Goal: Task Accomplishment & Management: Complete application form

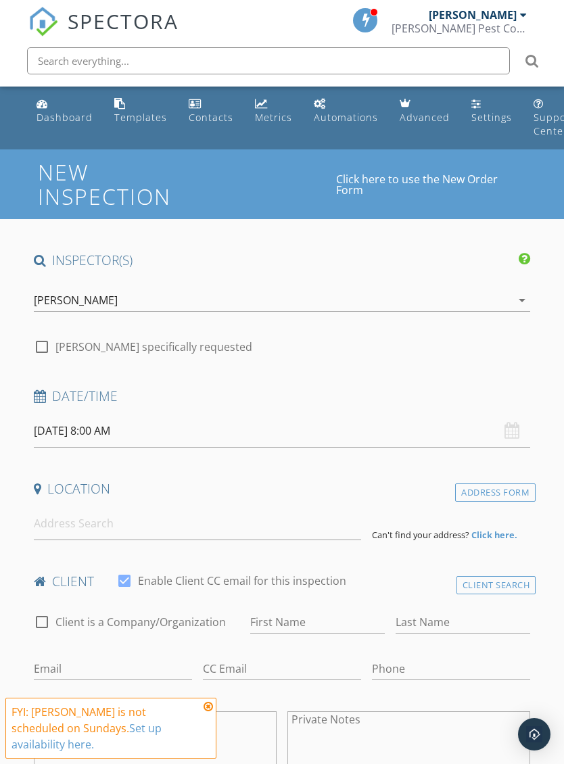
click at [95, 432] on input "[DATE] 8:00 AM" at bounding box center [282, 431] width 497 height 33
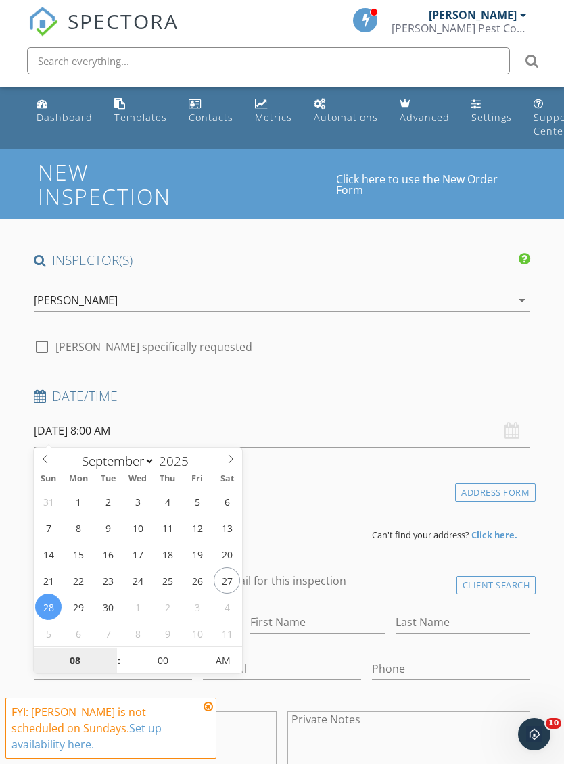
type input "09/29/2025 8:00 AM"
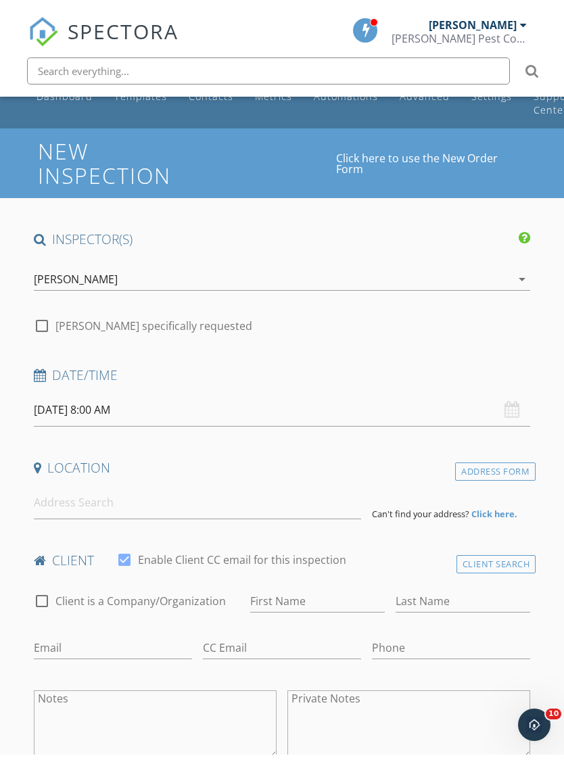
scroll to position [30, 0]
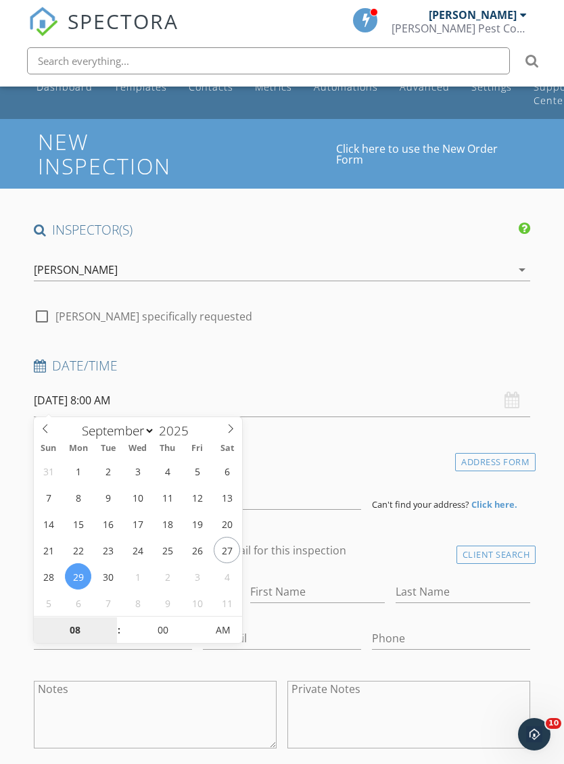
click at [86, 626] on input "08" at bounding box center [75, 630] width 83 height 27
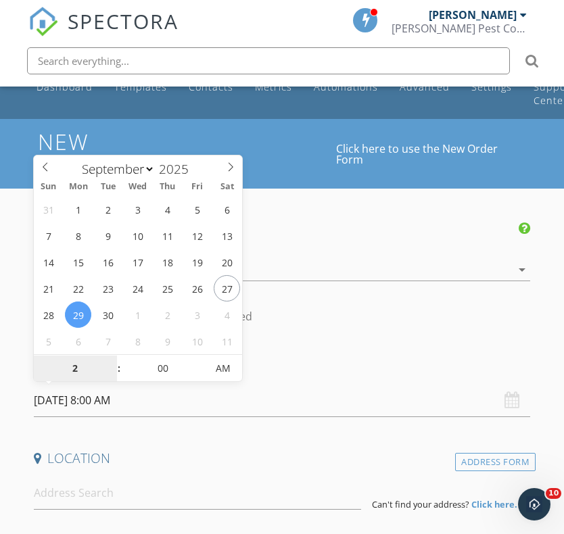
type input "02"
type input "09/29/2025 2:00 PM"
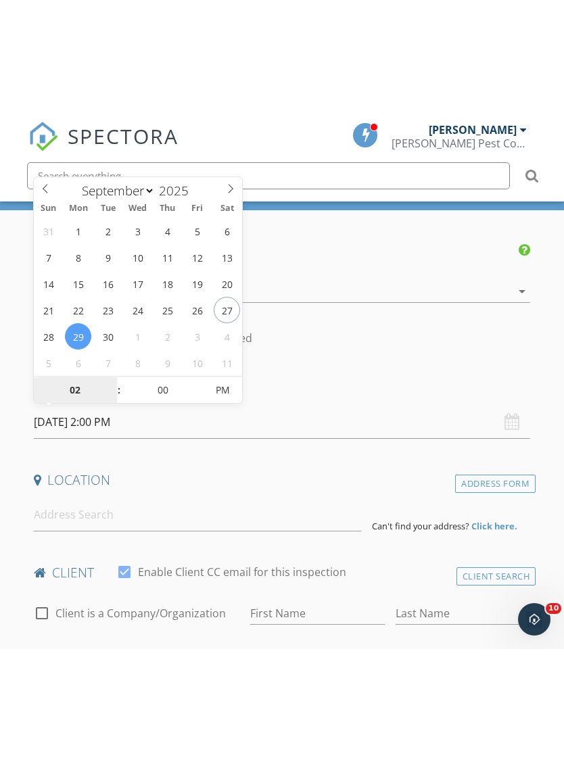
scroll to position [150, 0]
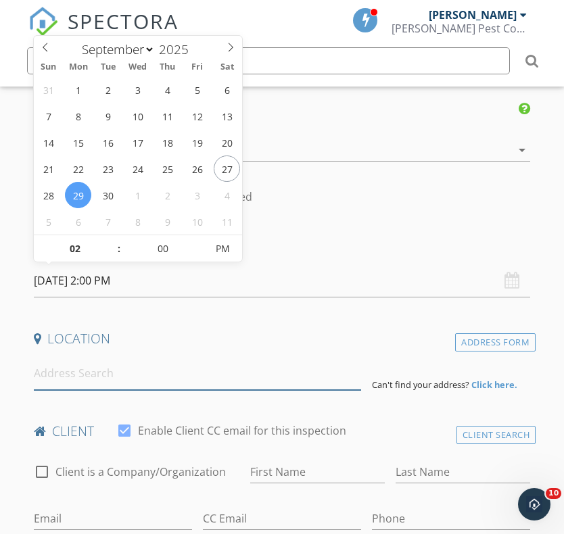
click at [197, 384] on input at bounding box center [197, 373] width 327 height 33
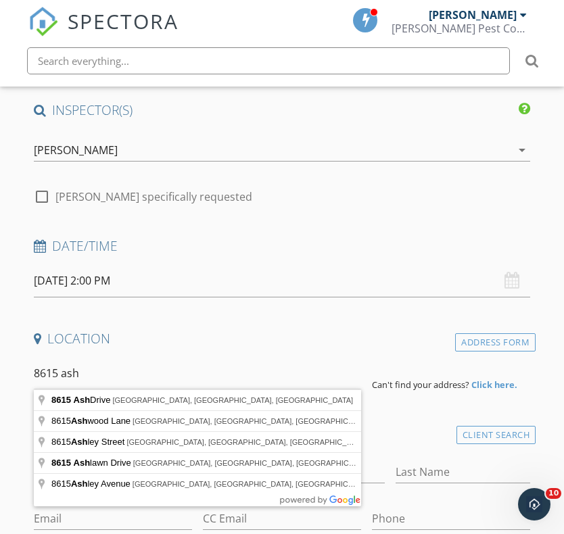
type input "8615 Ash Drive, Lumberton, TX, USA"
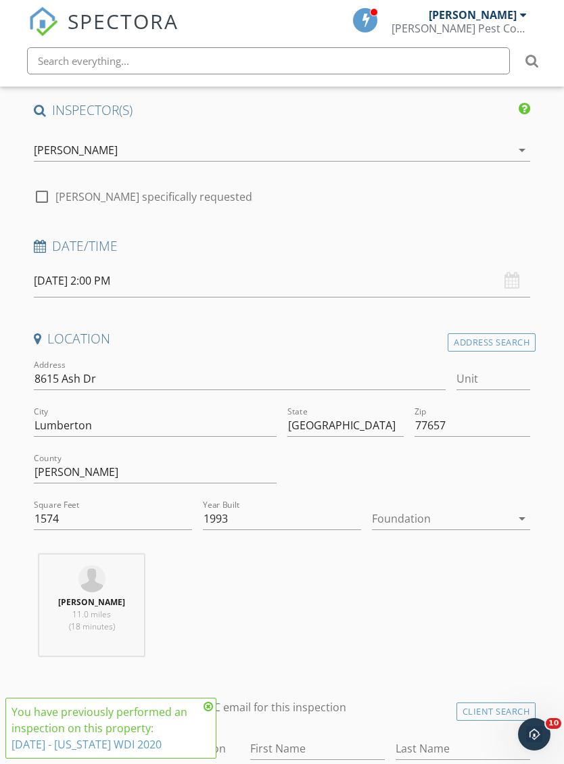
click at [435, 520] on div at bounding box center [441, 519] width 139 height 22
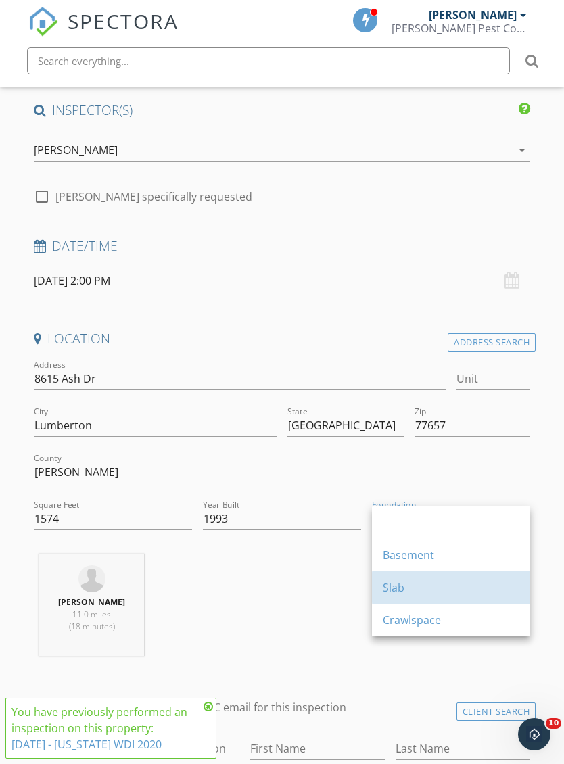
click at [401, 583] on div "Slab" at bounding box center [451, 588] width 137 height 16
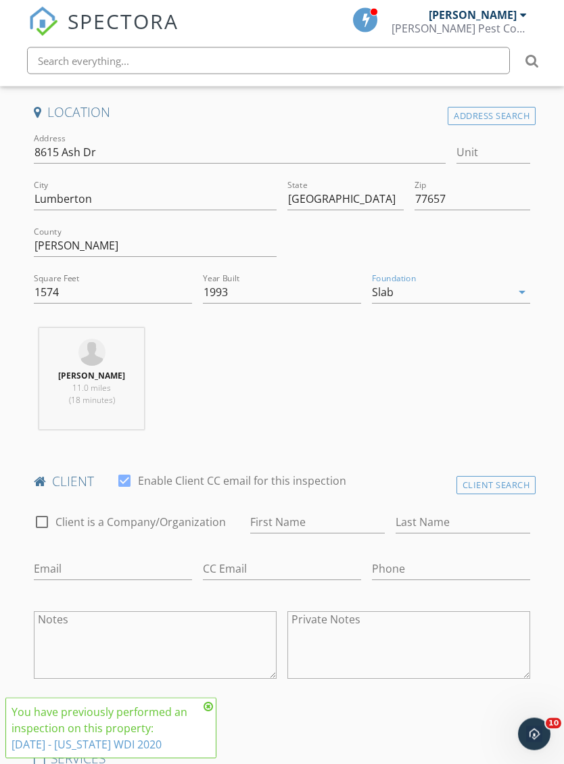
scroll to position [389, 0]
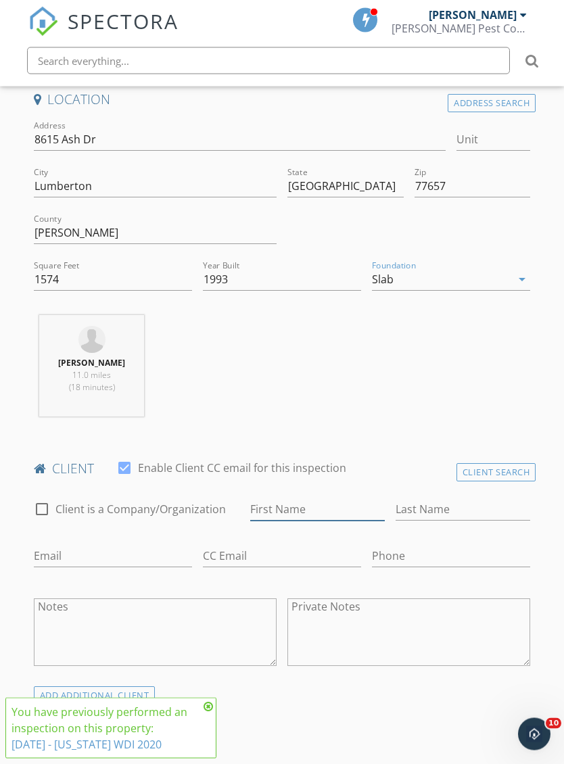
click at [310, 505] on input "First Name" at bounding box center [317, 510] width 135 height 22
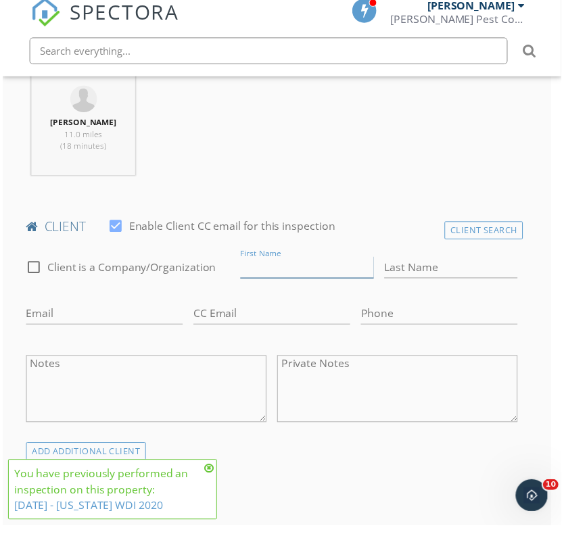
scroll to position [630, 10]
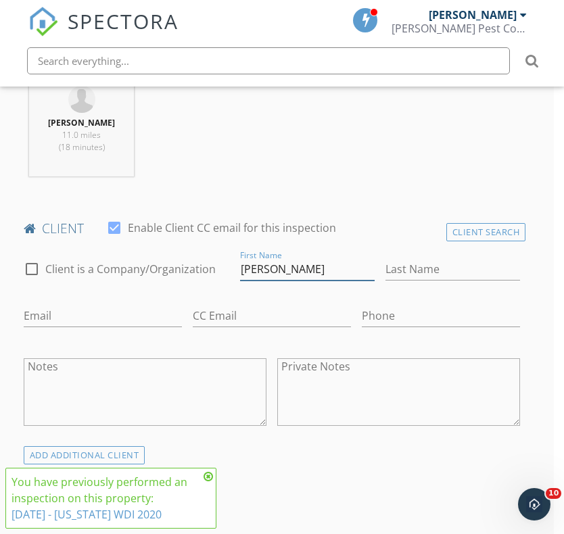
type input "Ashlyn"
click at [446, 277] on input "Last Name" at bounding box center [453, 269] width 135 height 22
type input "Kegley"
click at [100, 312] on input "Email" at bounding box center [103, 316] width 158 height 22
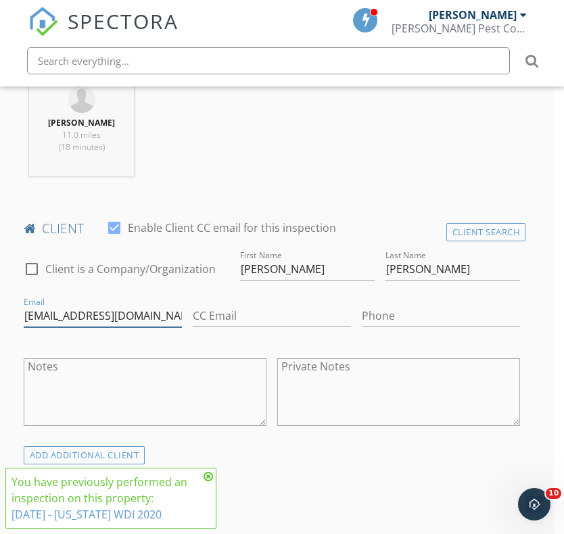
type input "Annebell95@gmail.com"
click at [413, 320] on input "Phone" at bounding box center [441, 316] width 158 height 22
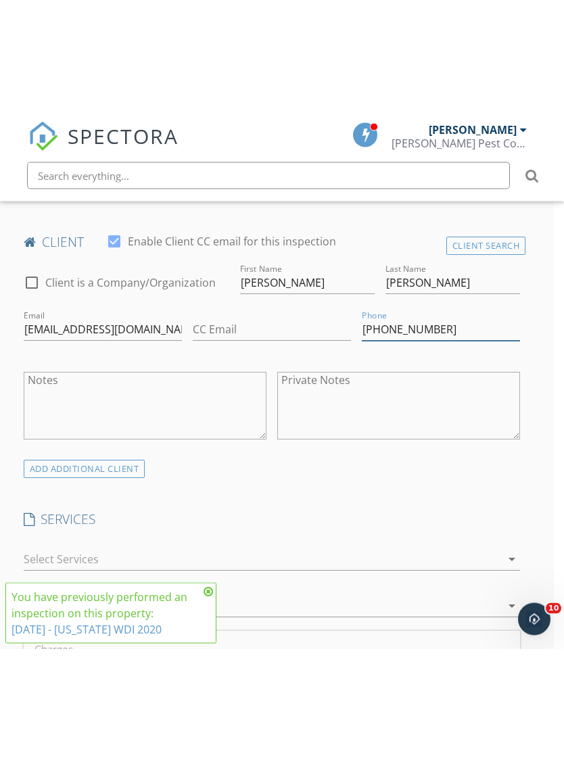
scroll to position [758, 10]
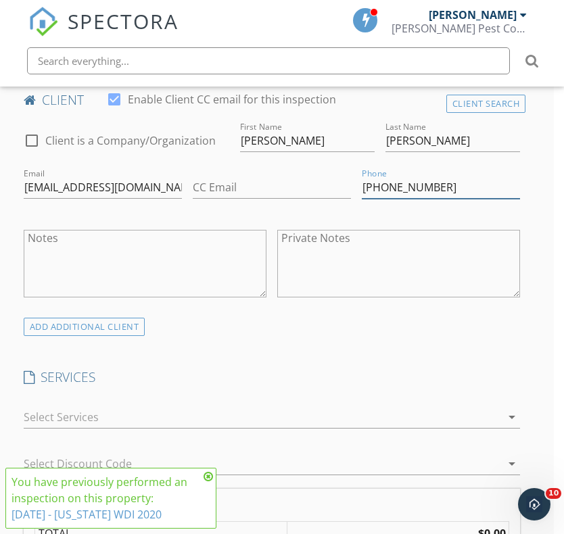
type input "409-223-0882"
click at [220, 413] on div at bounding box center [263, 417] width 478 height 22
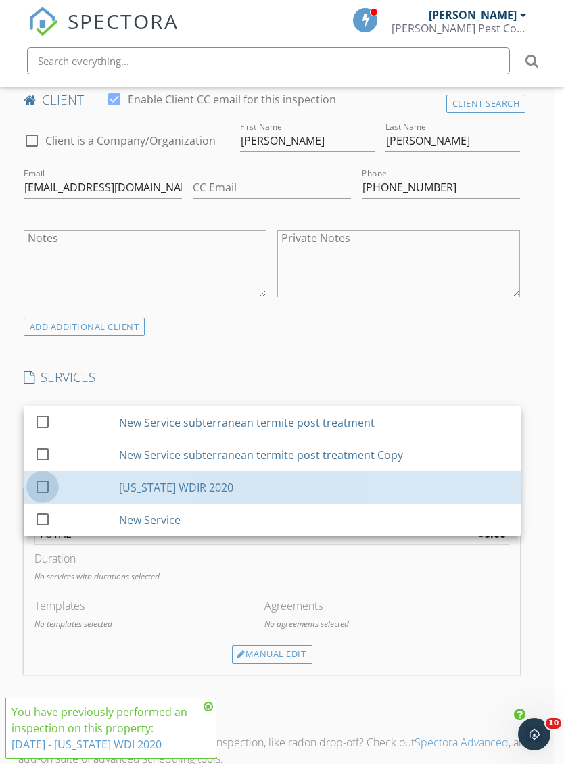
click at [43, 480] on div at bounding box center [42, 486] width 23 height 23
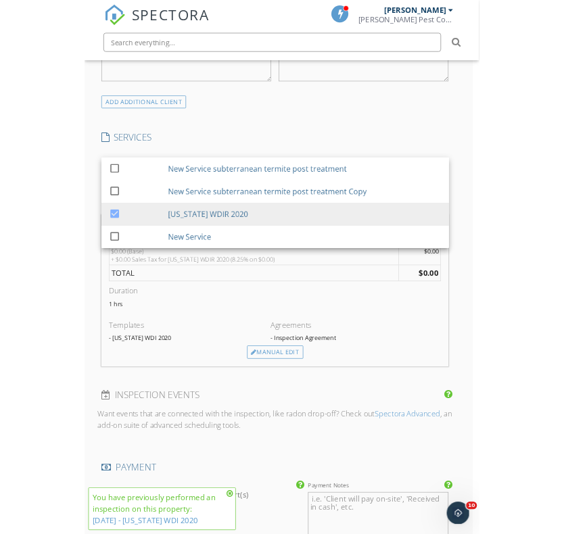
scroll to position [954, 10]
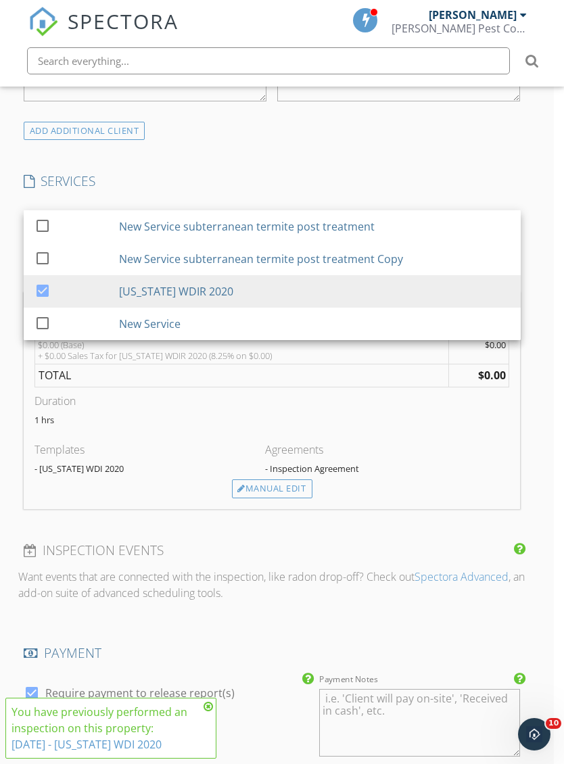
click at [279, 487] on div "Manual Edit" at bounding box center [272, 489] width 80 height 19
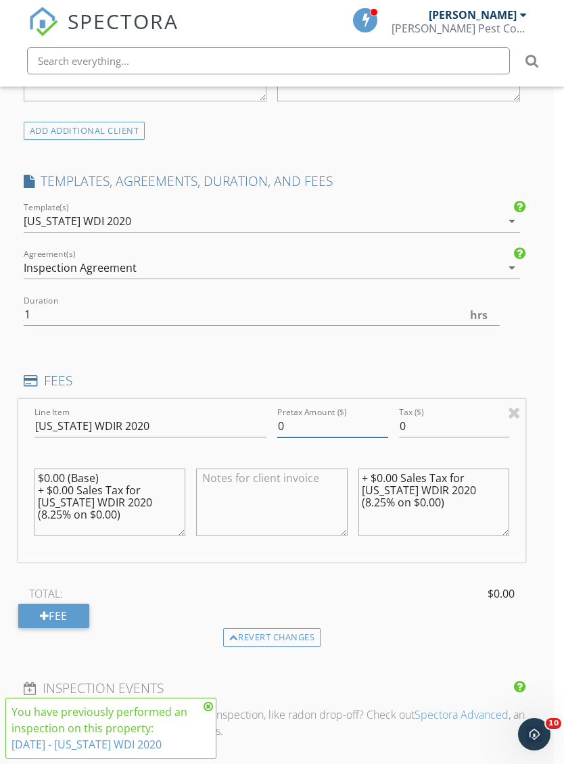
click at [304, 427] on input "0" at bounding box center [332, 426] width 111 height 22
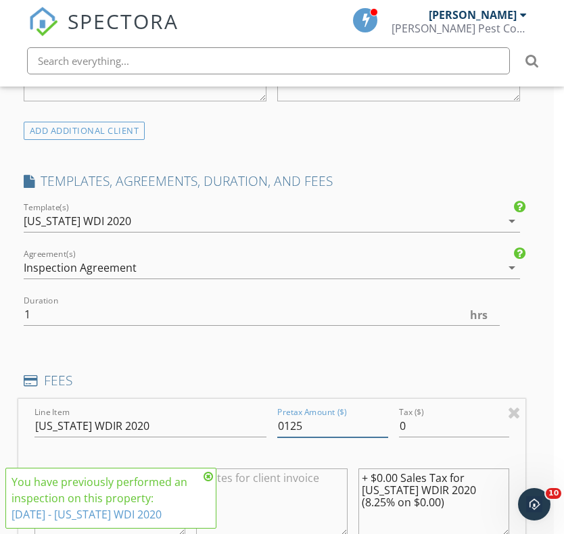
type input "0125"
click at [425, 419] on input "0" at bounding box center [454, 426] width 111 height 22
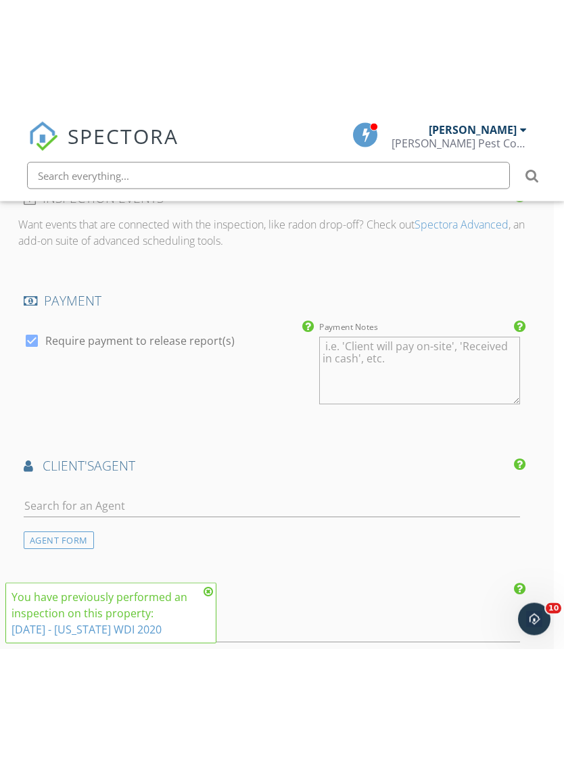
scroll to position [1575, 10]
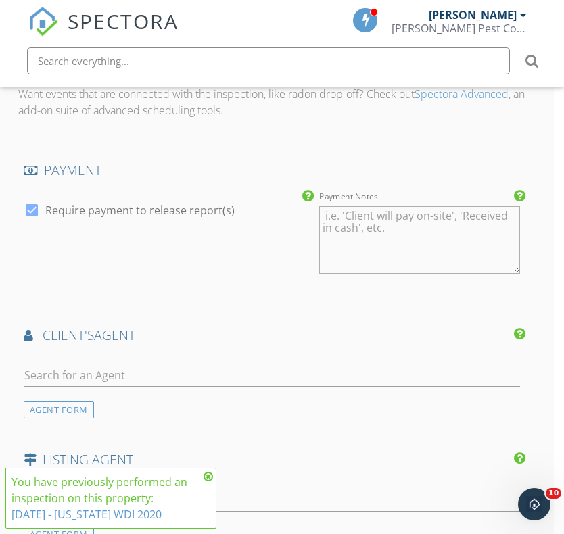
type input "010.31"
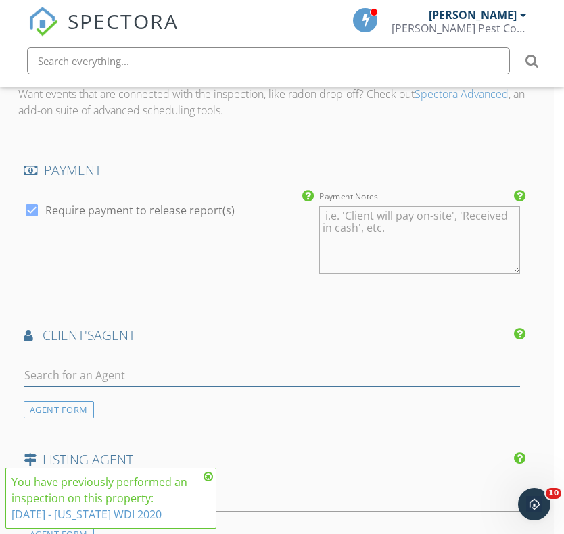
click at [218, 381] on input "text" at bounding box center [272, 376] width 497 height 22
type input "Dawn"
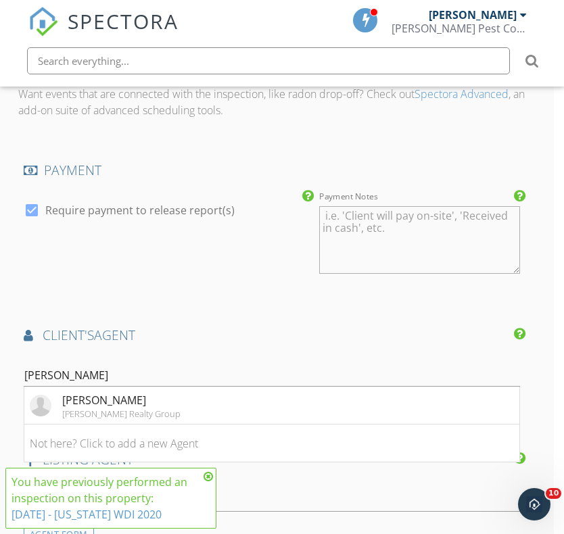
click at [200, 398] on li "Dawn Johnson Lange Realty Group" at bounding box center [272, 406] width 496 height 38
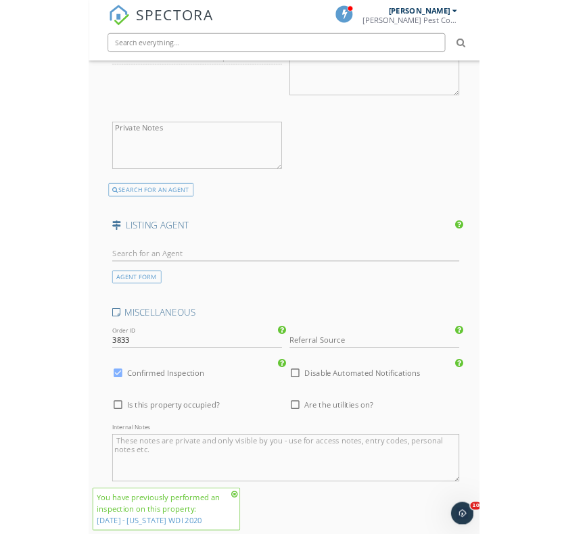
scroll to position [2024, 0]
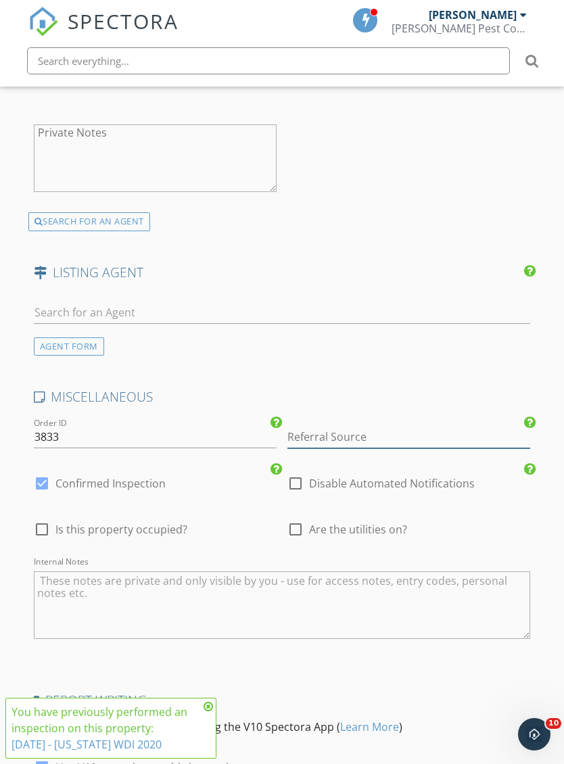
click at [338, 431] on input "Referral Source" at bounding box center [408, 437] width 243 height 22
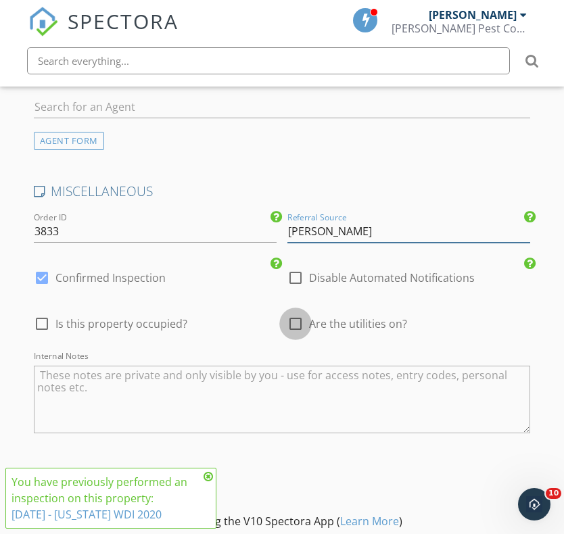
type input "Dawn"
click at [284, 322] on div at bounding box center [295, 323] width 23 height 23
checkbox input "true"
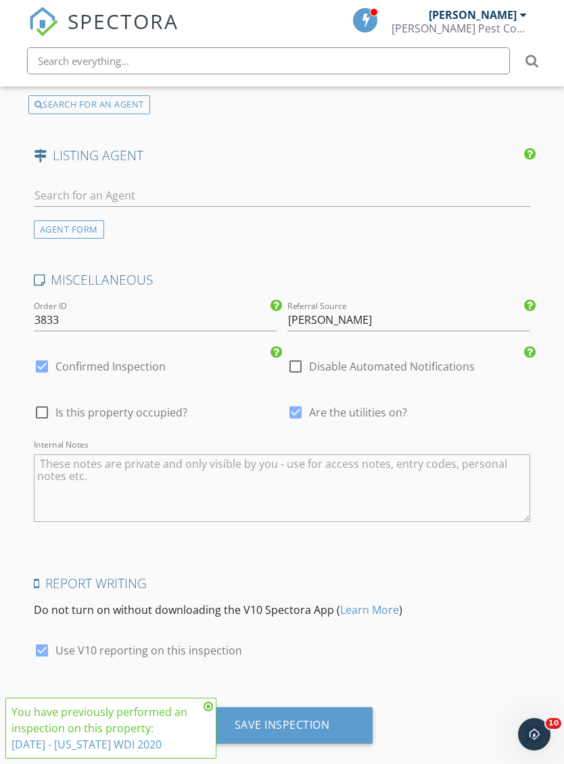
scroll to position [2158, 0]
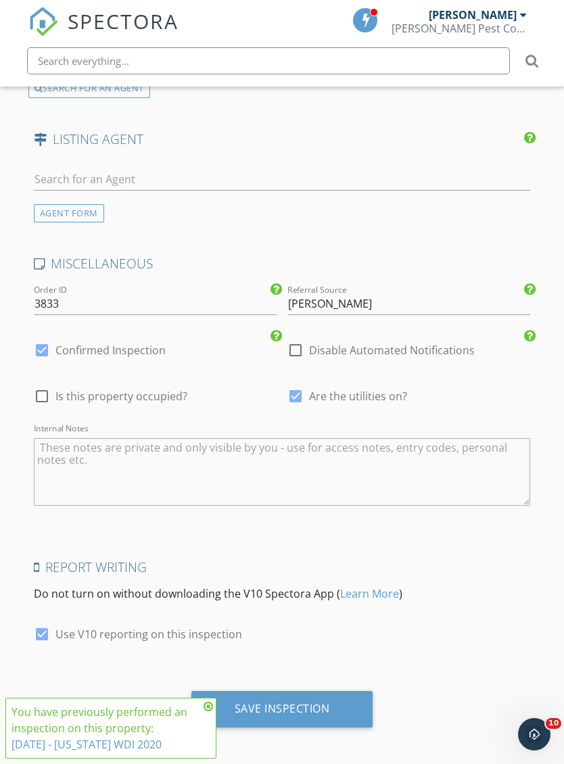
click at [312, 703] on div "Save Inspection" at bounding box center [282, 709] width 95 height 14
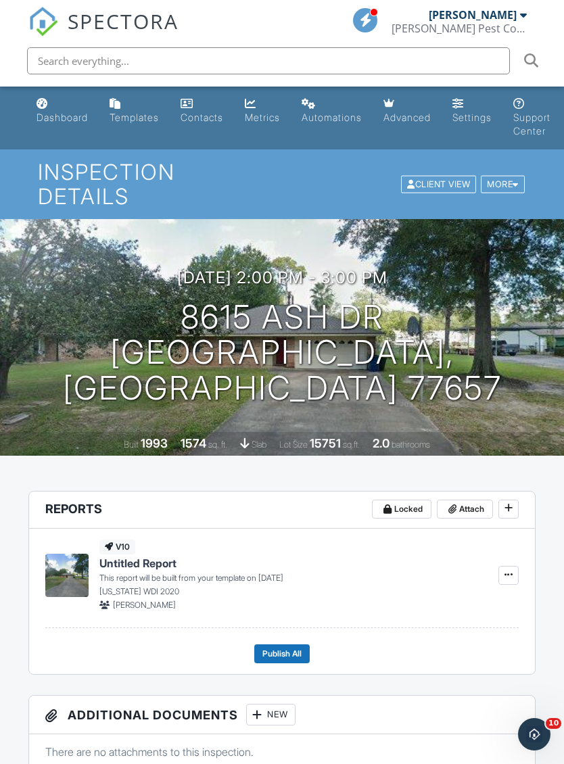
click at [161, 16] on span "SPECTORA" at bounding box center [123, 21] width 111 height 28
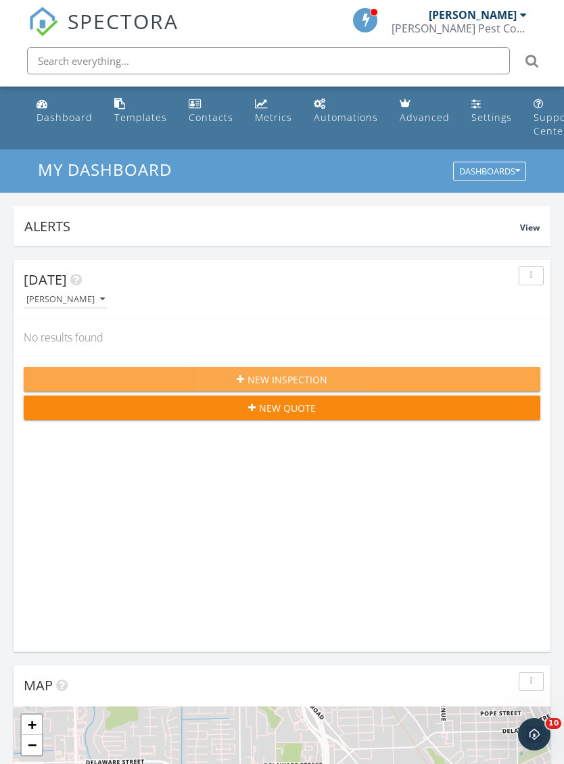
click at [350, 373] on div "New Inspection" at bounding box center [281, 380] width 495 height 14
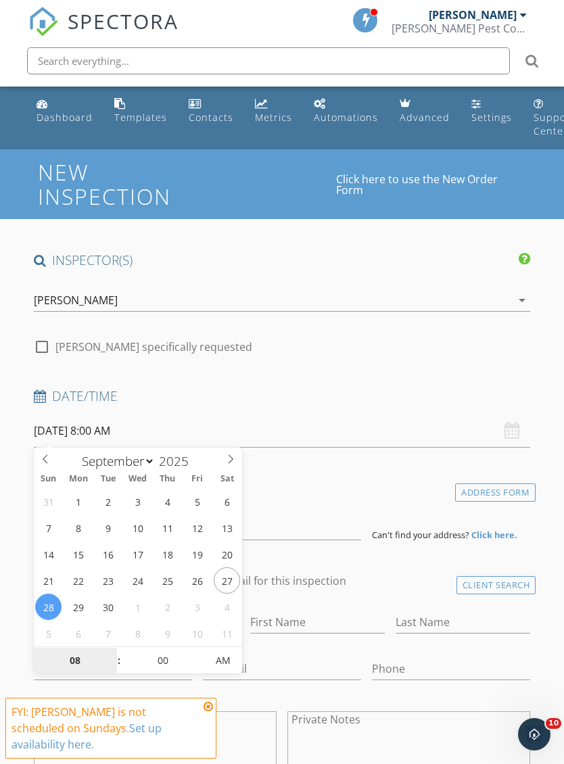
type input "09/30/2025 8:00 AM"
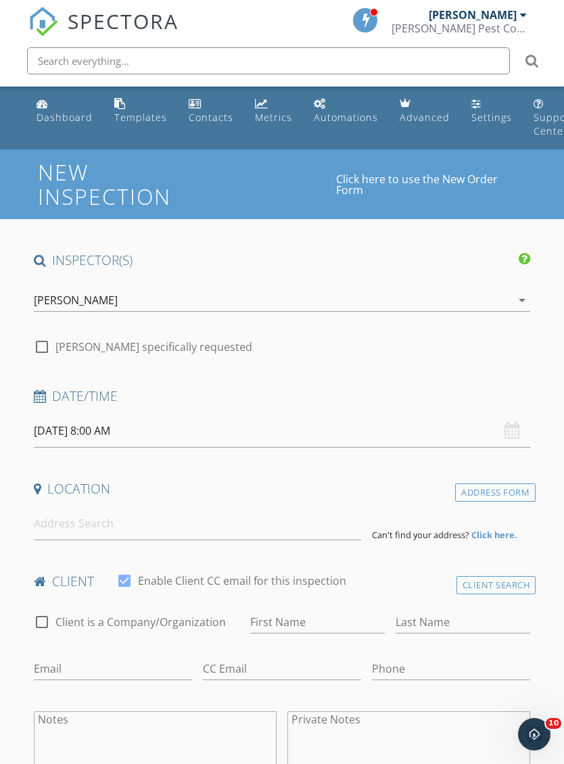
click at [121, 434] on input "09/30/2025 8:00 AM" at bounding box center [282, 431] width 497 height 33
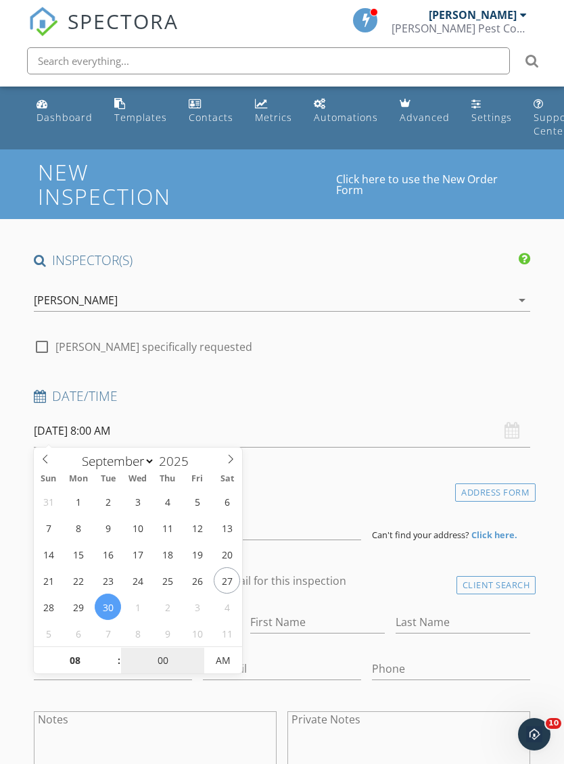
click at [168, 661] on input "00" at bounding box center [162, 661] width 83 height 27
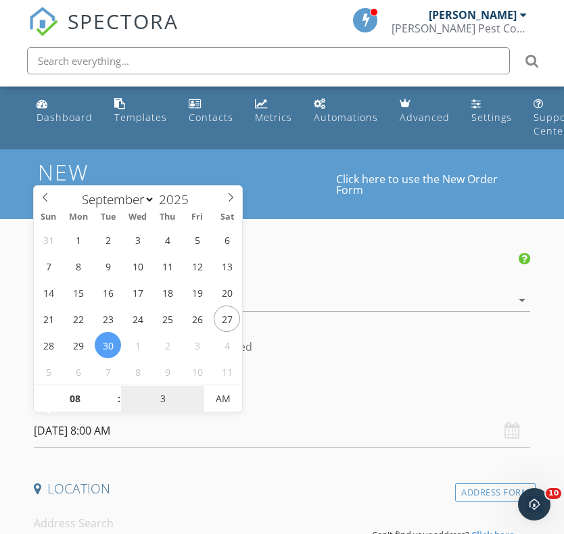
type input "30"
type input "09/30/2025 8:30 AM"
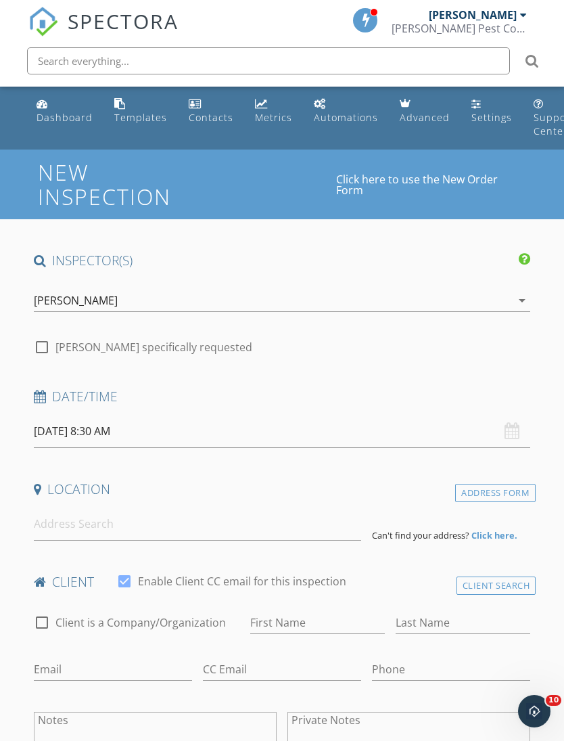
click at [302, 495] on h4 "Location" at bounding box center [282, 489] width 497 height 18
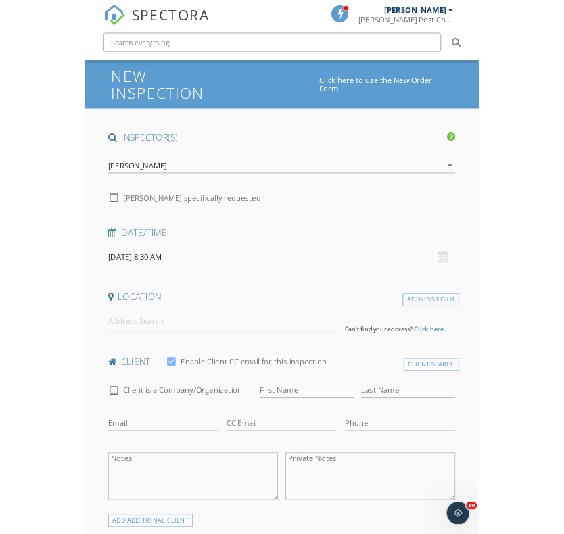
scroll to position [142, 0]
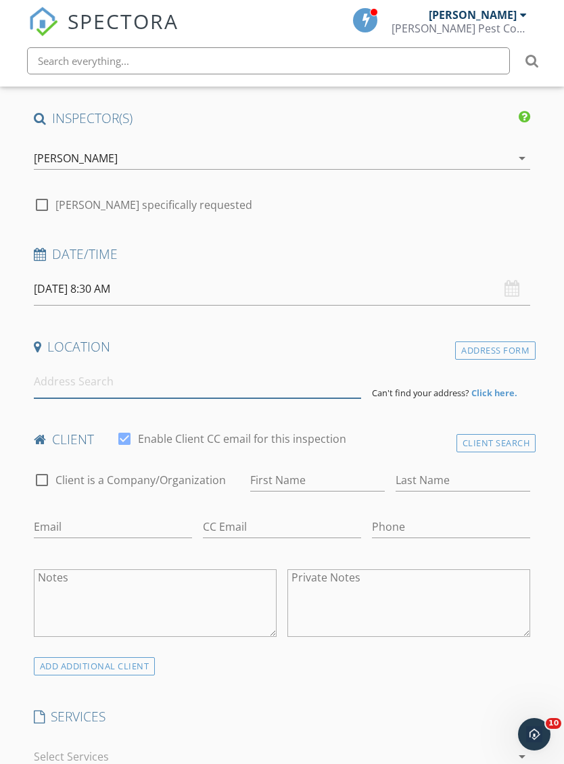
click at [187, 381] on input at bounding box center [197, 381] width 327 height 33
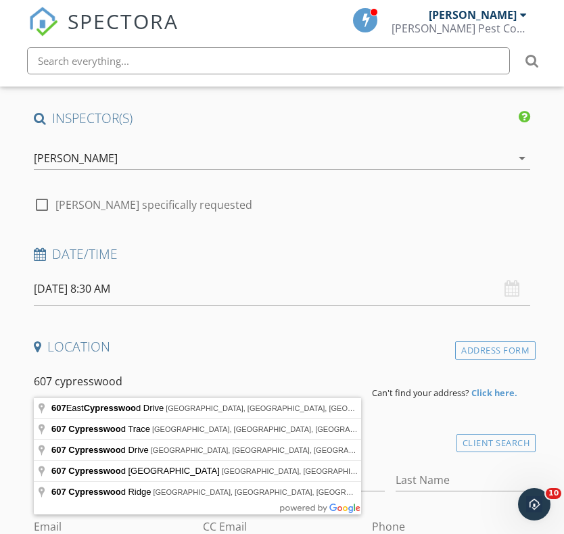
type input "607 cypresswood"
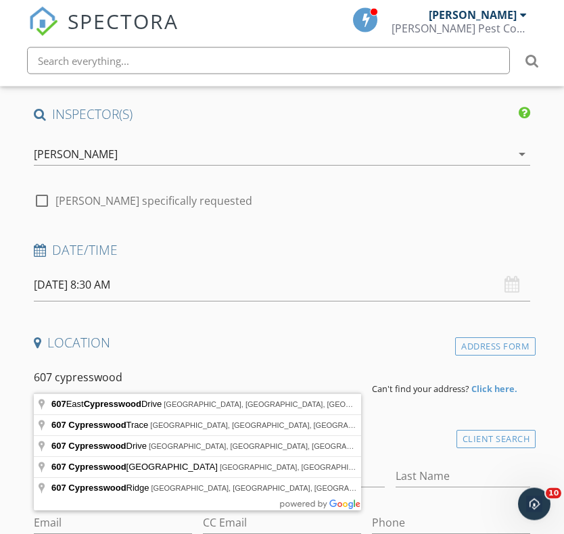
scroll to position [149, 0]
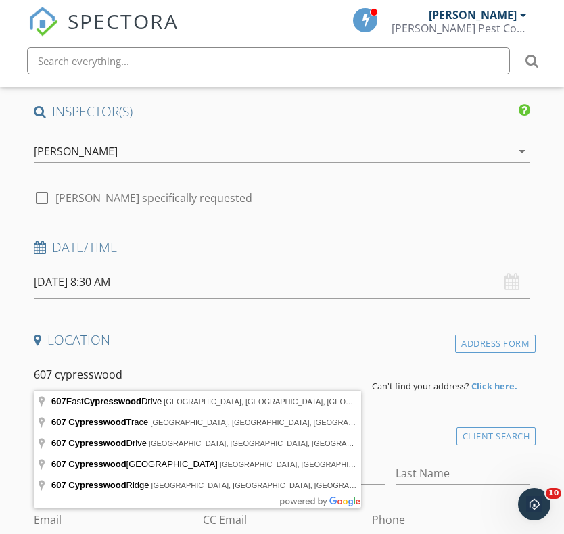
click at [507, 342] on div "Address Form" at bounding box center [495, 344] width 80 height 18
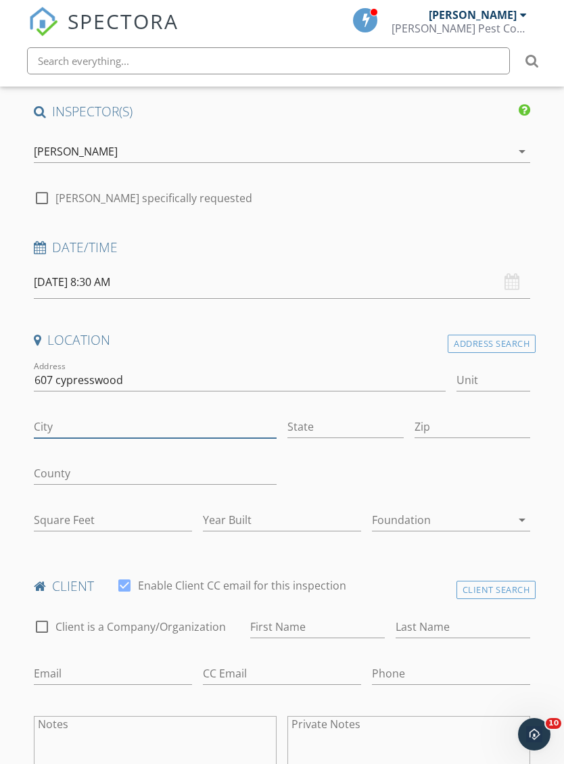
click at [129, 427] on input "City" at bounding box center [155, 427] width 243 height 22
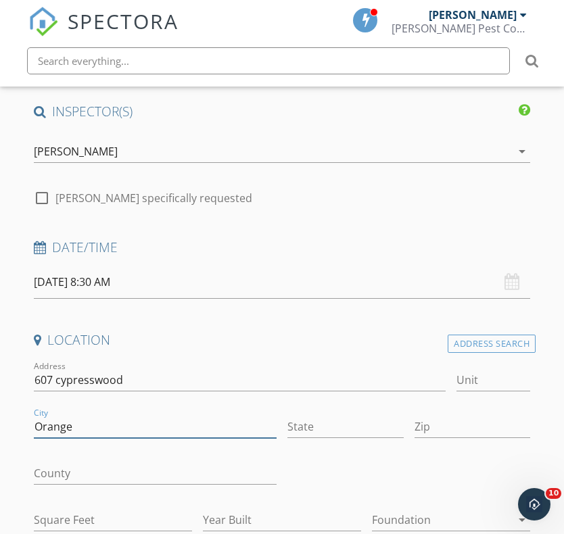
type input "Orange"
click at [341, 431] on input "State" at bounding box center [345, 427] width 116 height 22
type input "Tx"
click at [449, 419] on input "Zip" at bounding box center [473, 427] width 116 height 22
type input "77630"
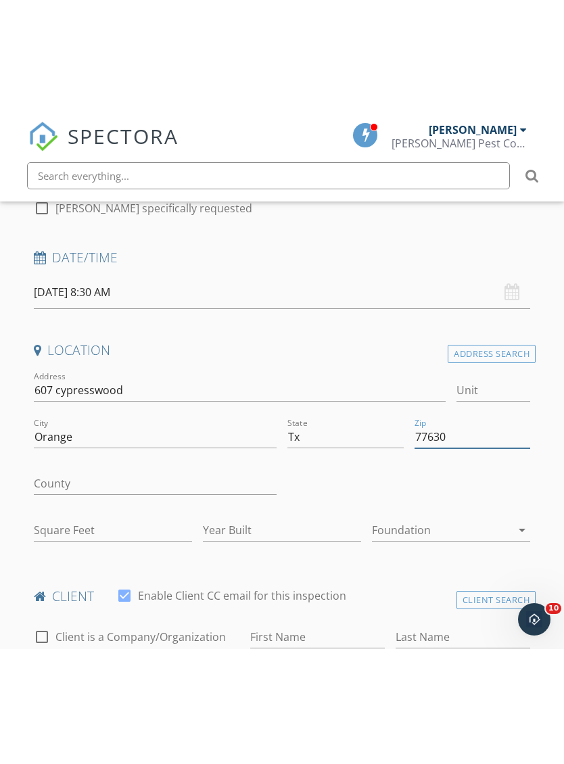
scroll to position [281, 0]
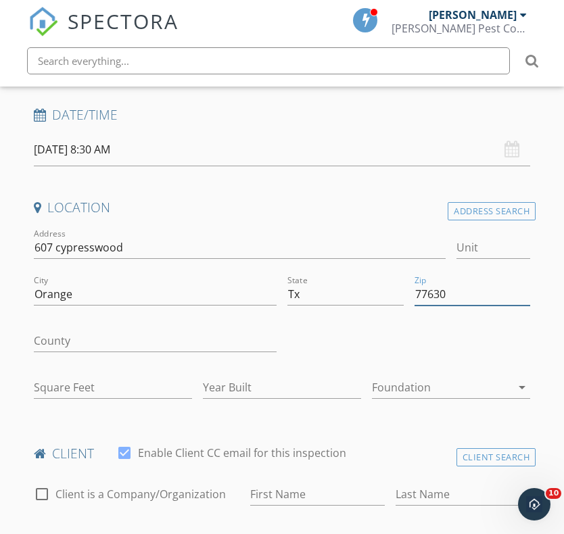
type input "2109"
type input "2019"
type input "77630"
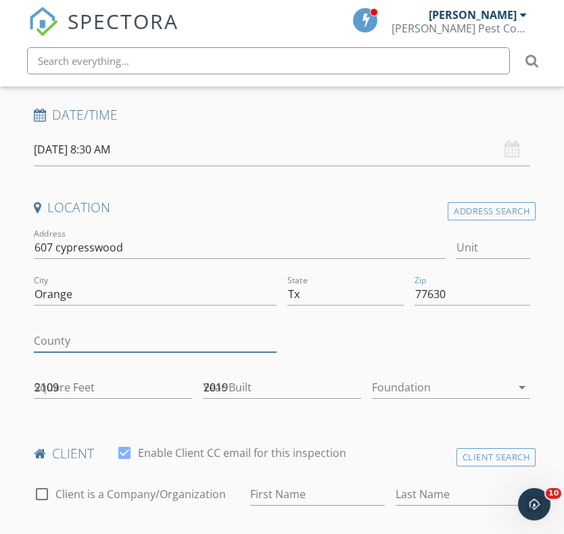
click at [183, 330] on input "County" at bounding box center [155, 341] width 243 height 22
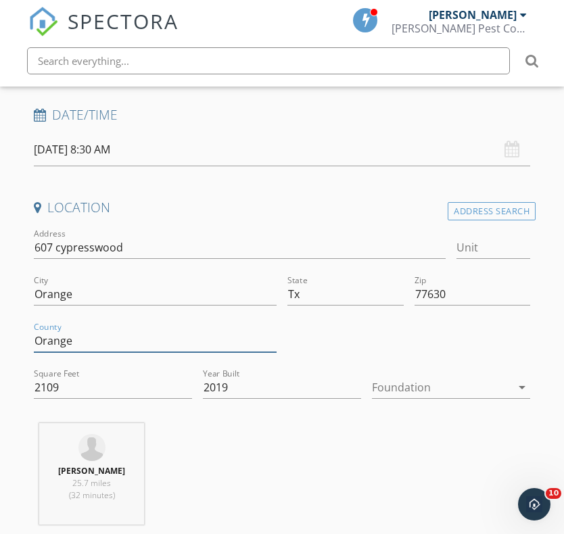
type input "Orange"
click at [419, 394] on div at bounding box center [441, 388] width 139 height 22
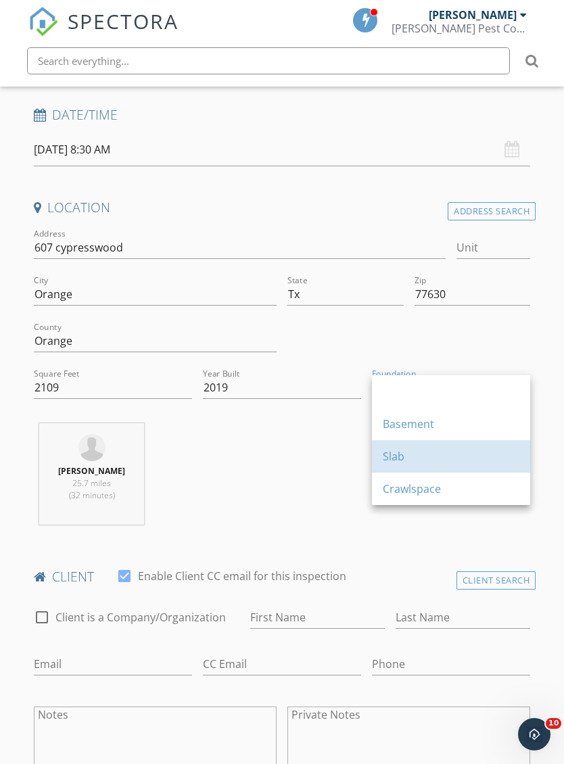
click at [396, 454] on div "Slab" at bounding box center [451, 456] width 137 height 16
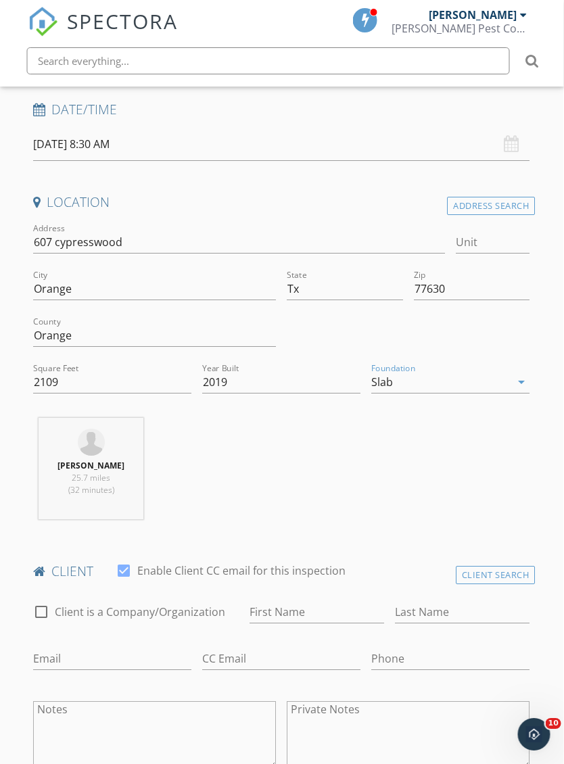
scroll to position [287, 0]
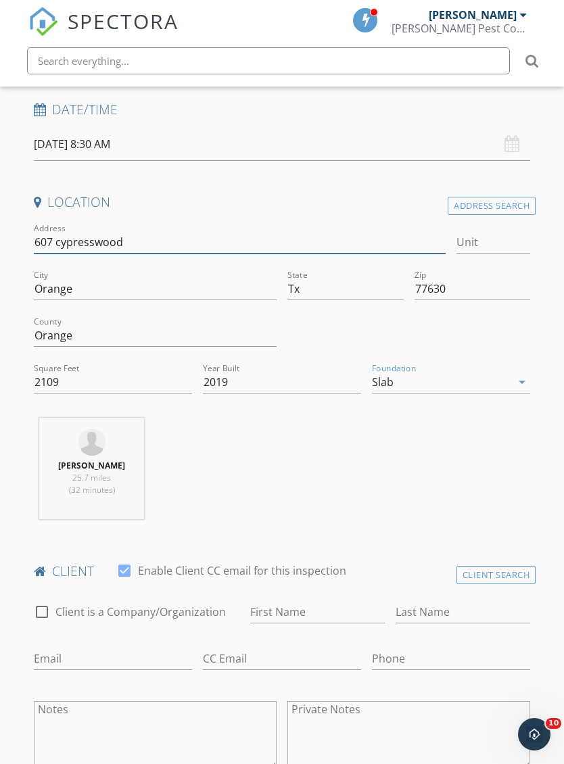
click at [76, 234] on input "607 cypresswood" at bounding box center [240, 242] width 412 height 22
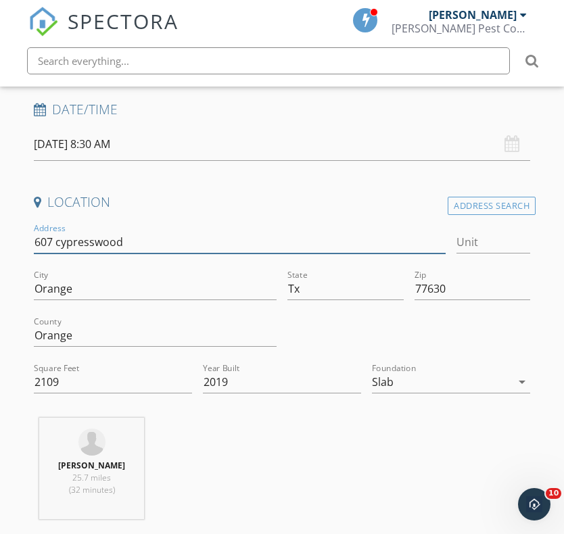
type input "607 ypresswood"
type input "607 Cypresswood"
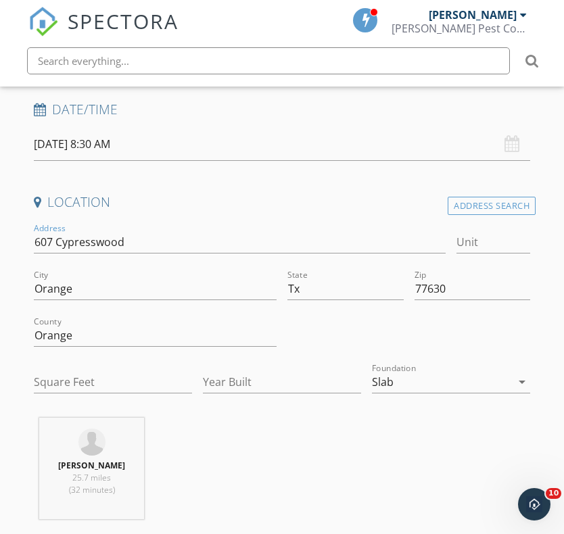
click at [331, 470] on div "Johnnie McMahan 25.7 miles (32 minutes)" at bounding box center [282, 474] width 508 height 112
type input "2109"
type input "2019"
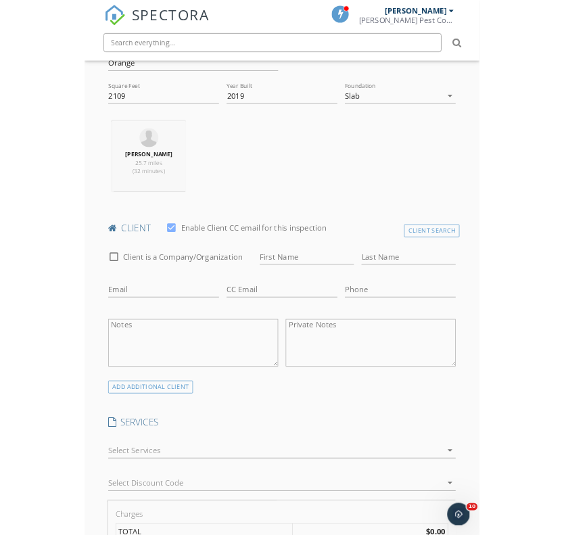
scroll to position [533, 0]
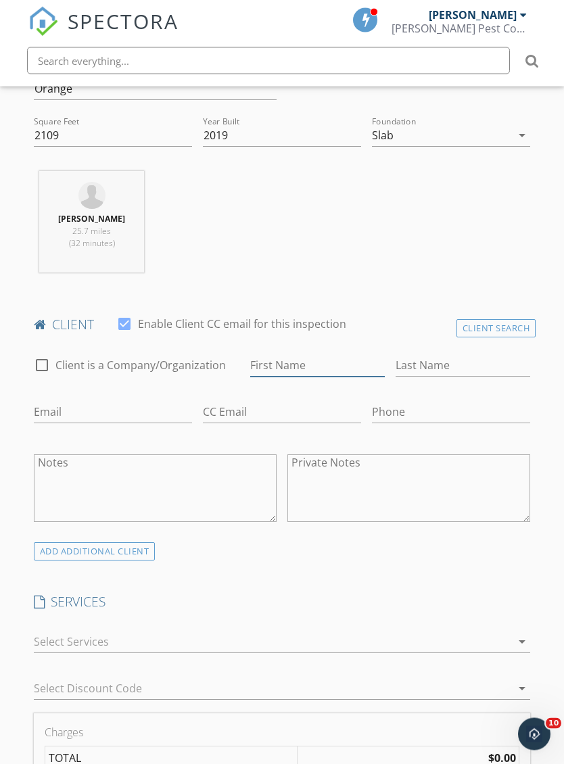
click at [333, 360] on input "First Name" at bounding box center [317, 366] width 135 height 22
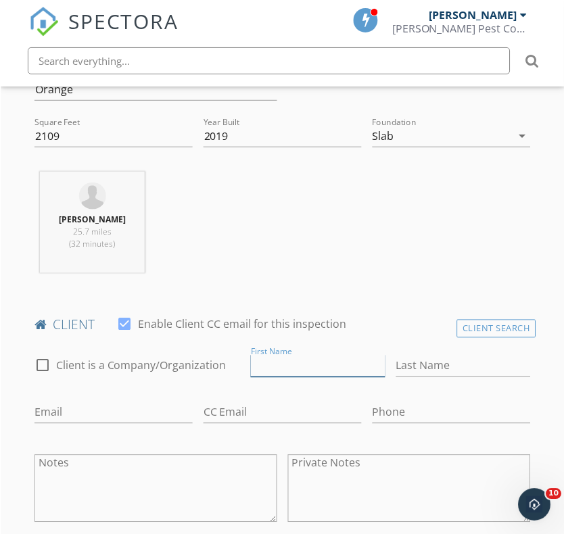
scroll to position [534, 0]
type input "Chinda"
click at [442, 364] on input "Last Name" at bounding box center [463, 365] width 135 height 22
type input "Pav"
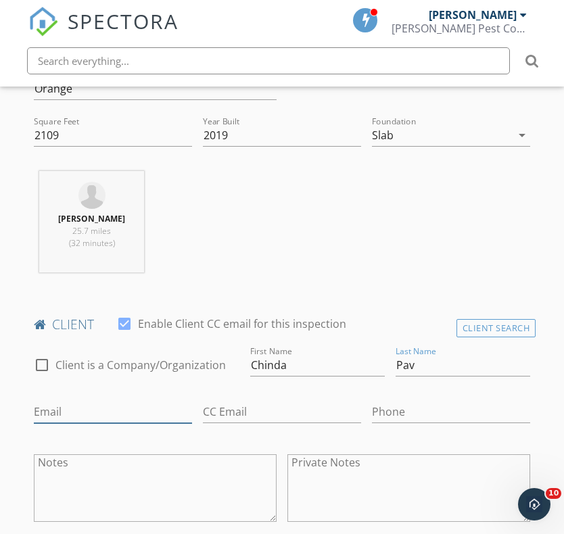
click at [126, 408] on input "Email" at bounding box center [113, 412] width 158 height 22
type input "Pavchinda@yahoo.com"
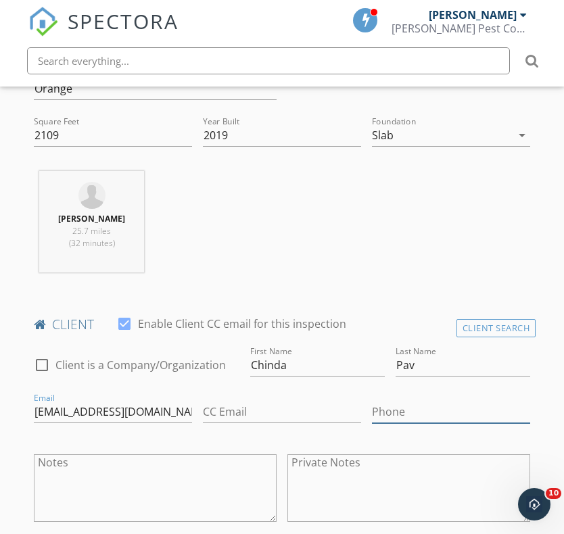
click at [414, 405] on input "Phone" at bounding box center [451, 412] width 158 height 22
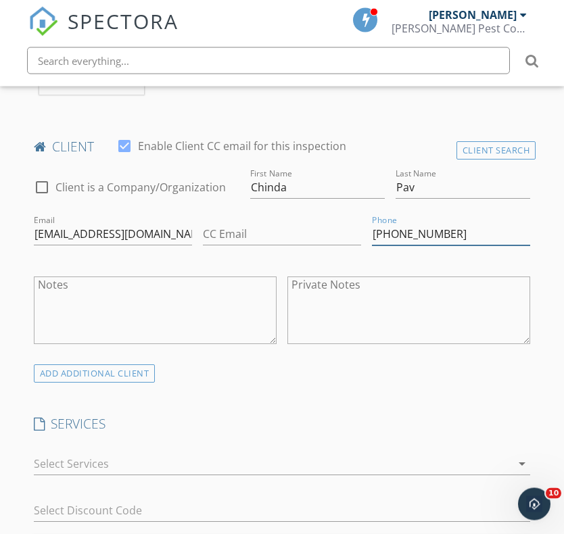
type input "281-919-4989"
click at [202, 457] on div at bounding box center [273, 465] width 478 height 22
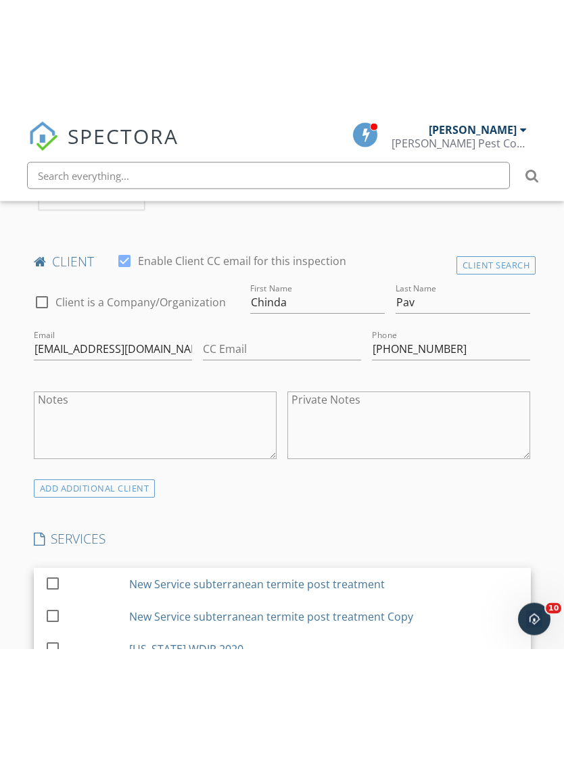
scroll to position [712, 0]
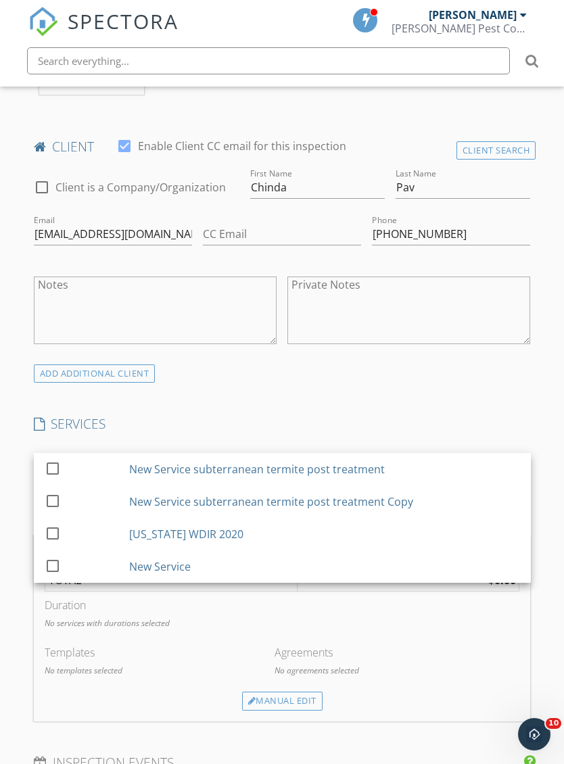
click at [47, 530] on div at bounding box center [52, 532] width 23 height 23
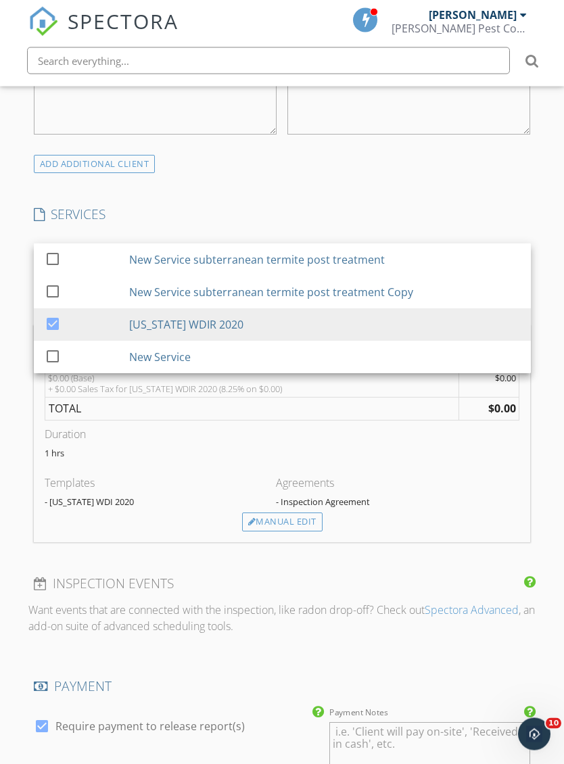
click at [284, 521] on div "Manual Edit" at bounding box center [282, 522] width 80 height 19
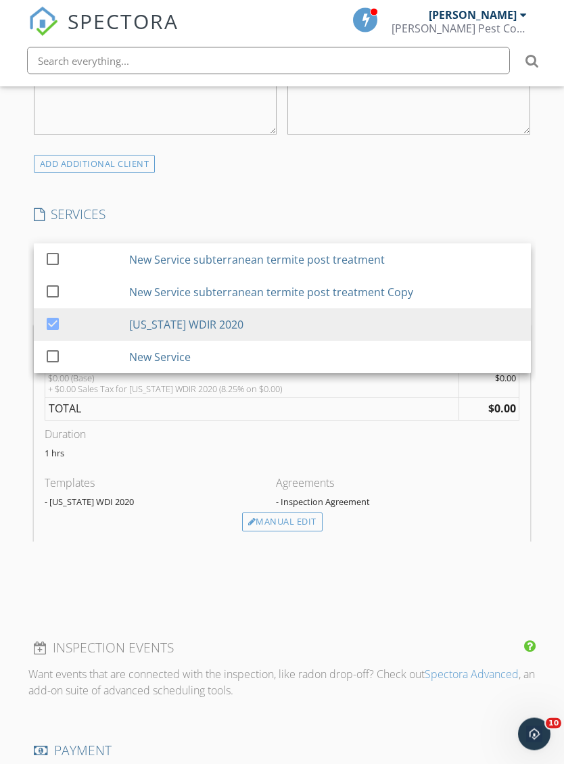
scroll to position [921, 0]
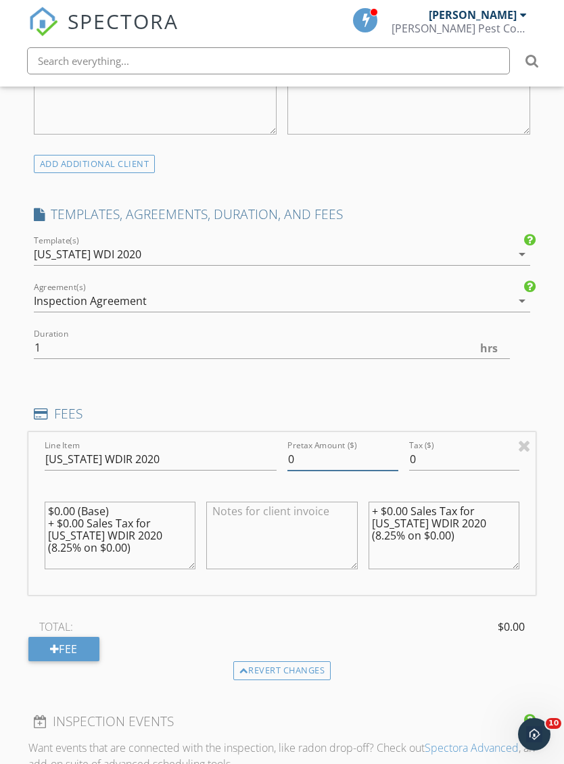
click at [310, 454] on input "0" at bounding box center [342, 459] width 111 height 22
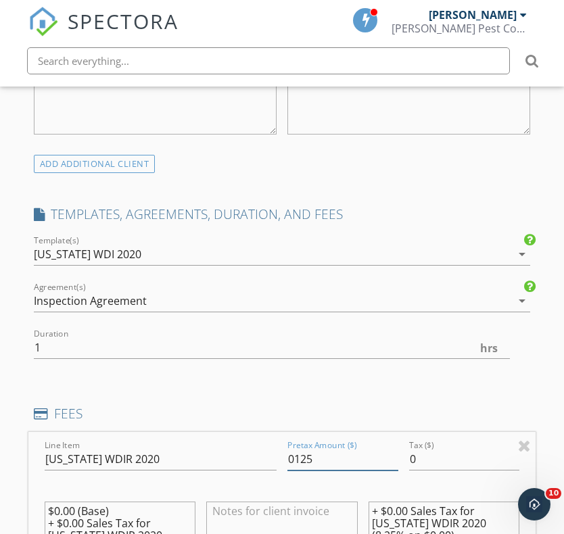
type input "0125"
click at [438, 460] on input "0" at bounding box center [464, 459] width 111 height 22
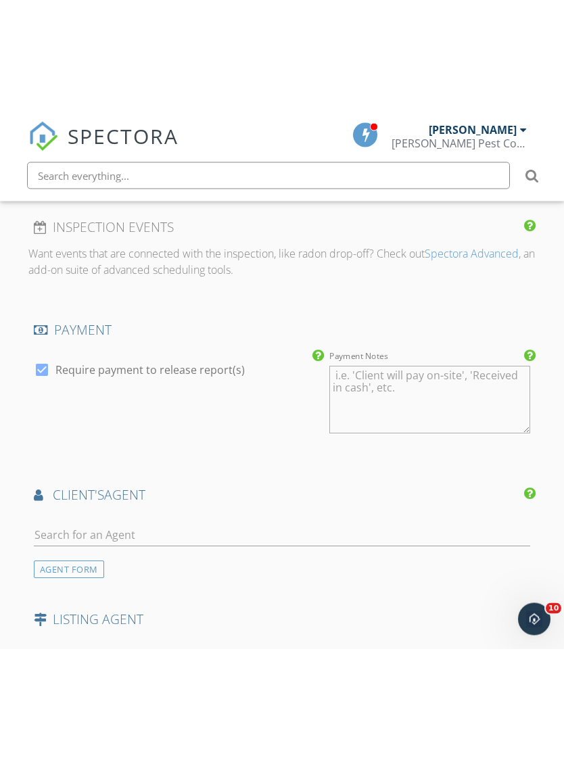
scroll to position [1562, 0]
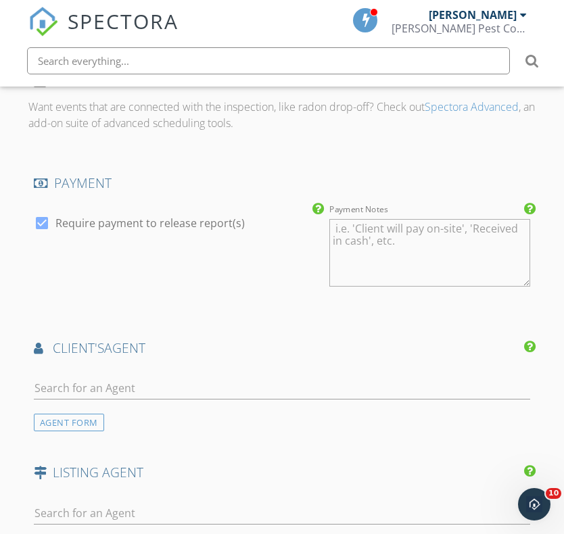
type input "010.31"
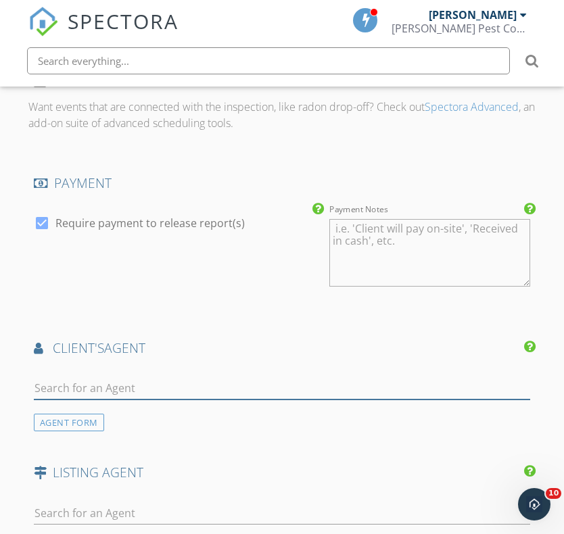
click at [249, 387] on input "text" at bounding box center [282, 388] width 497 height 22
type input "Keo"
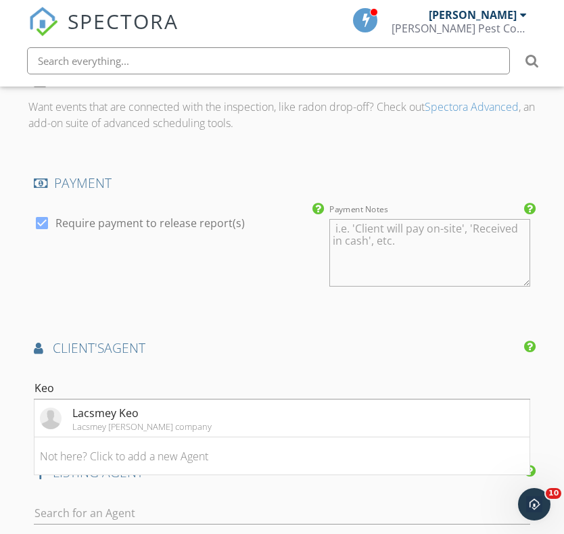
click at [168, 412] on li "Lacsmey Keo Lacsmey Leo company" at bounding box center [282, 419] width 496 height 38
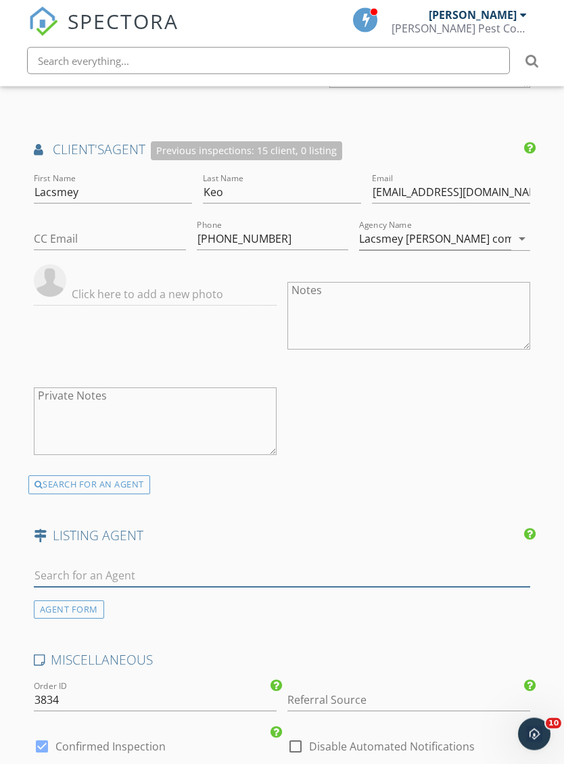
click at [216, 568] on input "text" at bounding box center [282, 576] width 497 height 22
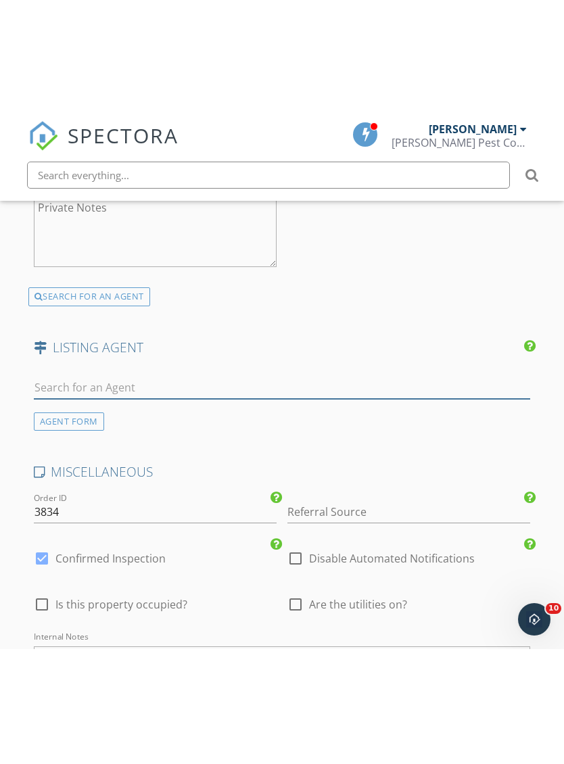
scroll to position [2065, 0]
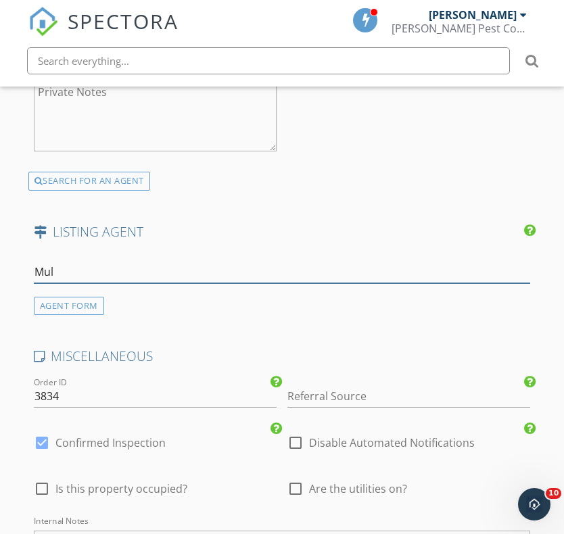
type input "Mulh"
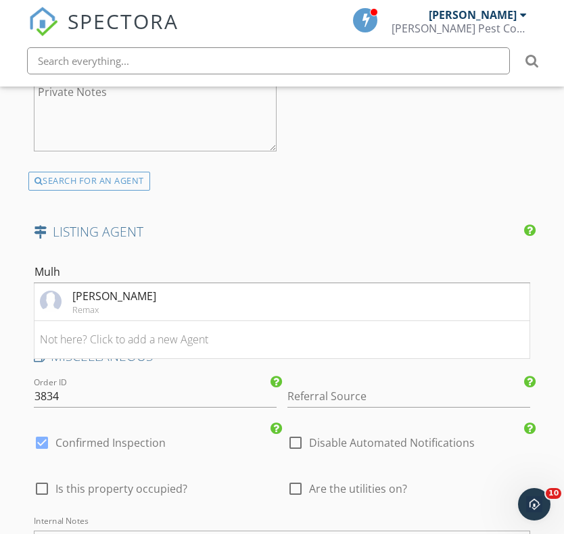
click at [196, 296] on li "Candace Mulholland Remax" at bounding box center [282, 302] width 496 height 38
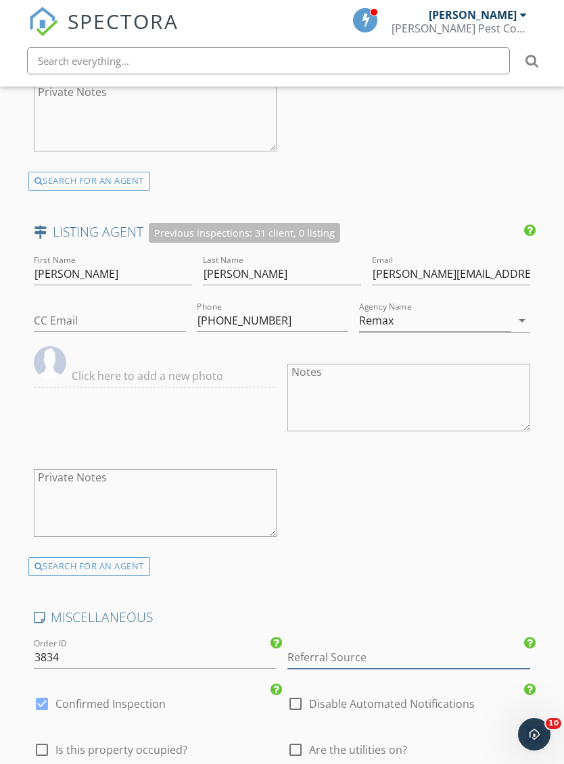
click at [371, 656] on input "Referral Source" at bounding box center [408, 658] width 243 height 22
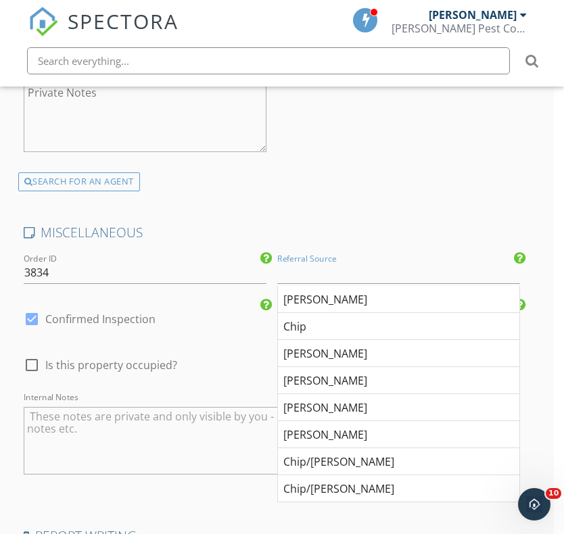
click at [331, 319] on div "Chip" at bounding box center [398, 326] width 241 height 27
type input "Chip"
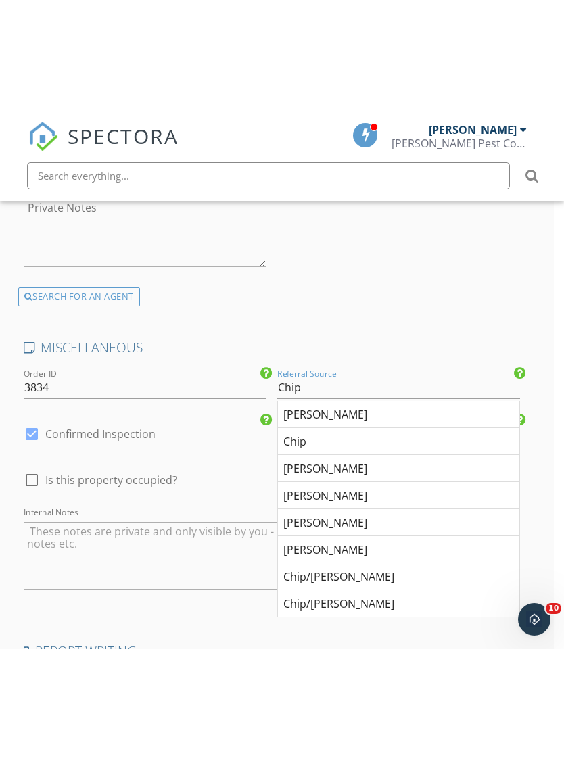
scroll to position [2400, 10]
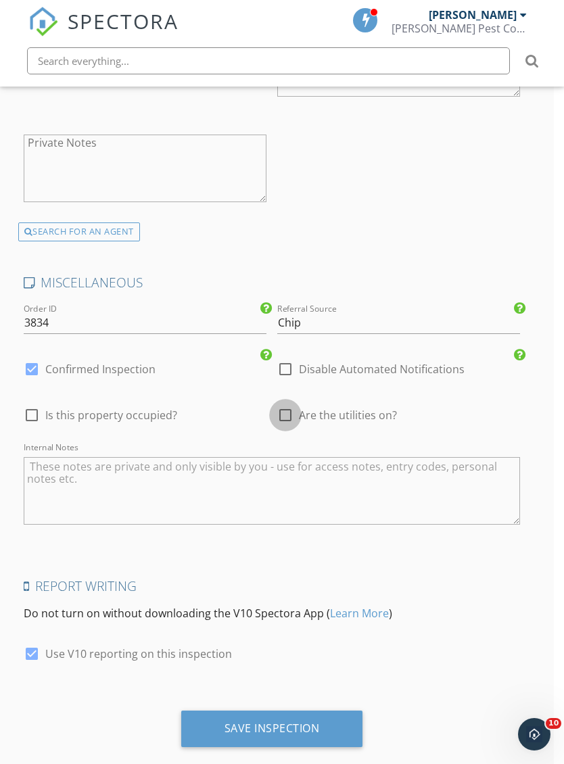
click at [288, 409] on div at bounding box center [285, 415] width 23 height 23
checkbox input "true"
click at [275, 722] on div "Save Inspection" at bounding box center [272, 729] width 95 height 14
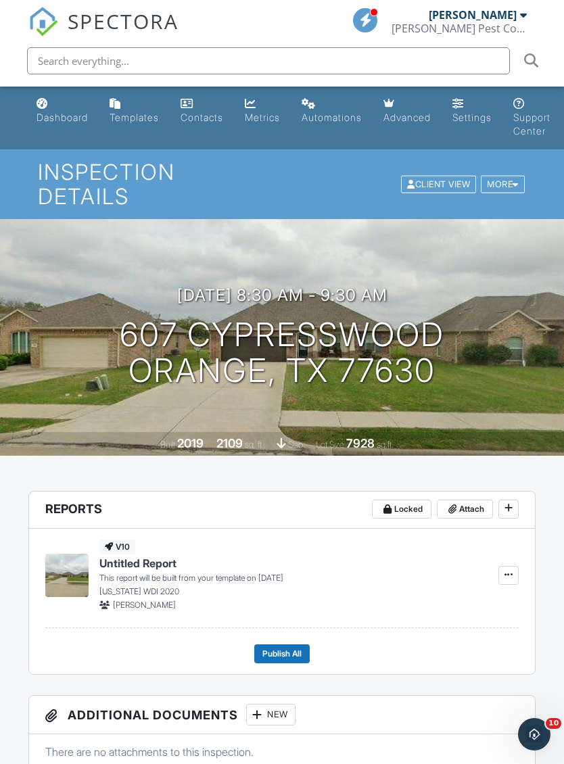
click at [145, 20] on span "SPECTORA" at bounding box center [123, 21] width 111 height 28
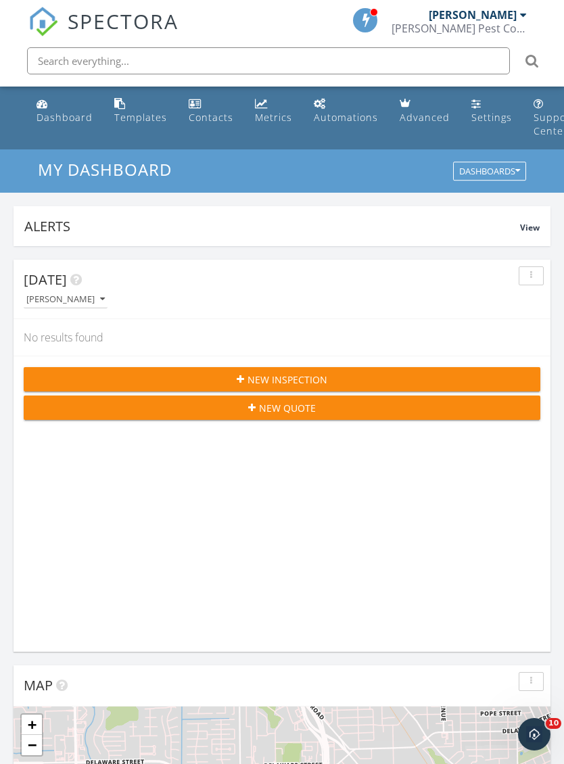
click at [323, 375] on span "New Inspection" at bounding box center [288, 380] width 80 height 14
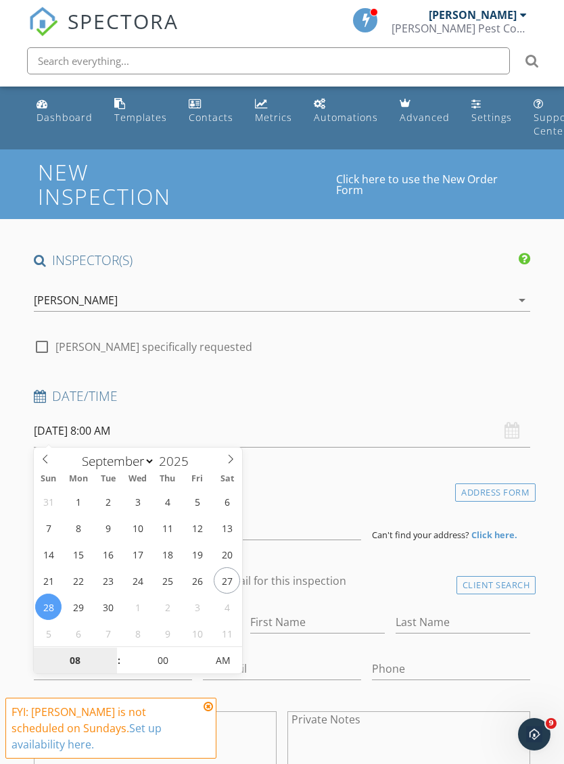
type input "09/29/2025 8:00 AM"
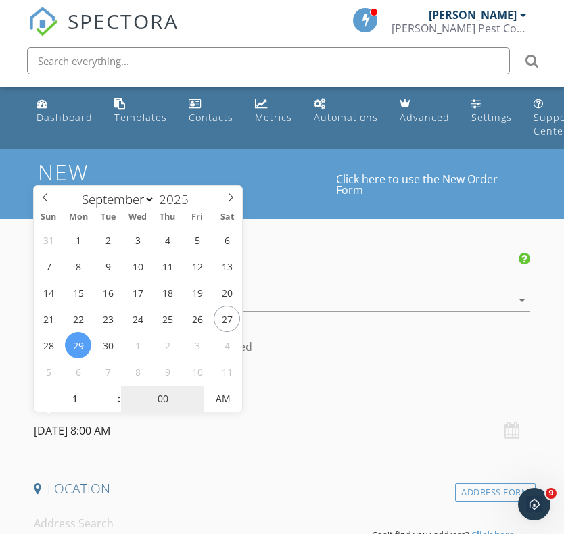
click at [164, 410] on input "00" at bounding box center [162, 399] width 83 height 27
type input "01"
type input "09/29/2025 1:00 AM"
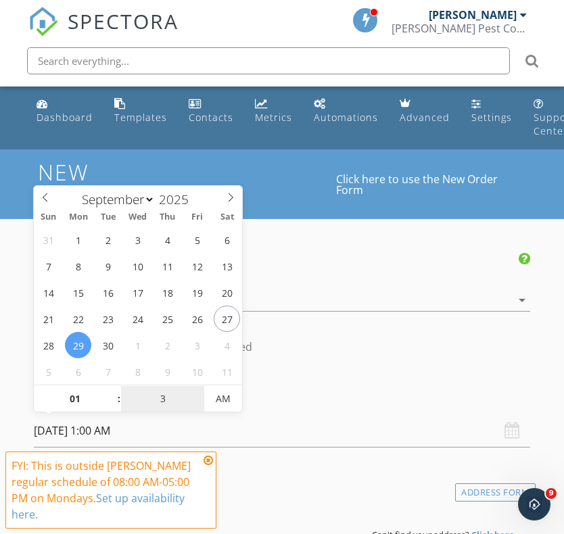
type input "30"
type input "[DATE] 1:30 PM"
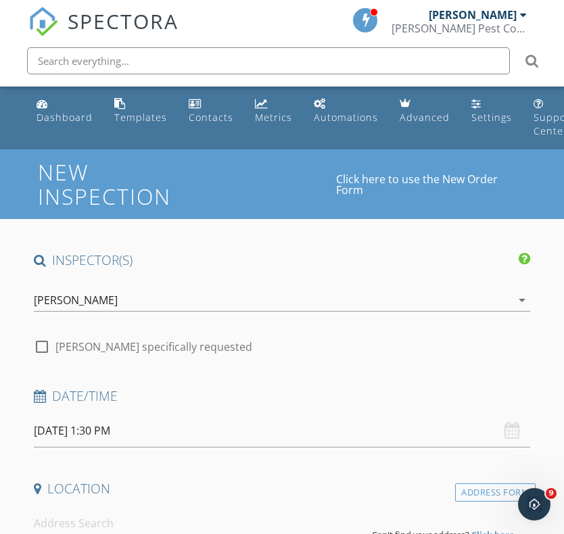
click at [304, 489] on h4 "Location" at bounding box center [282, 489] width 497 height 18
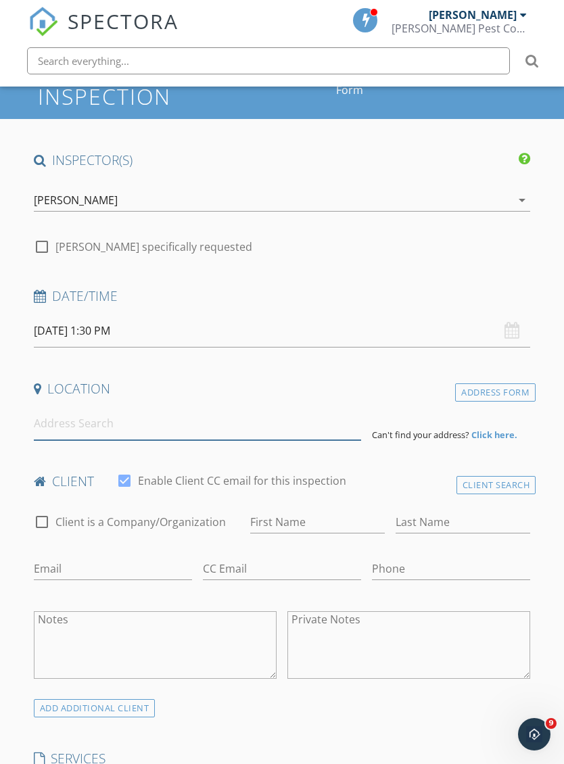
click at [150, 425] on input at bounding box center [197, 423] width 327 height 33
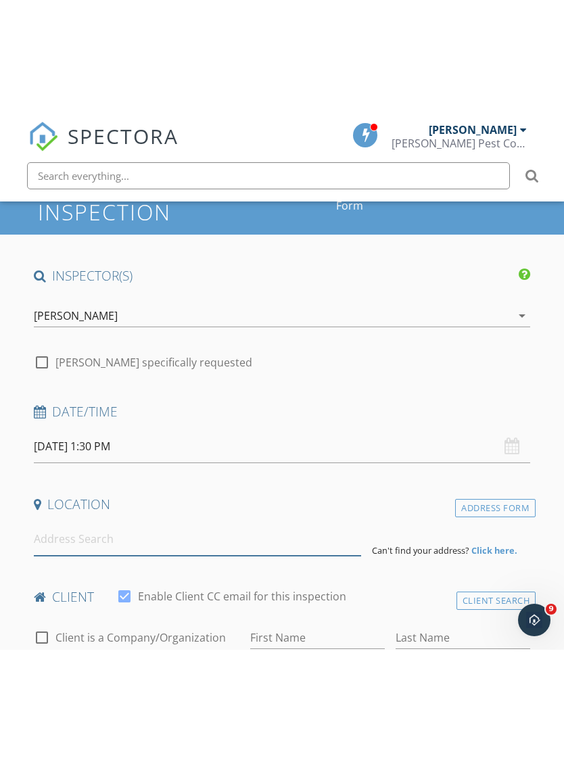
scroll to position [100, 0]
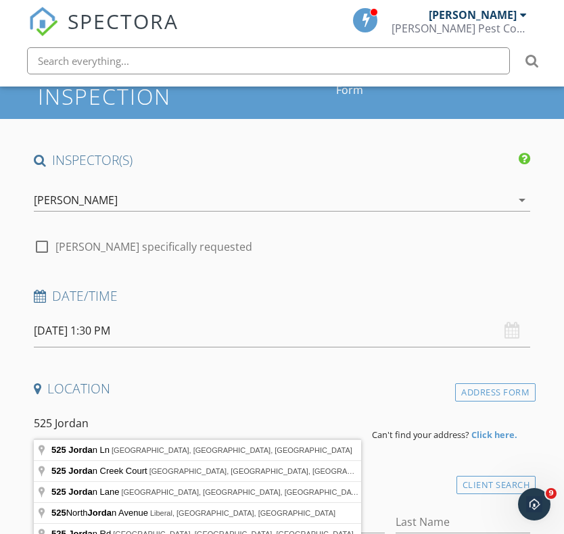
type input "525 Jordan"
click at [492, 389] on div "Address Form" at bounding box center [495, 392] width 80 height 18
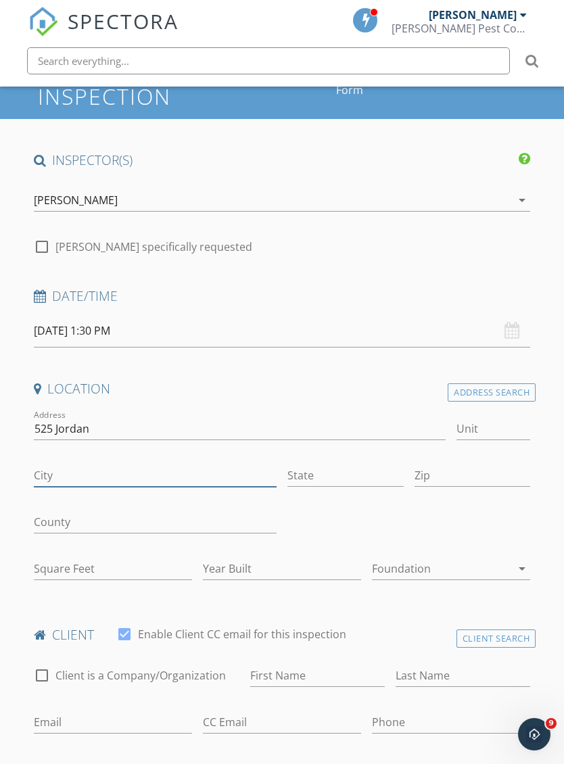
click at [147, 475] on input "City" at bounding box center [155, 476] width 243 height 22
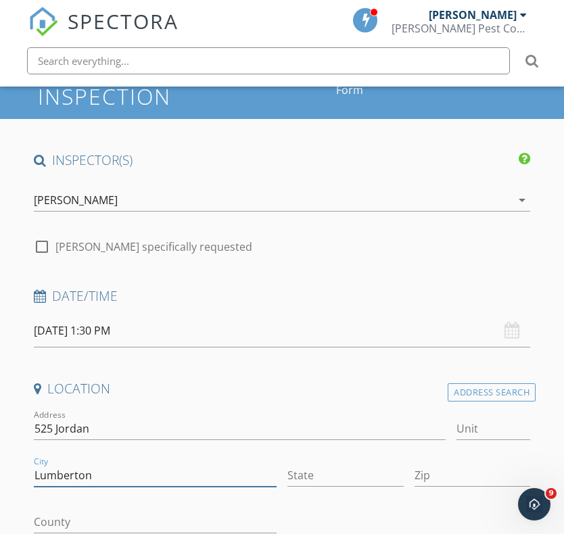
type input "Lumberton"
click at [329, 479] on input "State" at bounding box center [345, 476] width 116 height 22
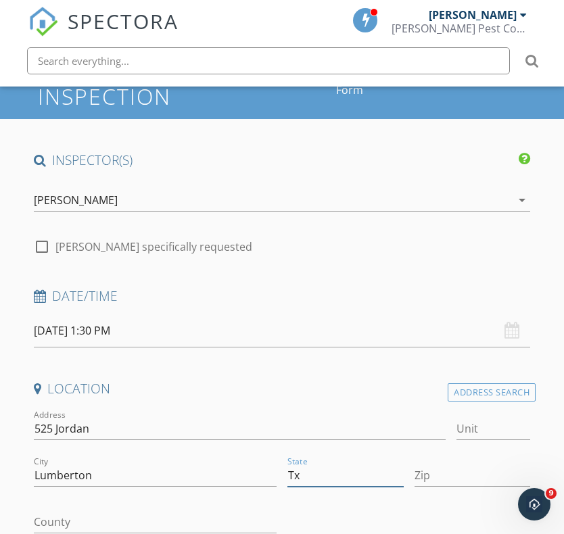
type input "Tx"
click at [442, 475] on input "Zip" at bounding box center [473, 476] width 116 height 22
type input "77657"
type input "1620"
type input "1953"
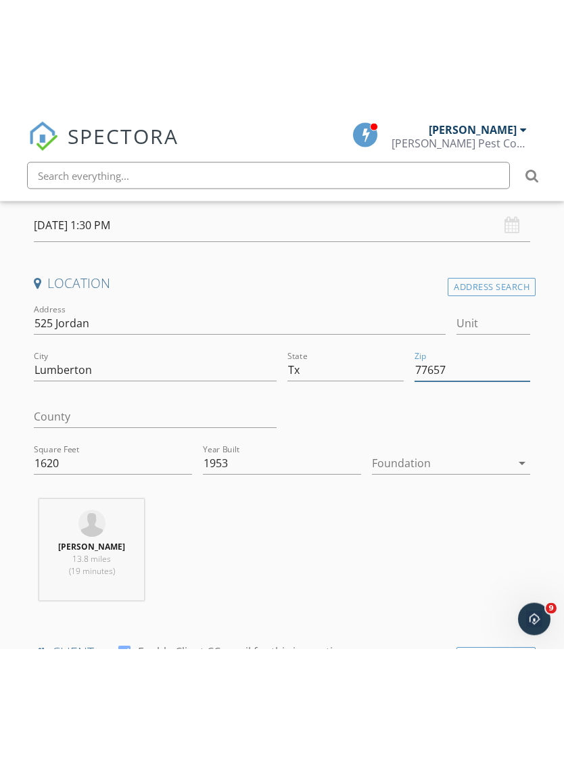
scroll to position [321, 0]
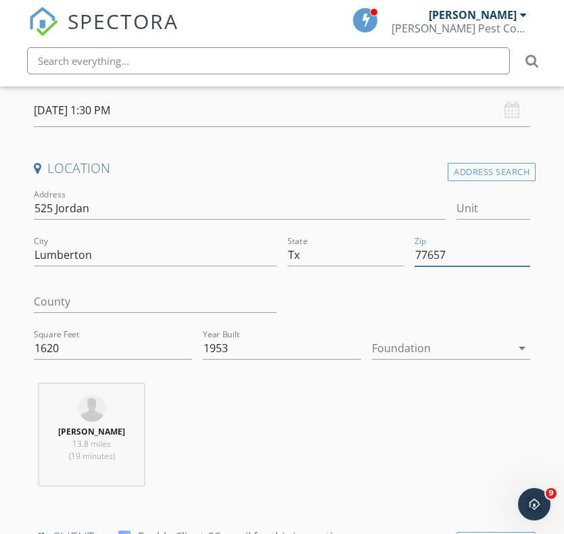
type input "77657"
click at [425, 350] on div at bounding box center [441, 348] width 139 height 22
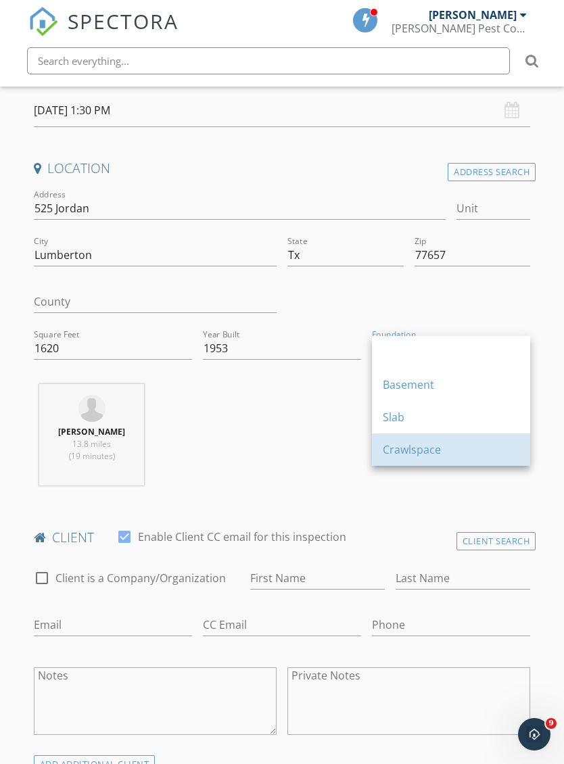
click at [423, 455] on div "Crawlspace" at bounding box center [451, 450] width 137 height 16
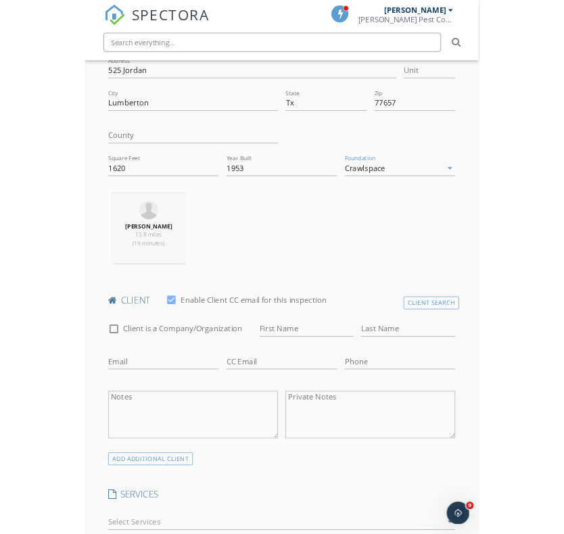
scroll to position [457, 0]
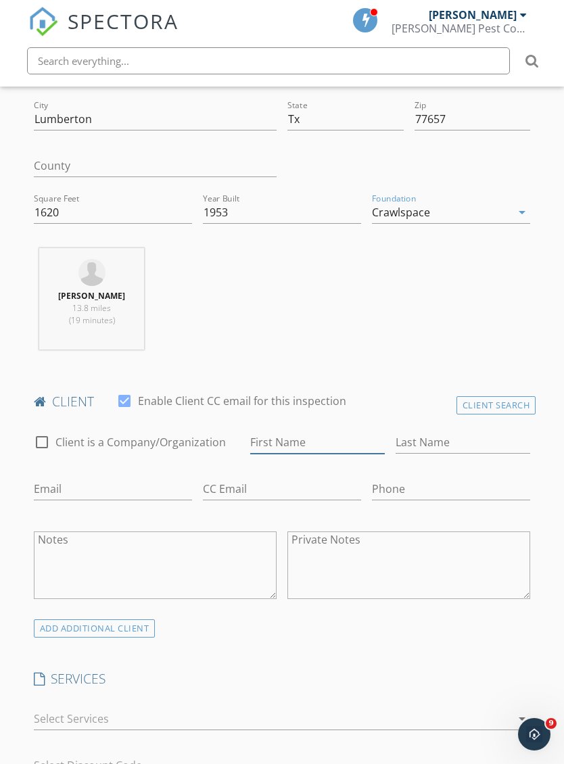
click at [305, 444] on input "First Name" at bounding box center [317, 443] width 135 height 22
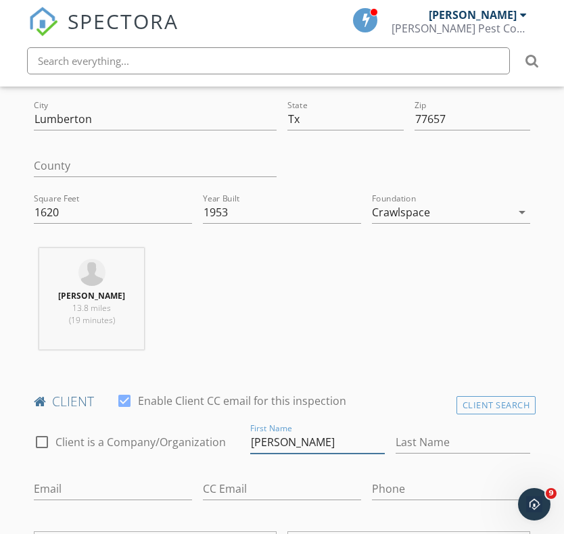
type input "Christina Cortez"
click at [452, 434] on input "Last Name" at bounding box center [463, 443] width 135 height 22
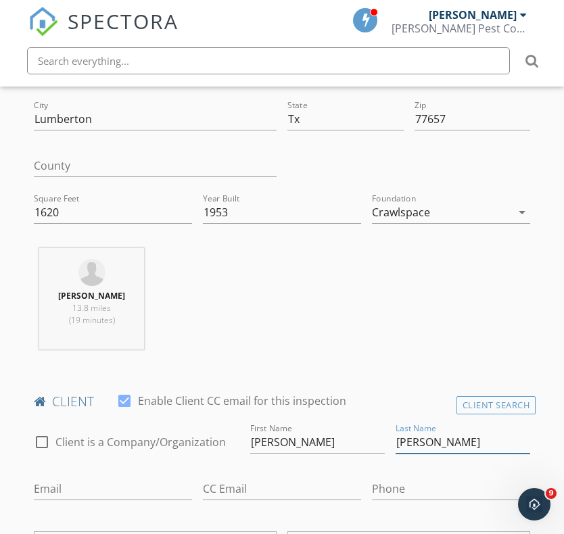
type input "Gipson"
click at [151, 484] on input "Email" at bounding box center [113, 489] width 158 height 22
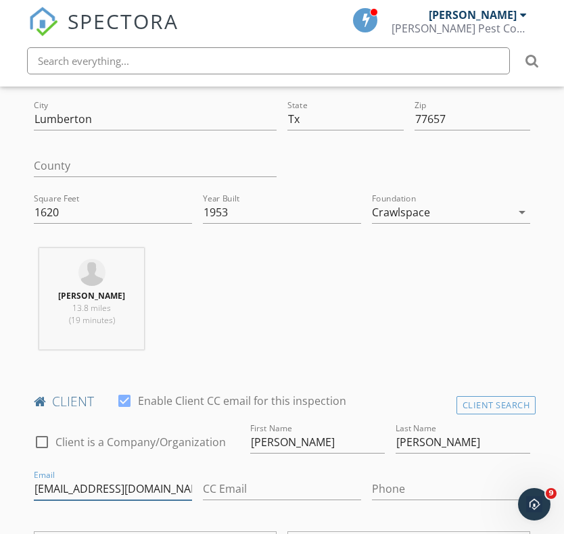
type input "Paigecortez1996@gmail.com"
click at [429, 492] on input "Phone" at bounding box center [451, 489] width 158 height 22
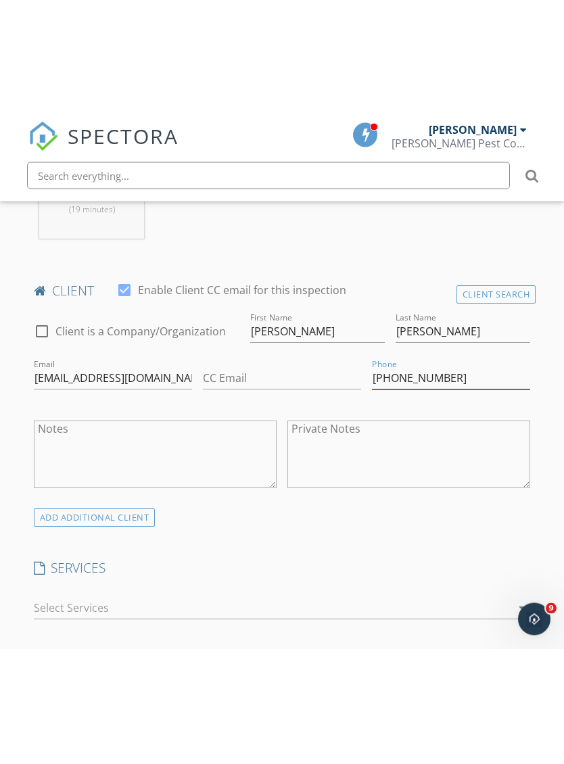
scroll to position [682, 0]
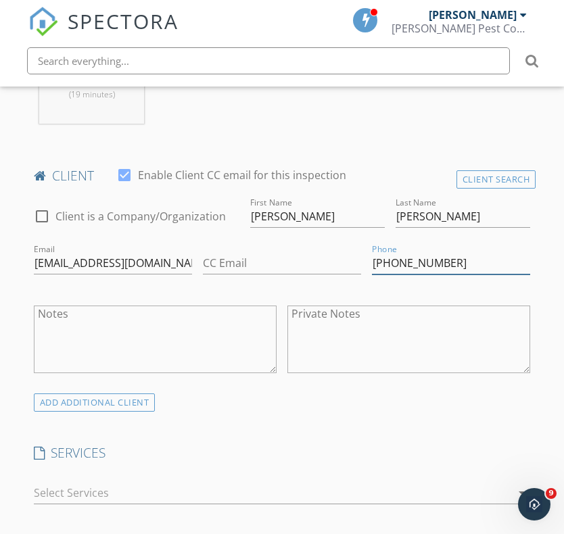
type input "409-730-5172"
click at [211, 489] on div at bounding box center [273, 493] width 478 height 22
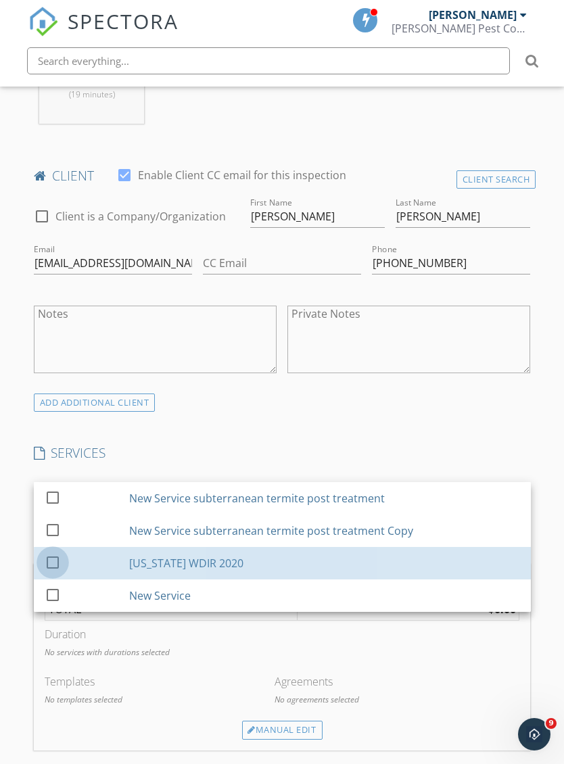
click at [52, 563] on div at bounding box center [52, 562] width 23 height 23
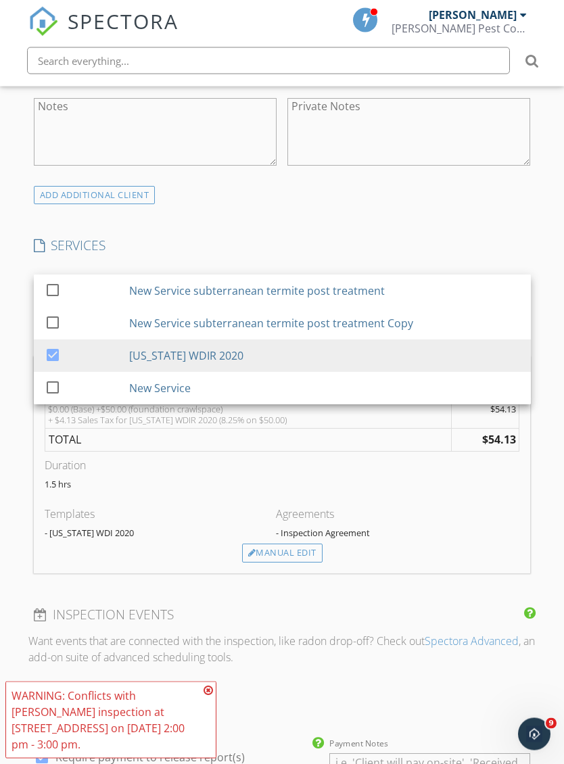
click at [287, 551] on div "Manual Edit" at bounding box center [282, 553] width 80 height 19
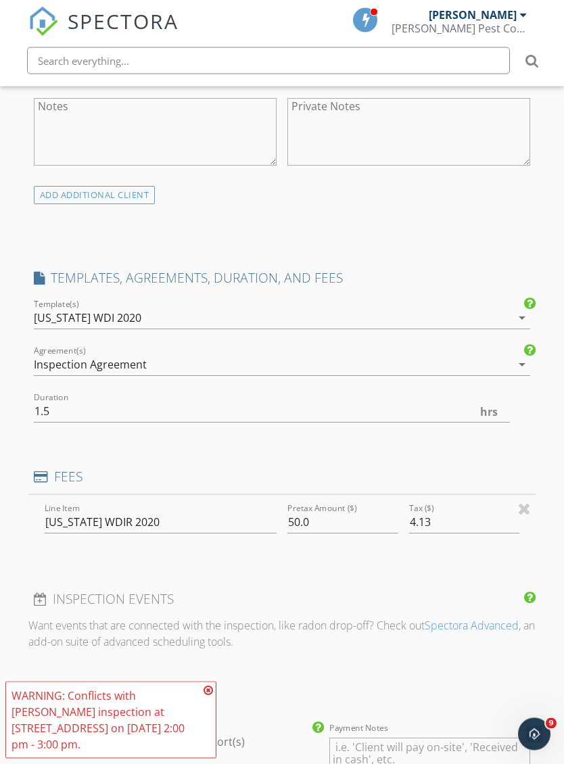
scroll to position [890, 0]
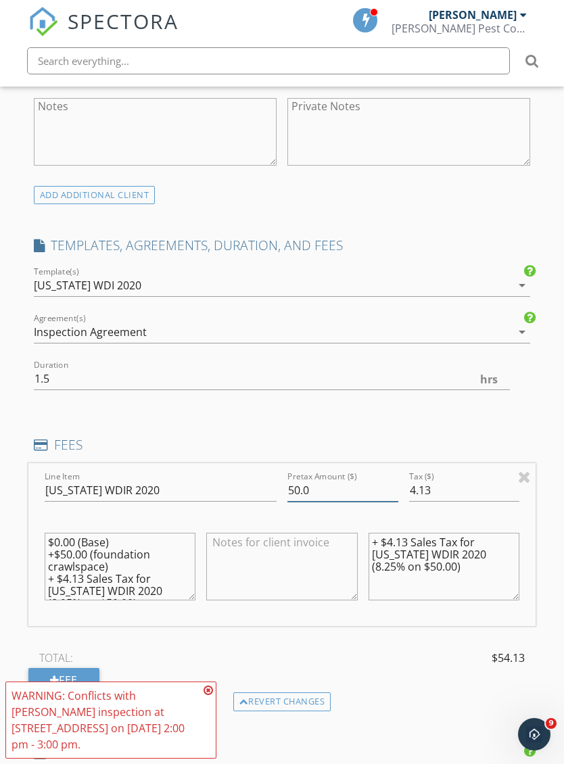
click at [319, 492] on input "50.0" at bounding box center [342, 491] width 111 height 22
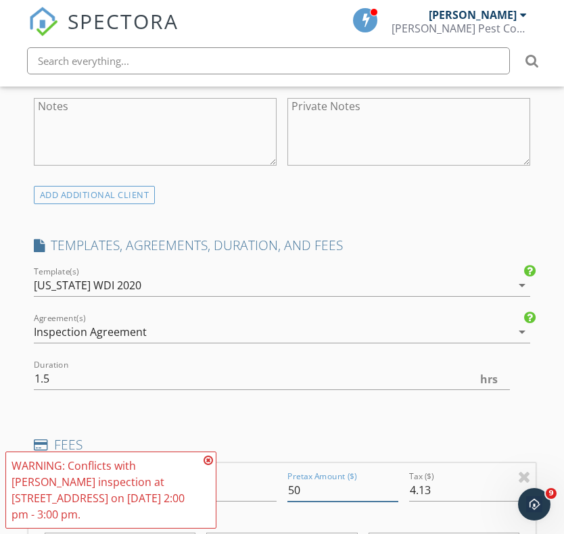
type input "5"
type input "175"
click at [452, 490] on input "4.13" at bounding box center [464, 491] width 111 height 22
type input "4"
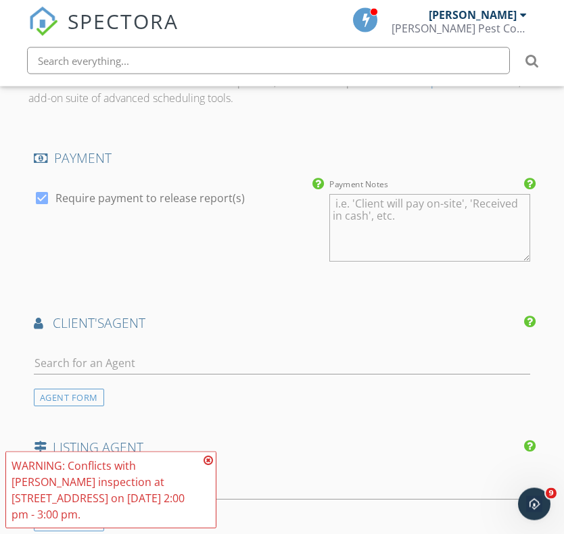
type input "014.44"
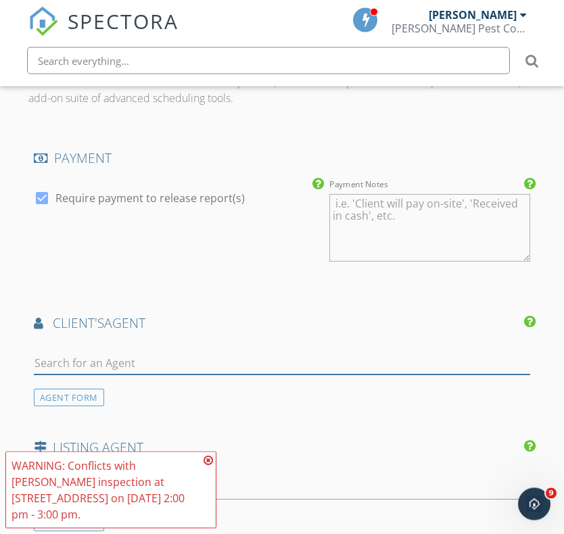
click at [251, 363] on input "text" at bounding box center [282, 364] width 497 height 22
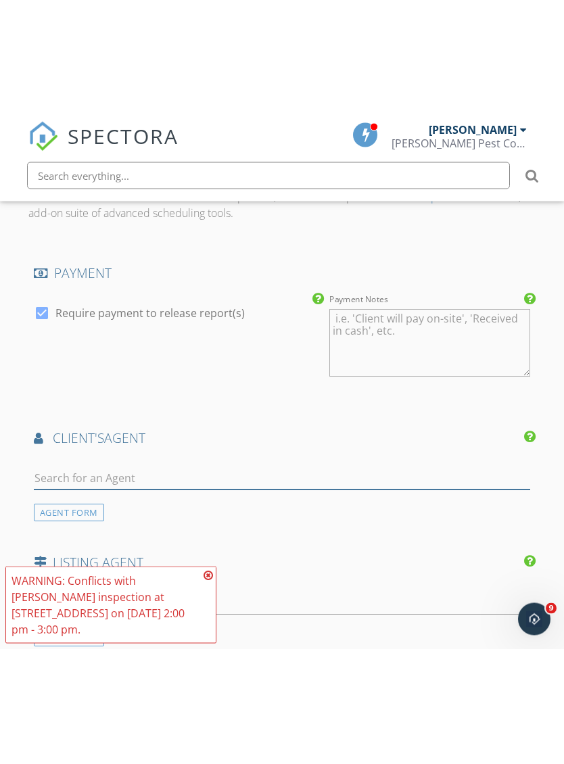
scroll to position [1587, 0]
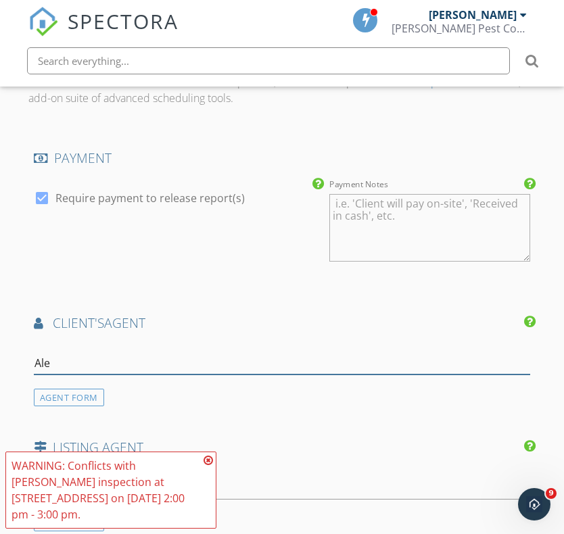
type input "Alex"
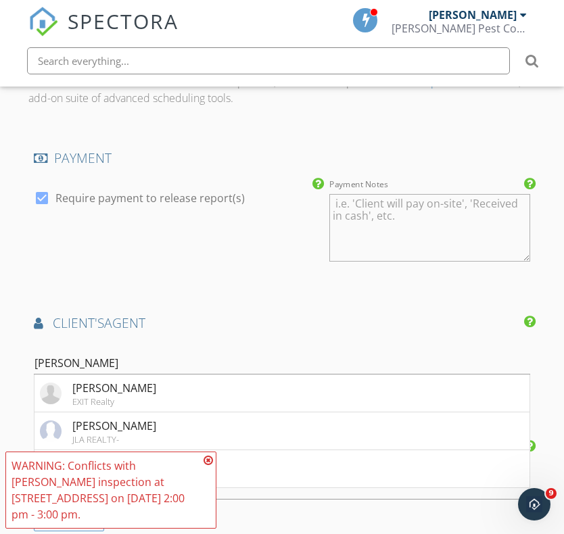
click at [163, 427] on li "Alex Harper JLA REALTY-" at bounding box center [282, 432] width 496 height 38
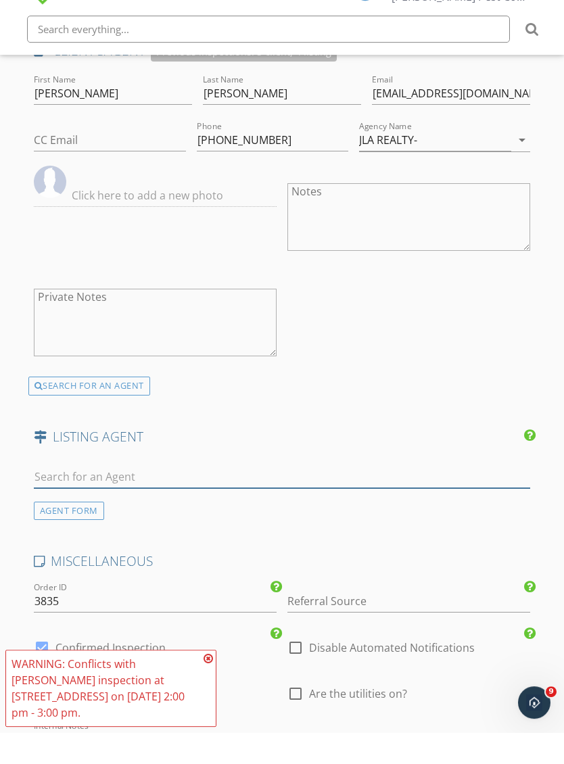
click at [230, 520] on input "text" at bounding box center [282, 509] width 497 height 22
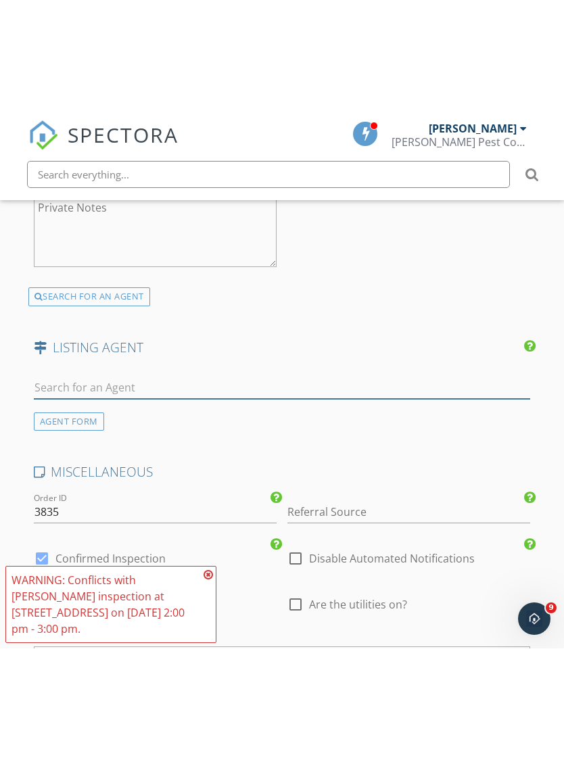
scroll to position [2065, 0]
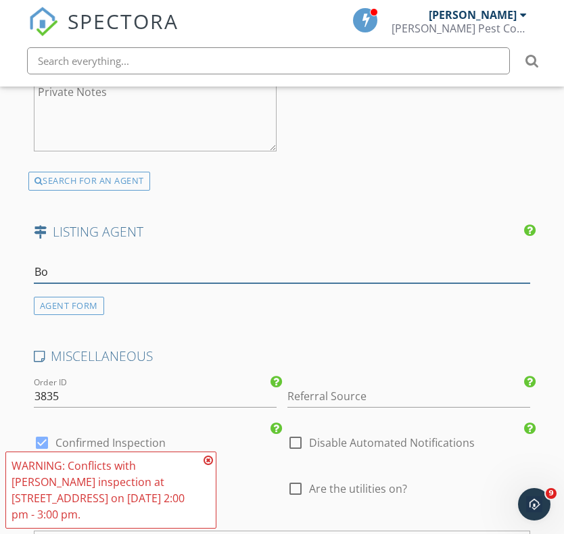
type input "Boh"
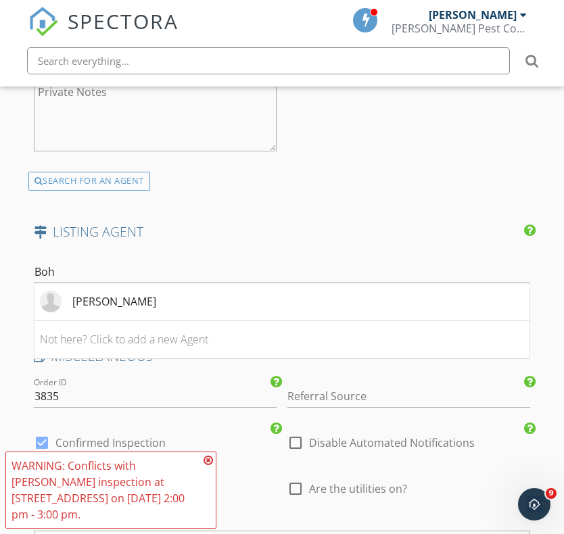
click at [167, 298] on li "Anna Bohannon" at bounding box center [282, 302] width 496 height 38
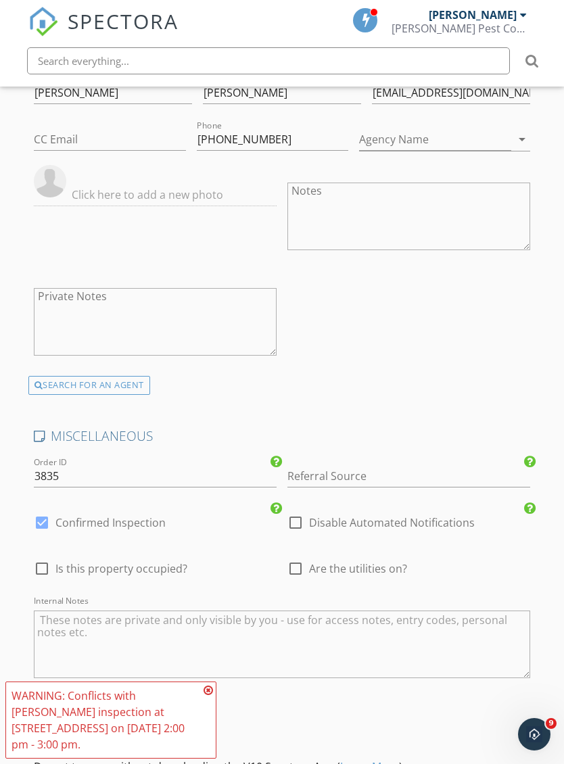
scroll to position [2259, 0]
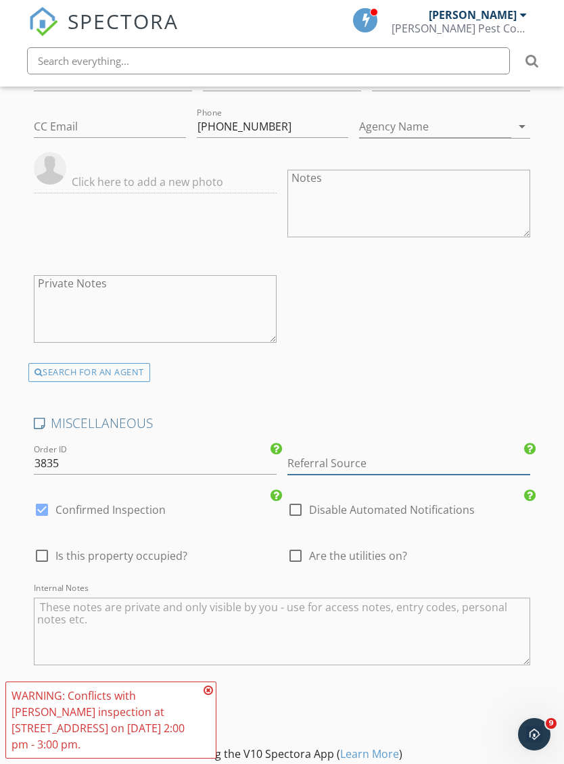
click at [356, 458] on input "Referral Source" at bounding box center [408, 463] width 243 height 22
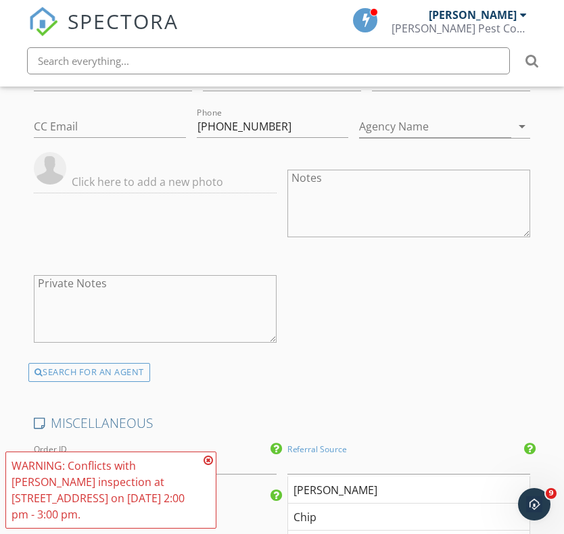
click at [321, 515] on div "Chip" at bounding box center [408, 517] width 241 height 27
type input "Chip"
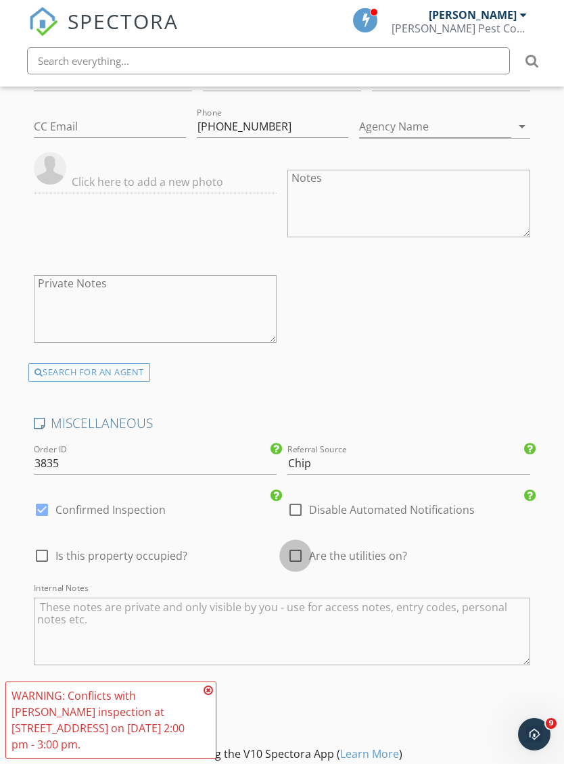
click at [292, 554] on div at bounding box center [295, 555] width 23 height 23
checkbox input "true"
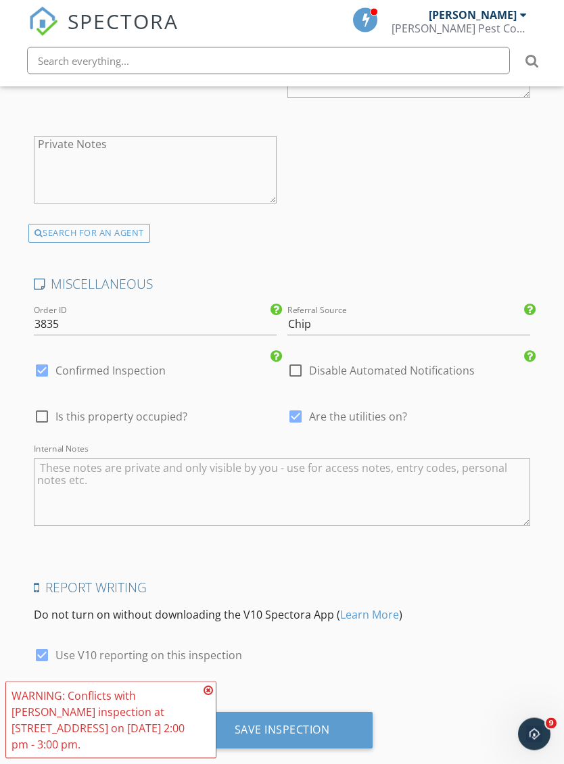
scroll to position [2419, 0]
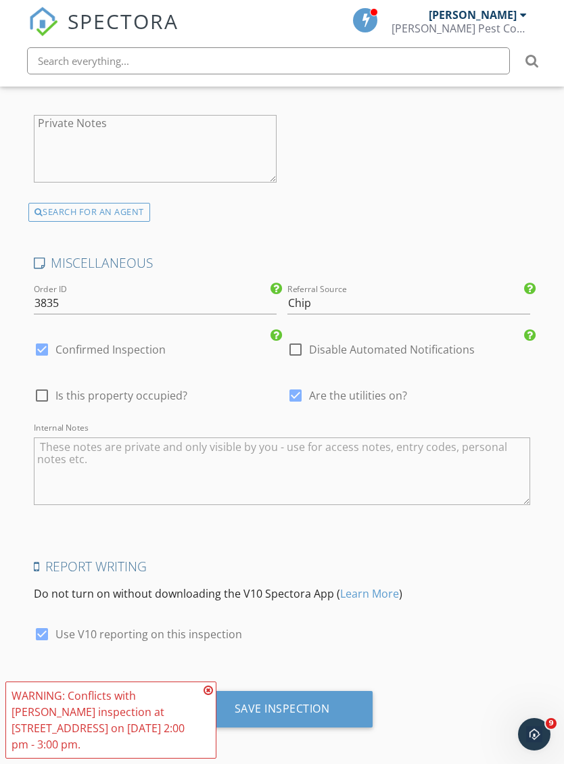
click at [320, 703] on div "Save Inspection" at bounding box center [282, 709] width 95 height 14
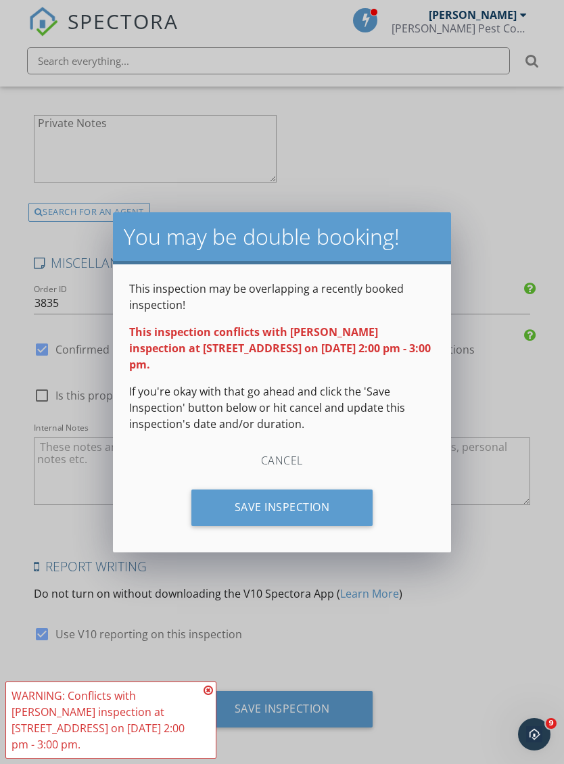
click at [323, 507] on div "Save Inspection" at bounding box center [282, 508] width 182 height 37
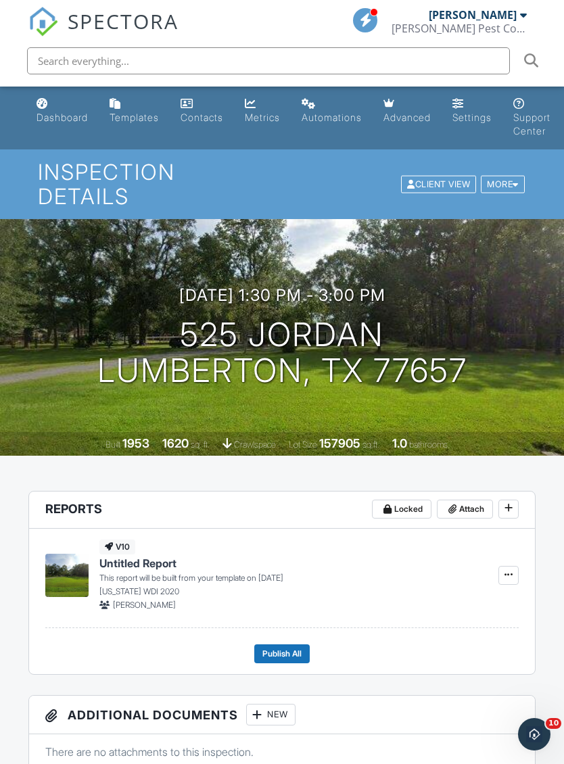
click at [164, 28] on span "SPECTORA" at bounding box center [123, 21] width 111 height 28
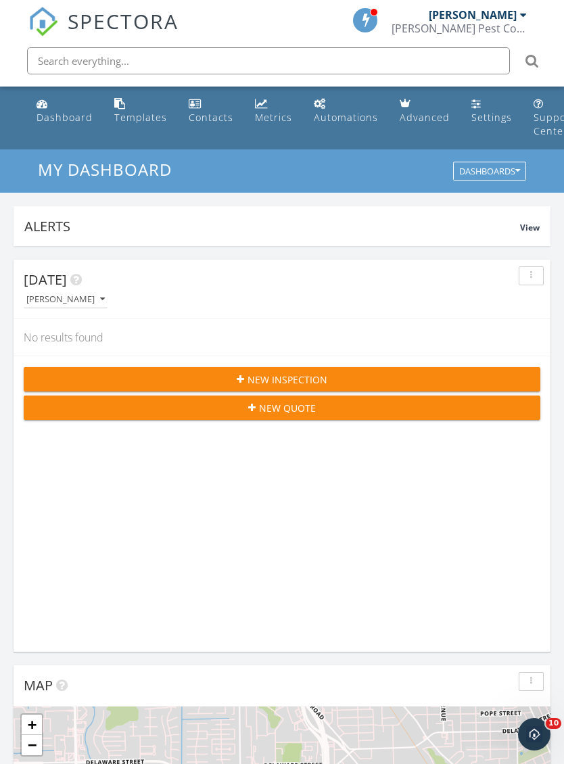
click at [319, 384] on span "New Inspection" at bounding box center [288, 380] width 80 height 14
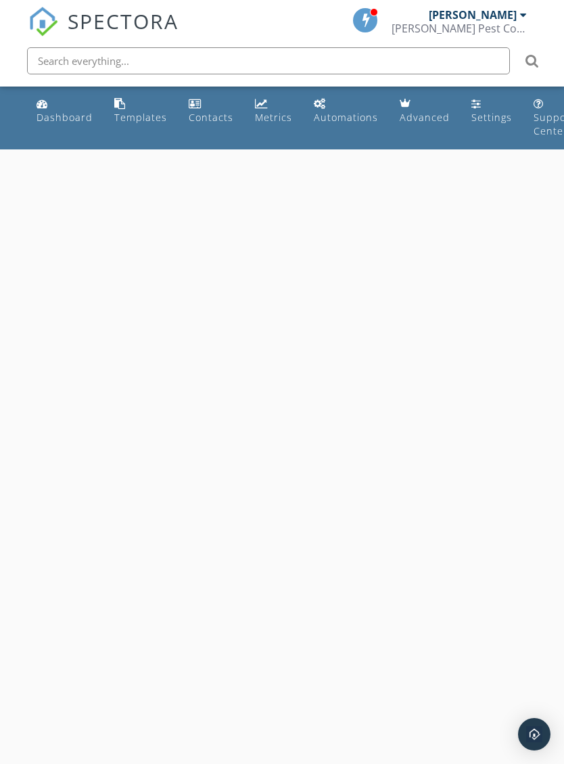
select select "8"
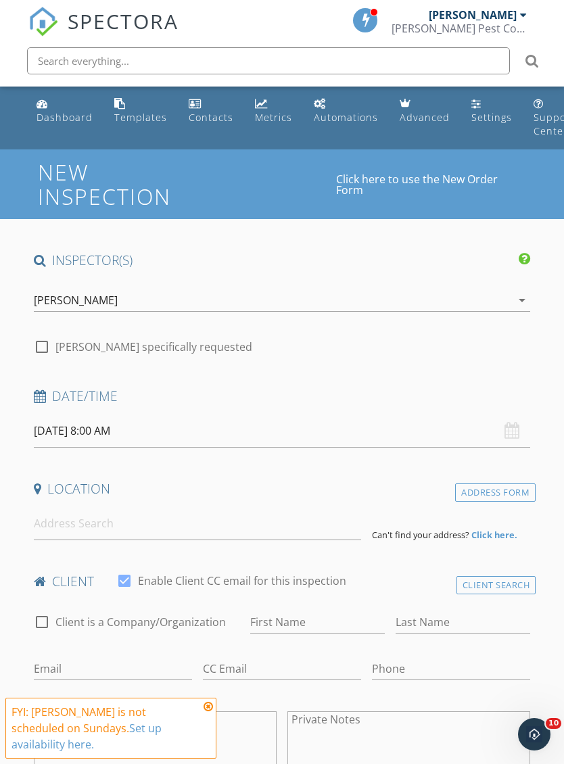
click at [115, 434] on input "[DATE] 8:00 AM" at bounding box center [282, 431] width 497 height 33
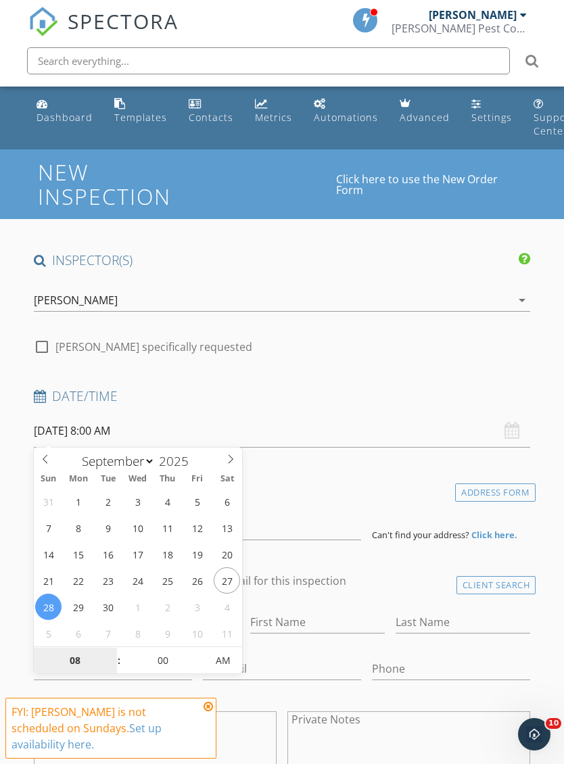
type input "[DATE] 8:00 AM"
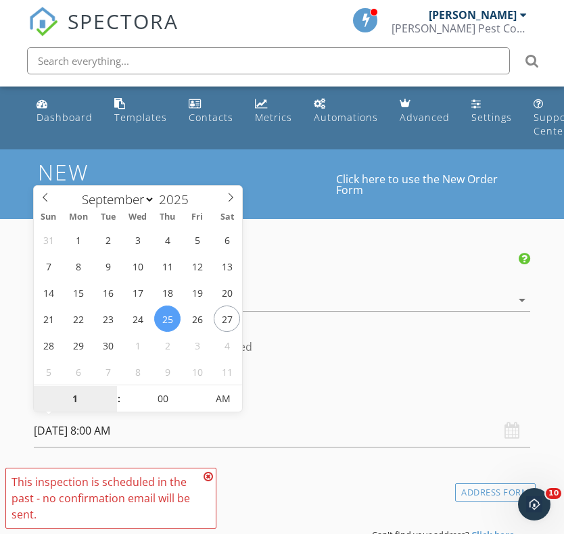
click at [234, 404] on span "AM" at bounding box center [222, 399] width 37 height 27
type input "01"
type input "[DATE] 1:00 PM"
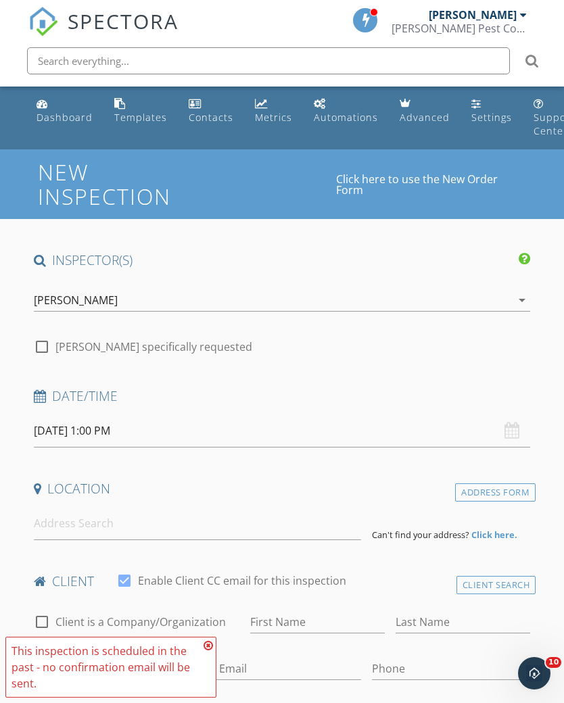
click at [291, 493] on h4 "Location" at bounding box center [282, 489] width 497 height 18
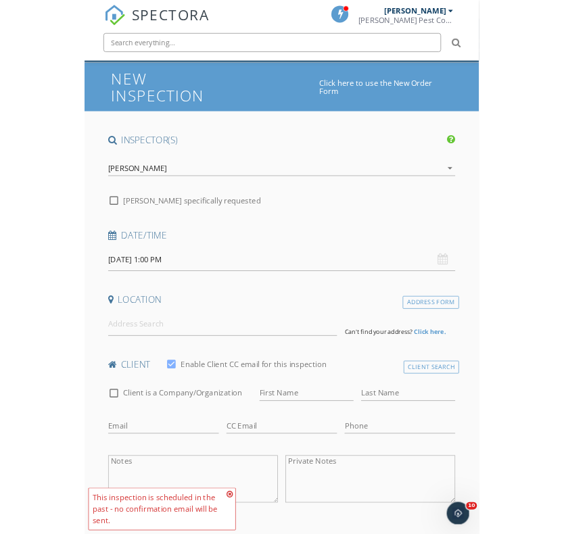
scroll to position [78, 0]
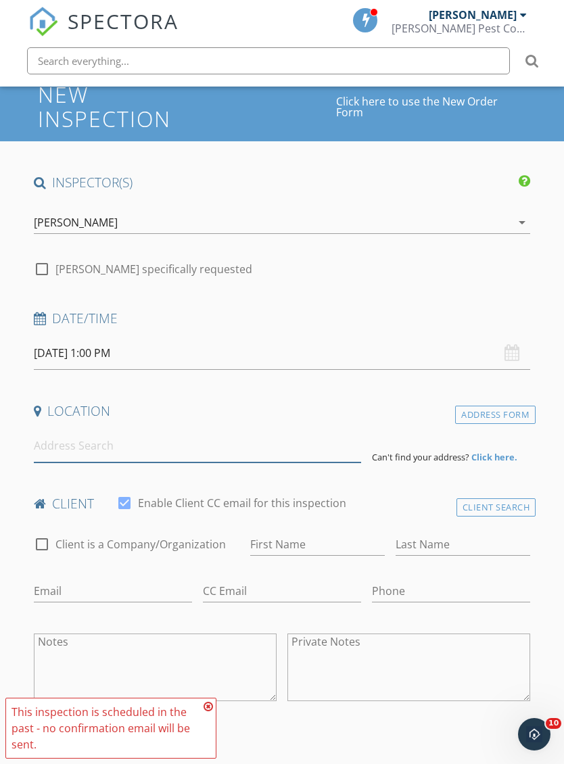
click at [145, 446] on input at bounding box center [197, 445] width 327 height 33
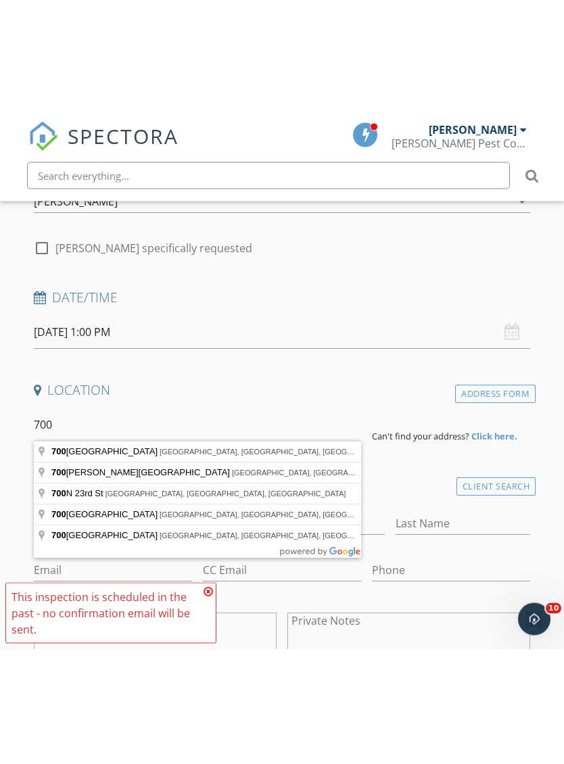
scroll to position [214, 0]
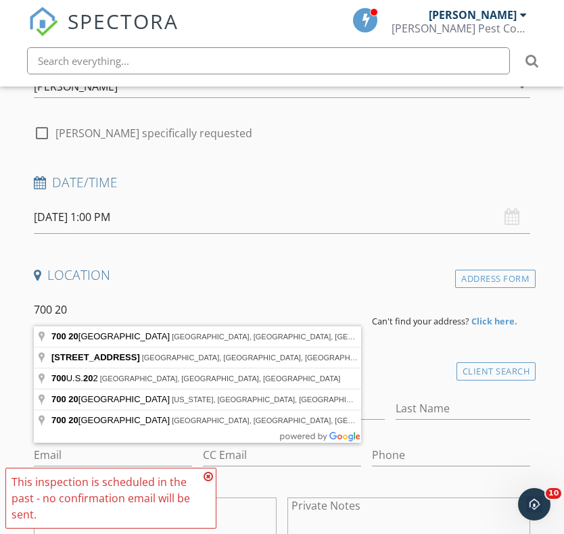
type input "[STREET_ADDRESS]"
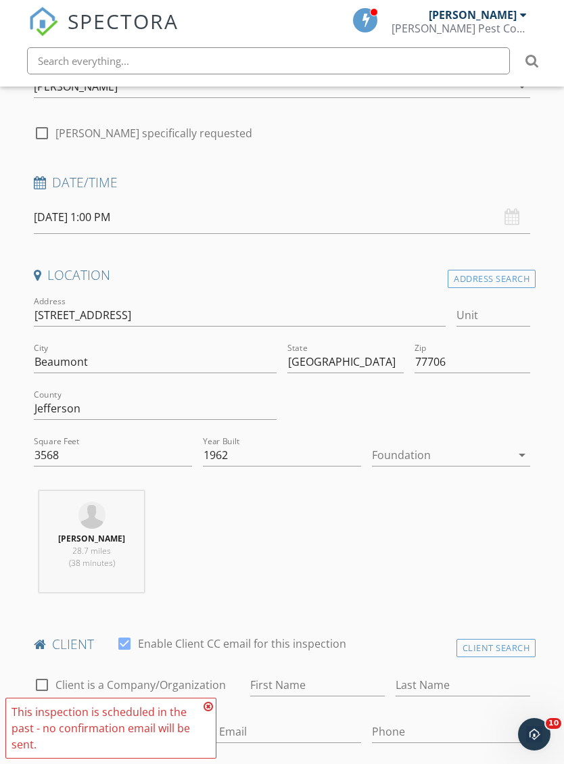
click at [410, 454] on div at bounding box center [441, 455] width 139 height 22
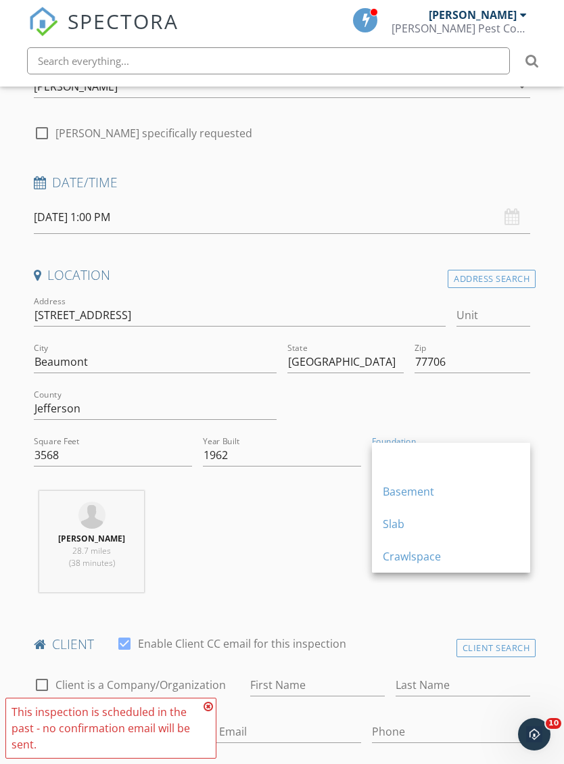
click at [415, 553] on div "Crawlspace" at bounding box center [451, 557] width 137 height 16
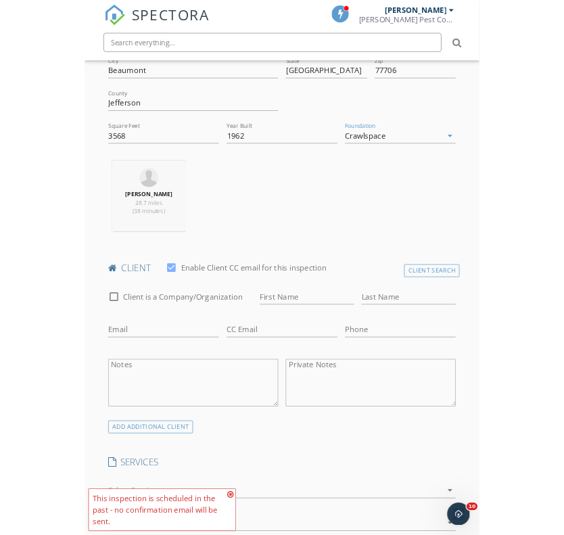
scroll to position [485, 0]
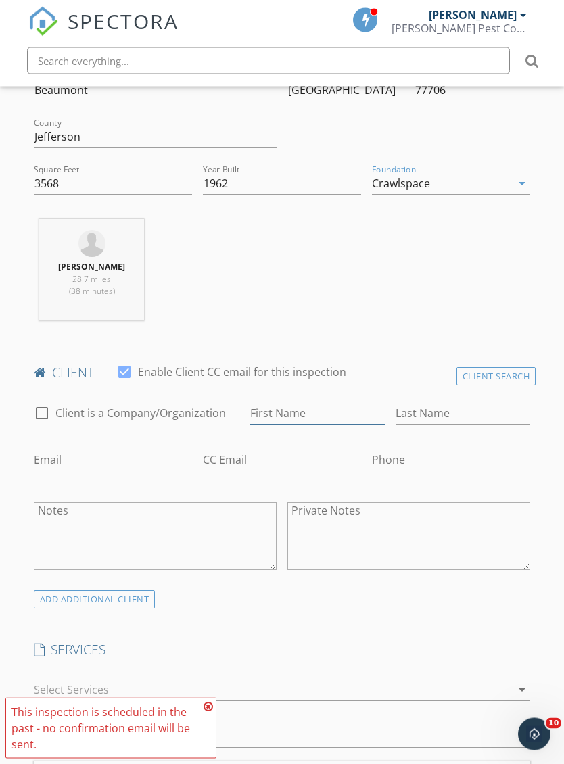
click at [304, 411] on input "First Name" at bounding box center [317, 414] width 135 height 22
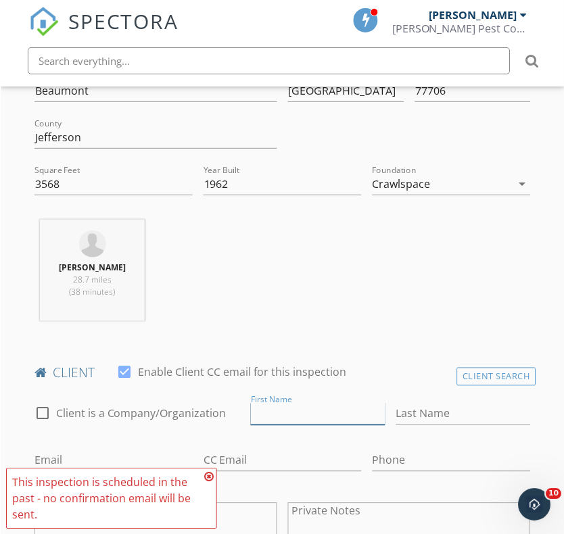
scroll to position [486, 0]
type input "[PERSON_NAME]"
click at [449, 406] on input "Last Name" at bounding box center [463, 413] width 135 height 22
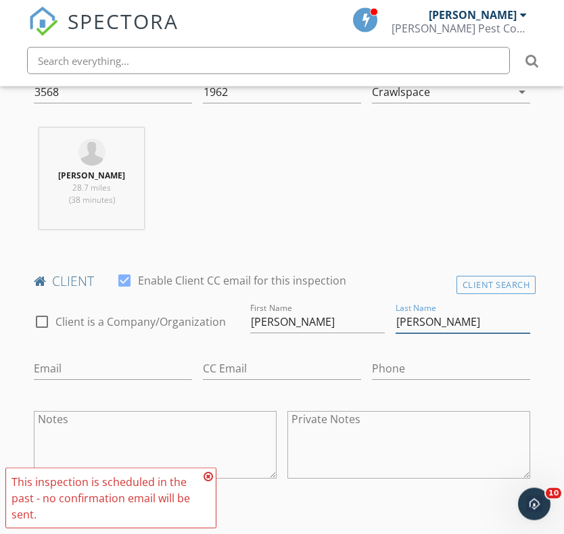
type input "[PERSON_NAME]"
click at [135, 369] on input "Email" at bounding box center [113, 369] width 158 height 22
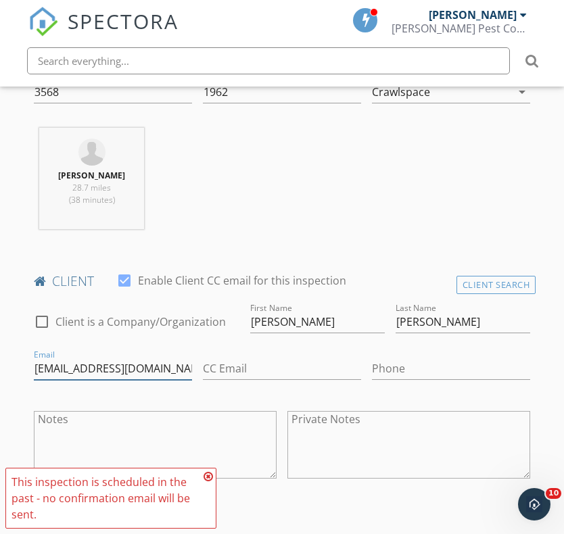
type input "[EMAIL_ADDRESS][DOMAIN_NAME]"
click at [420, 368] on input "Phone" at bounding box center [451, 369] width 158 height 22
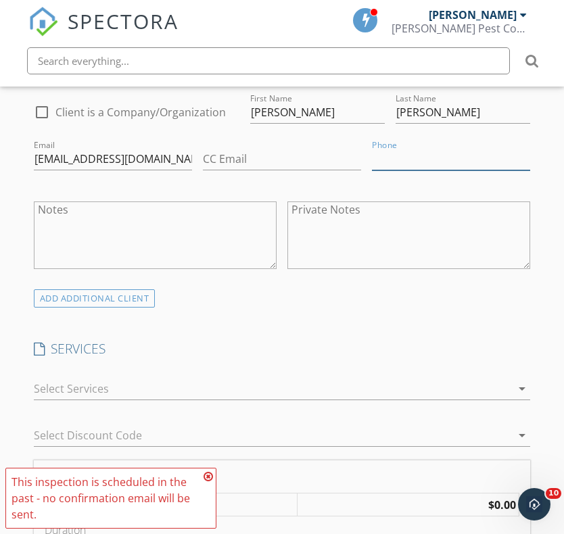
scroll to position [790, 0]
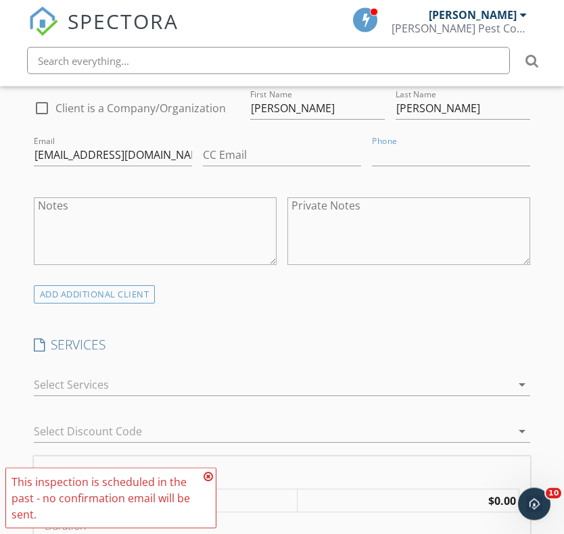
click at [207, 388] on div at bounding box center [273, 386] width 478 height 22
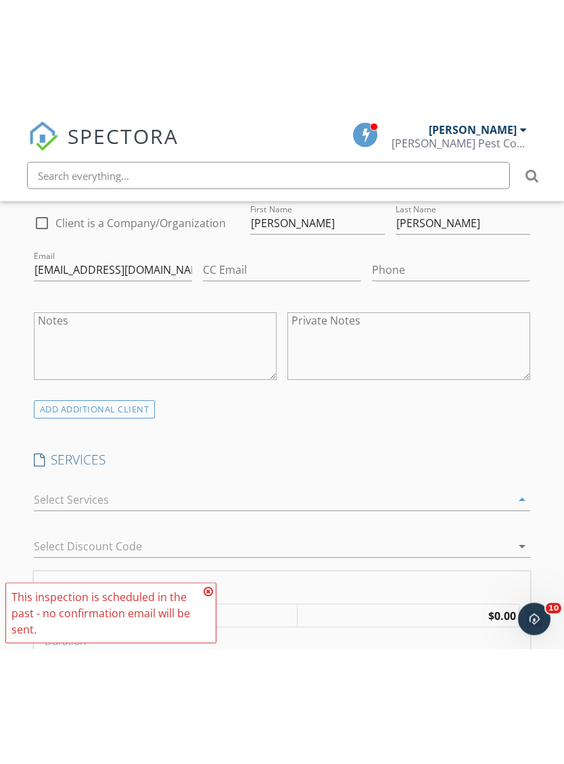
scroll to position [791, 0]
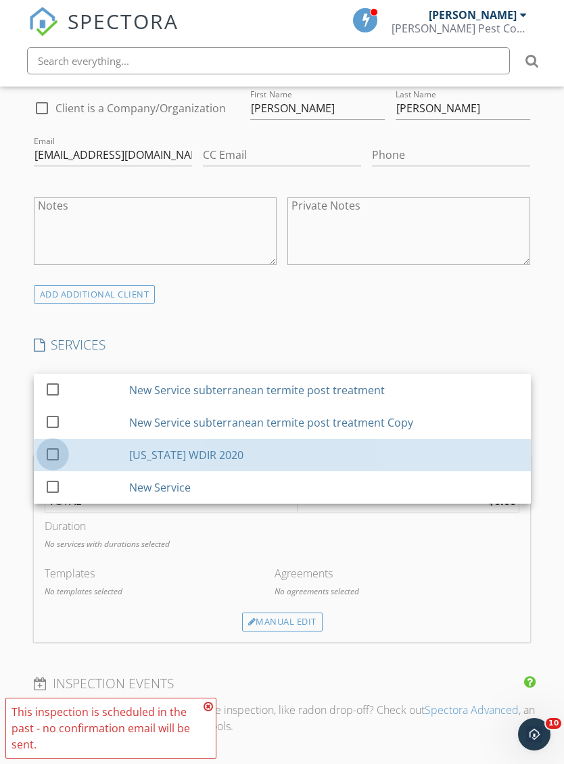
click at [46, 448] on div at bounding box center [52, 453] width 23 height 23
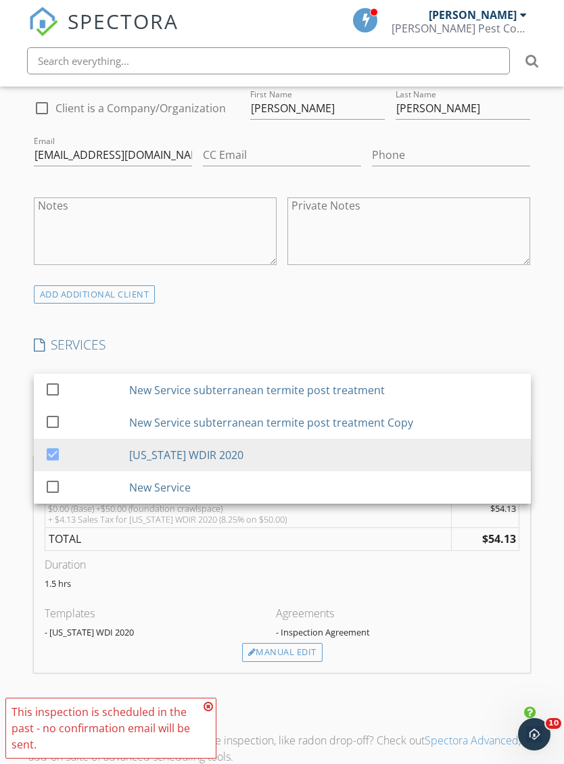
click at [286, 650] on div "Manual Edit" at bounding box center [282, 652] width 80 height 19
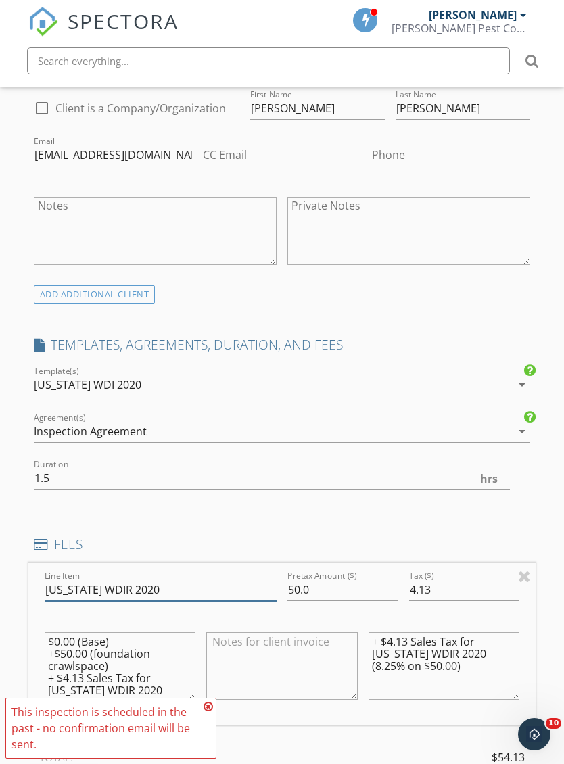
click at [275, 579] on input "[US_STATE] WDIR 2020" at bounding box center [161, 590] width 232 height 22
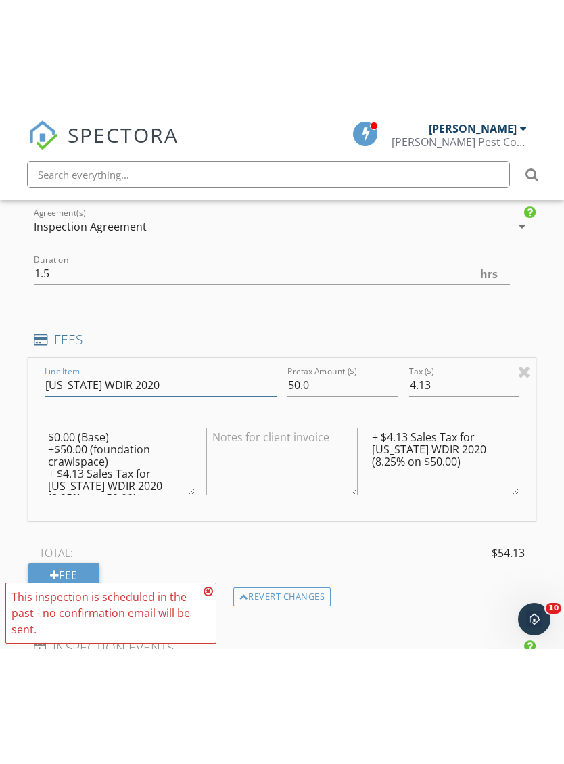
scroll to position [1111, 0]
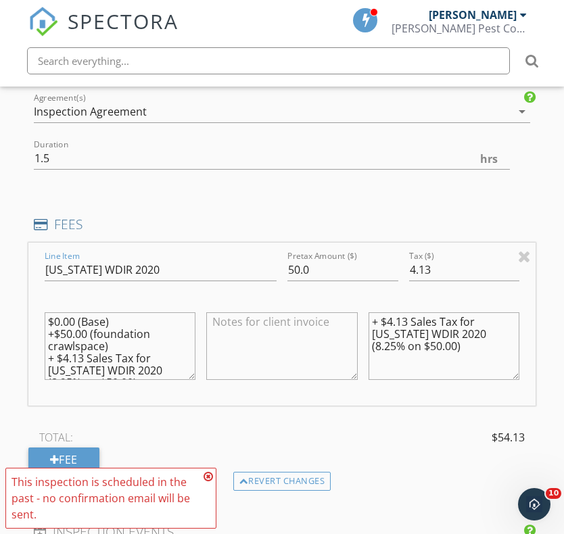
click at [283, 257] on div "Pretax Amount ($) 50.0" at bounding box center [343, 271] width 122 height 47
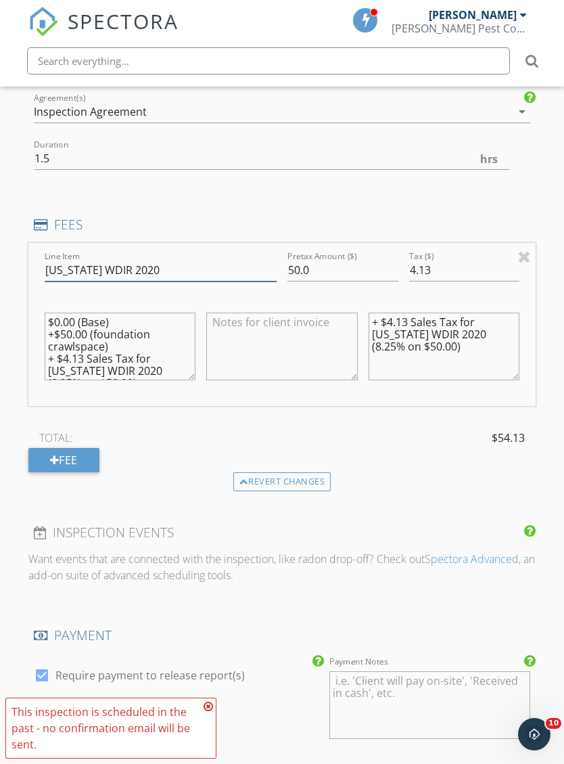
click at [275, 264] on input "[US_STATE] WDIR 2020" at bounding box center [161, 270] width 232 height 22
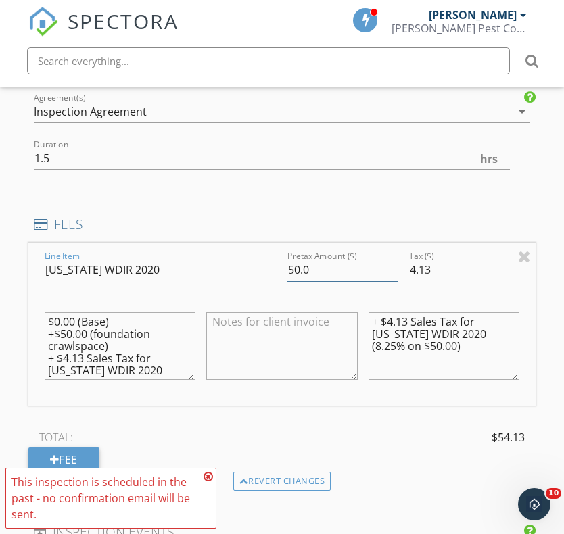
click at [290, 267] on input "50.0" at bounding box center [342, 270] width 111 height 22
type input "150.0"
click at [449, 266] on input "4.13" at bounding box center [464, 270] width 111 height 22
type input "4"
type input "012.38"
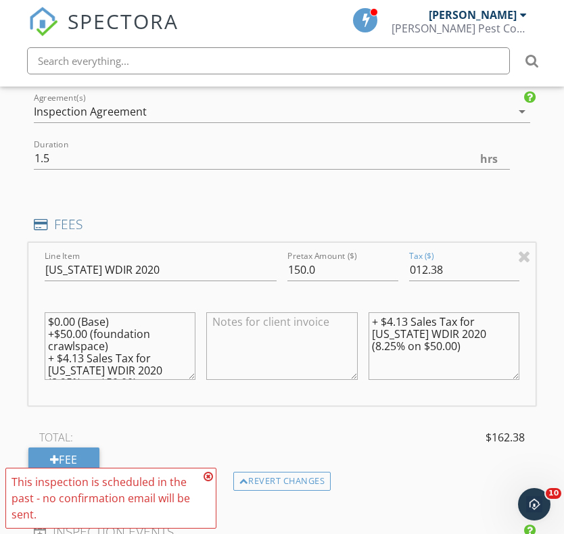
click at [442, 437] on div "TOTAL: $162.38" at bounding box center [282, 437] width 508 height 20
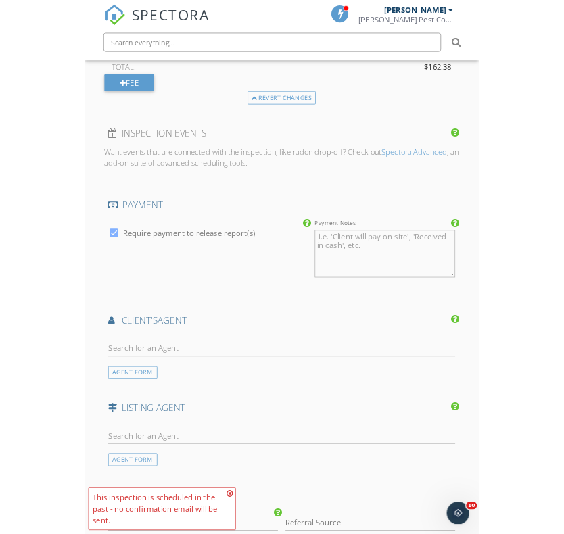
scroll to position [1466, 0]
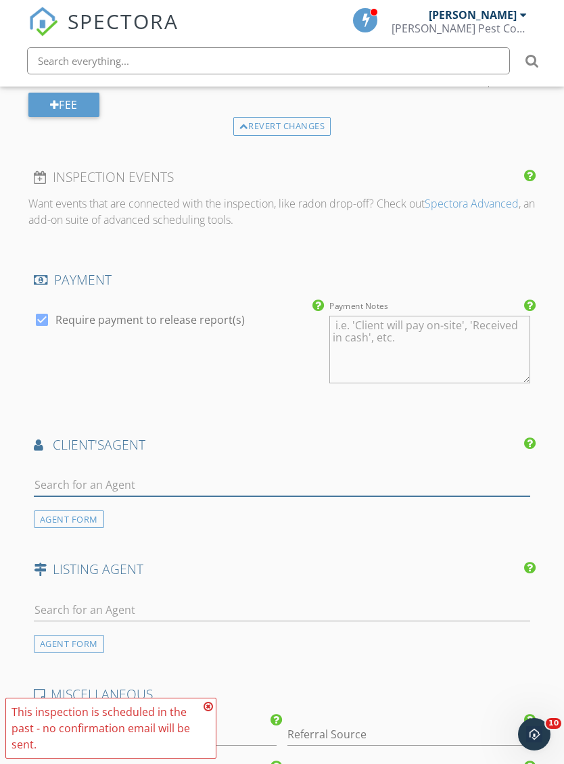
click at [215, 474] on input "text" at bounding box center [282, 485] width 497 height 22
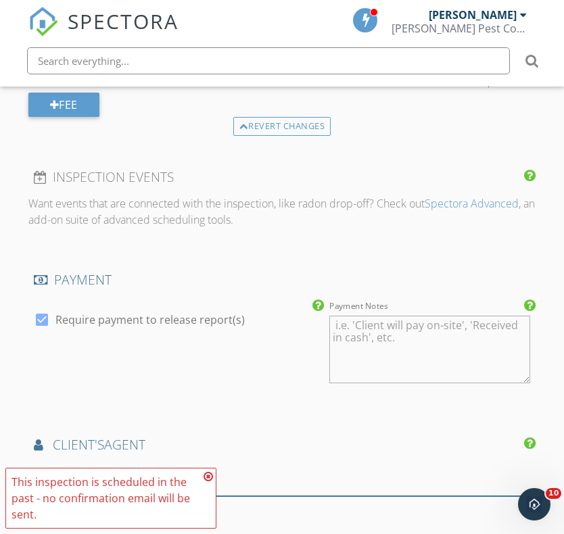
type input "Arch"
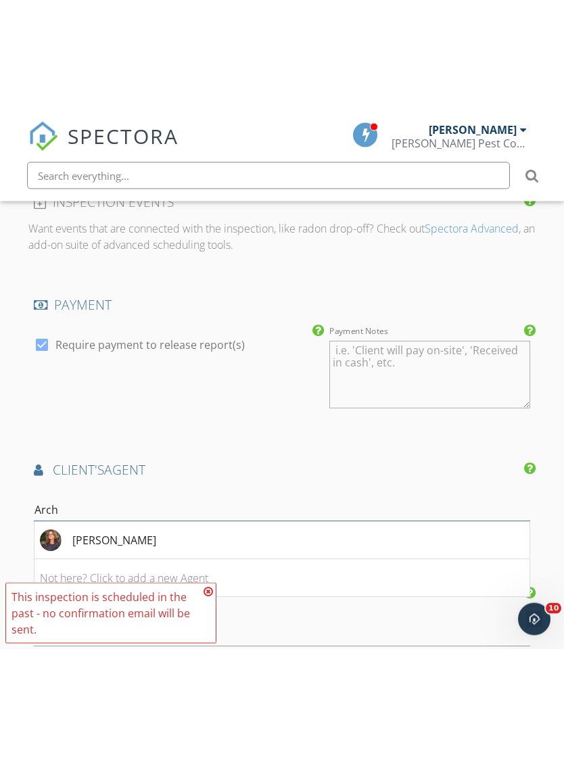
scroll to position [1556, 0]
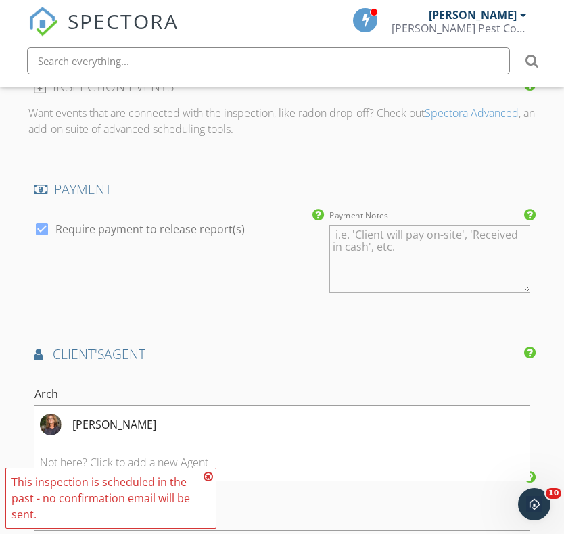
click at [207, 423] on li "[PERSON_NAME]" at bounding box center [282, 425] width 496 height 38
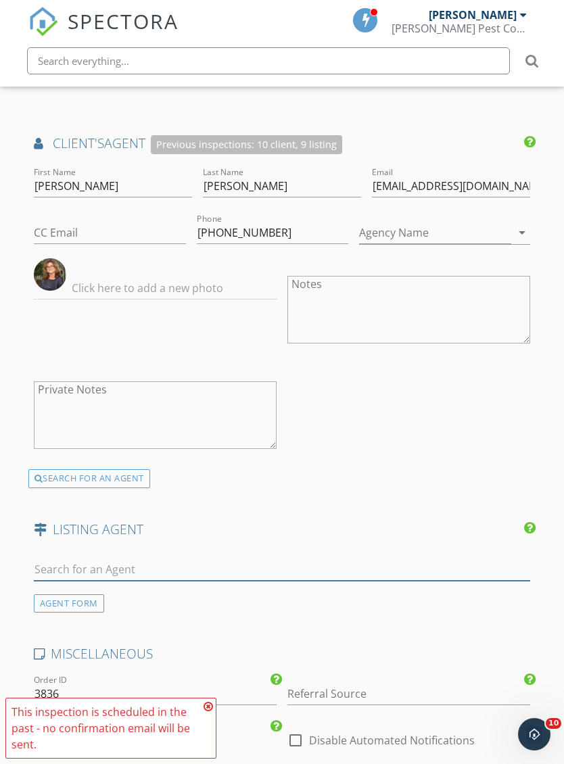
click at [266, 562] on input "text" at bounding box center [282, 570] width 497 height 22
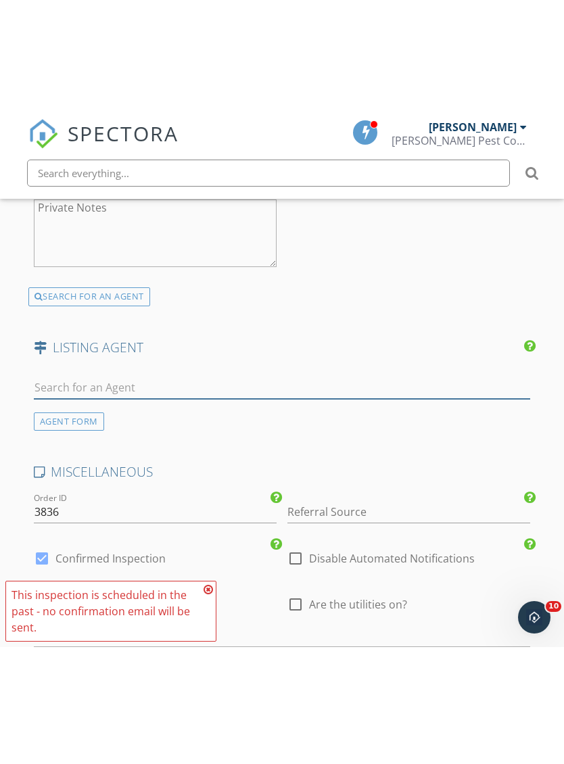
scroll to position [2065, 0]
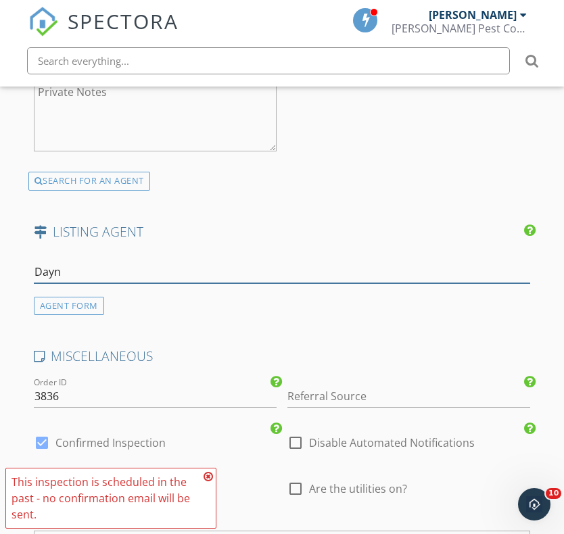
type input "Dayna"
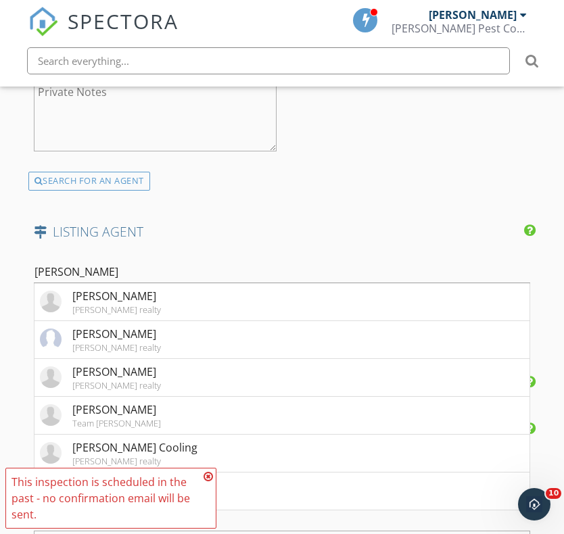
click at [179, 298] on li "Dayna Simmons Dayna Simmons realty" at bounding box center [282, 302] width 496 height 38
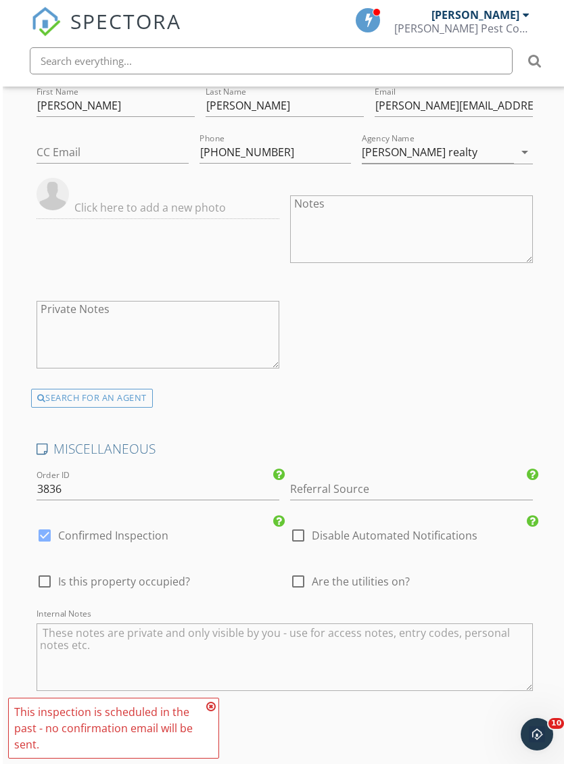
scroll to position [2240, 0]
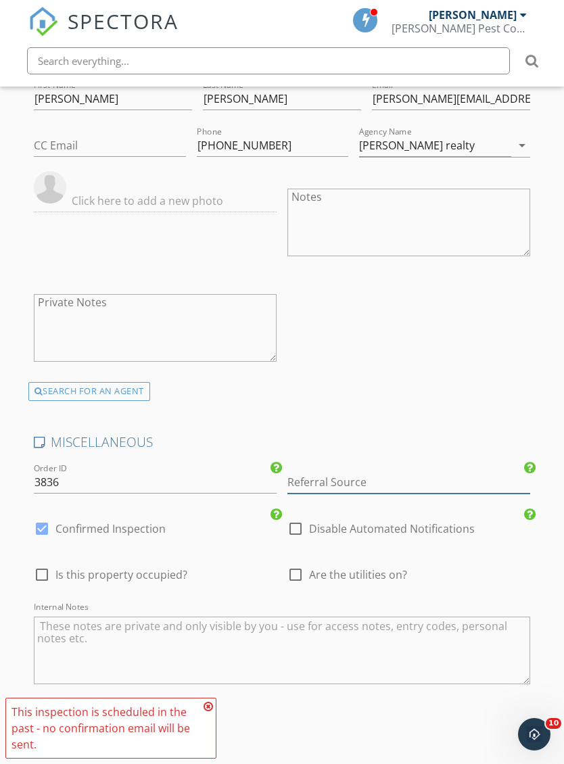
click at [360, 473] on input "Referral Source" at bounding box center [408, 482] width 243 height 22
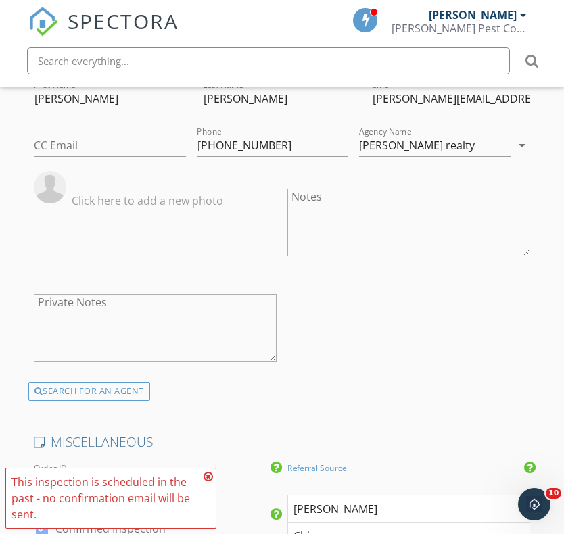
click at [325, 505] on div "[PERSON_NAME]" at bounding box center [408, 509] width 241 height 27
type input "[PERSON_NAME]"
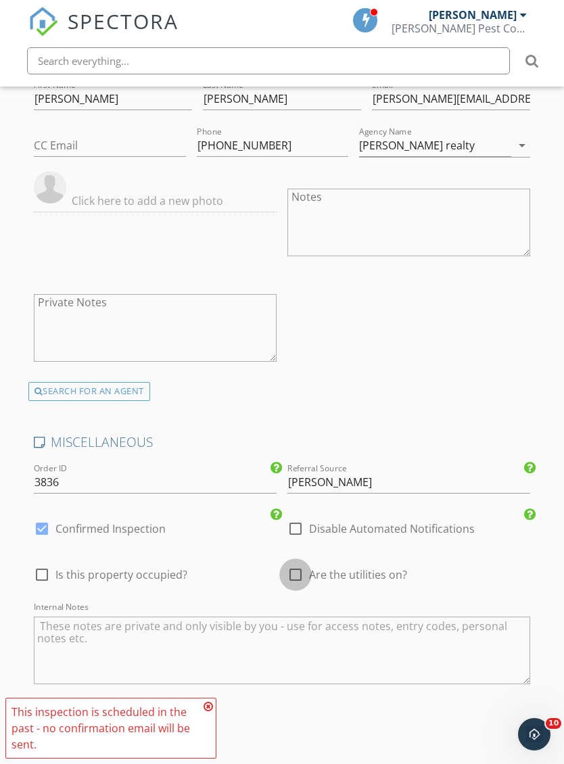
click at [300, 578] on div at bounding box center [295, 574] width 23 height 23
checkbox input "true"
click at [40, 565] on div at bounding box center [41, 574] width 23 height 23
checkbox input "true"
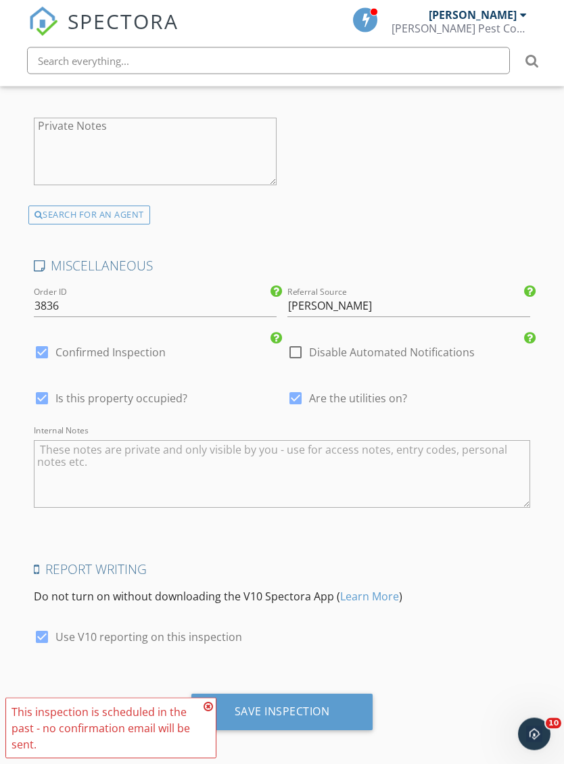
scroll to position [2419, 0]
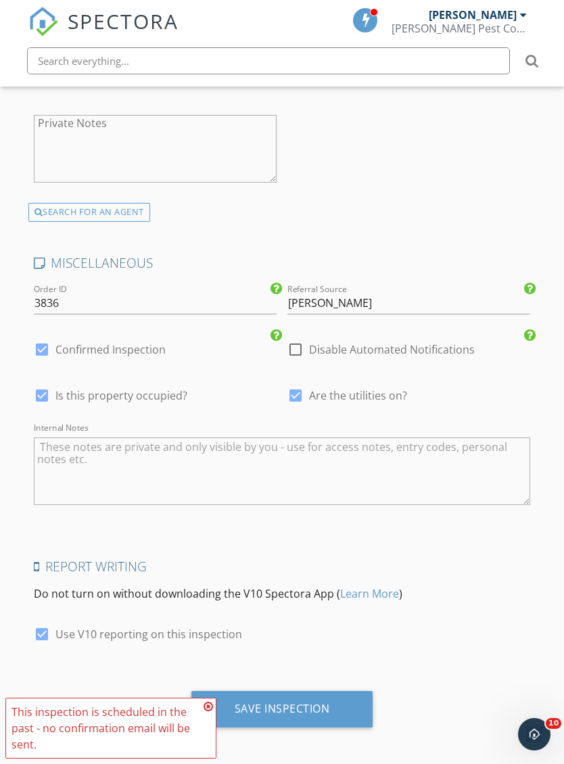
click at [321, 707] on div "Save Inspection" at bounding box center [282, 709] width 95 height 14
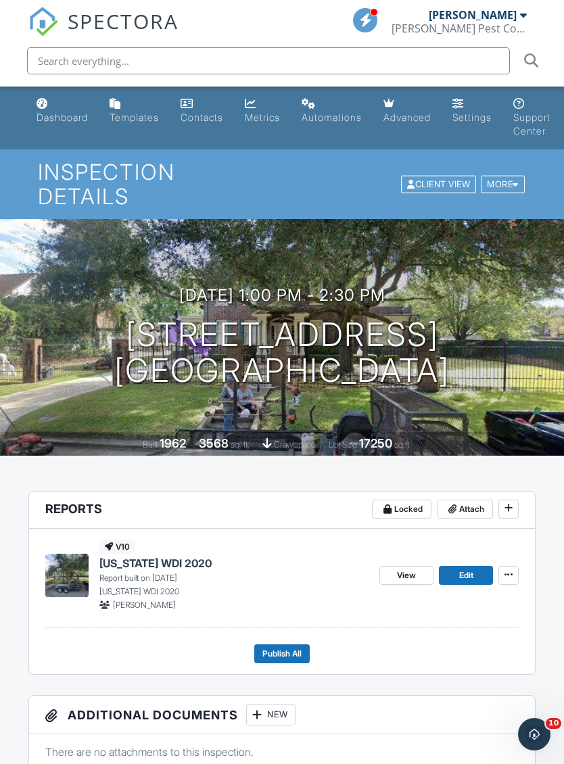
click at [172, 556] on span "[US_STATE] WDI 2020" at bounding box center [155, 563] width 112 height 15
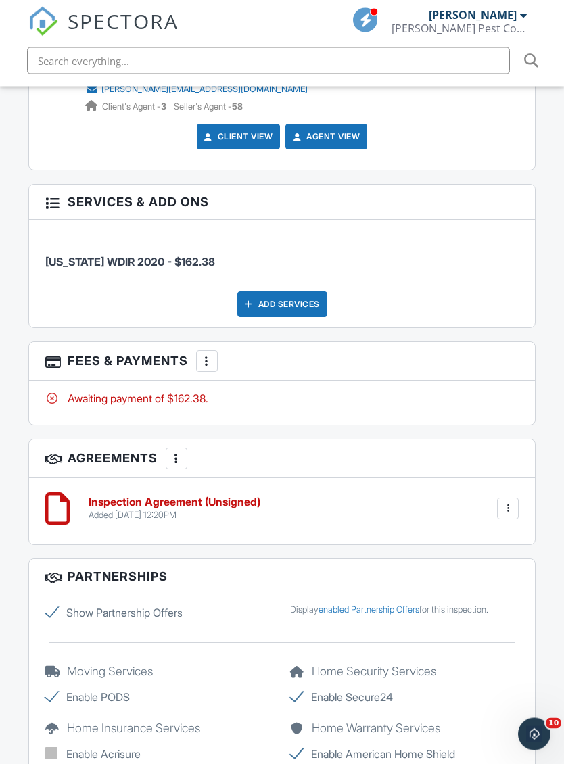
click at [213, 355] on div at bounding box center [207, 362] width 14 height 14
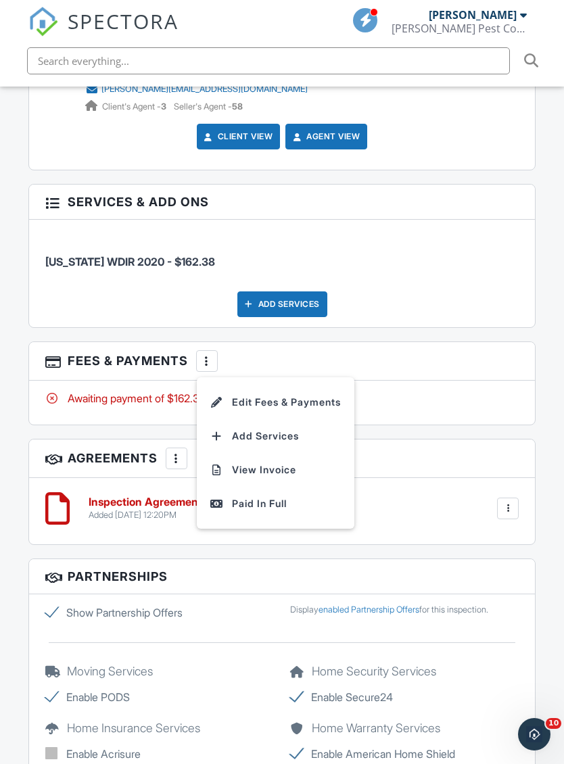
click at [266, 496] on div "Paid In Full" at bounding box center [275, 504] width 131 height 16
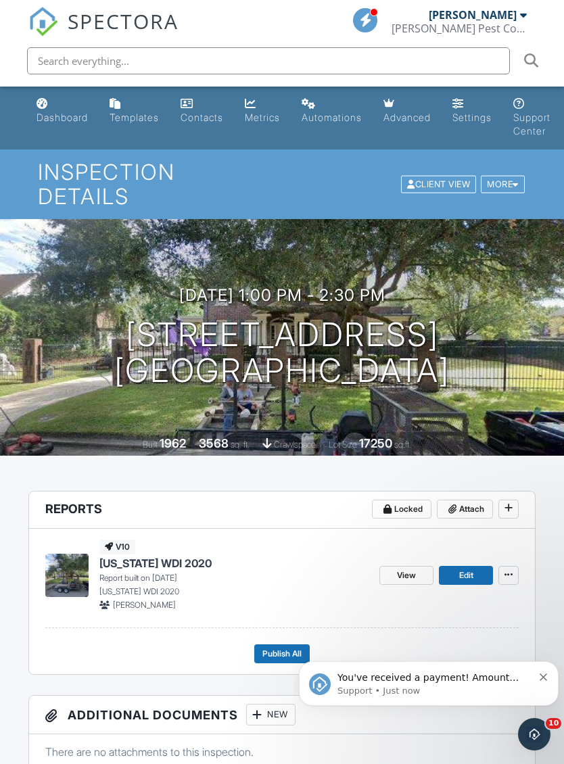
click at [544, 674] on icon "Dismiss notification" at bounding box center [543, 677] width 7 height 7
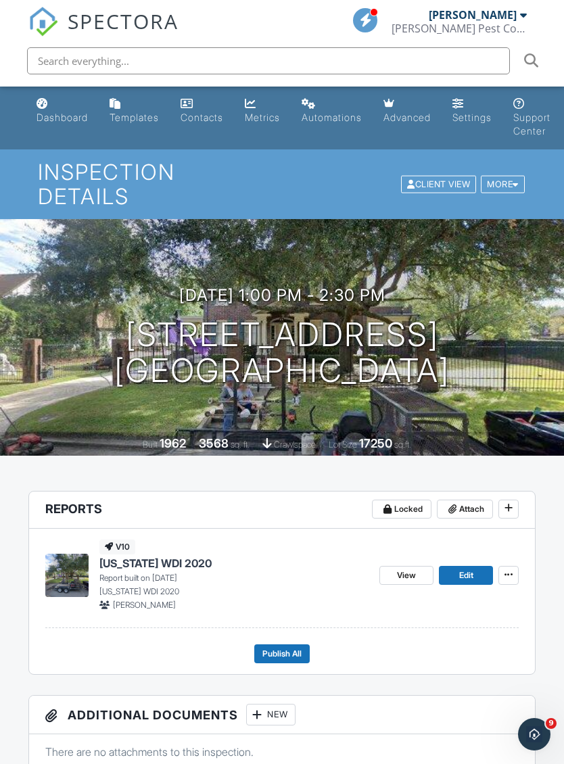
click at [168, 556] on span "[US_STATE] WDI 2020" at bounding box center [155, 563] width 112 height 15
click at [292, 647] on span "Publish All" at bounding box center [281, 654] width 39 height 14
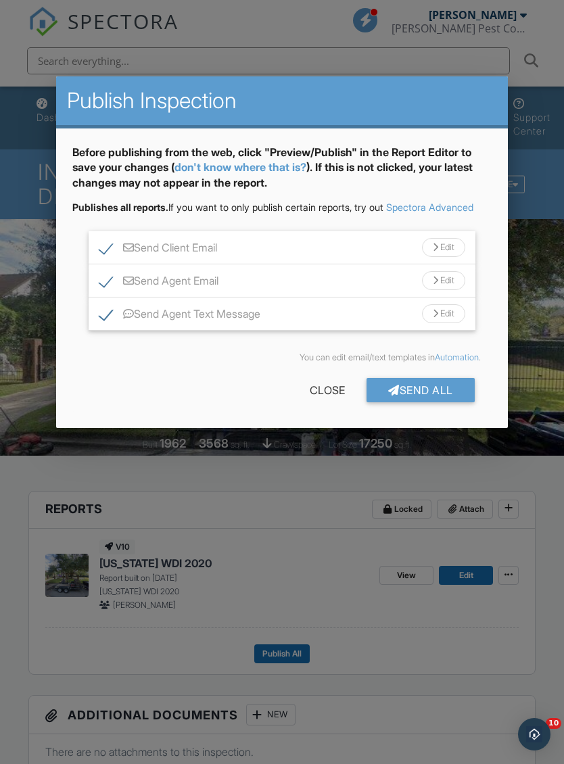
click at [427, 402] on div "Send All" at bounding box center [421, 390] width 108 height 24
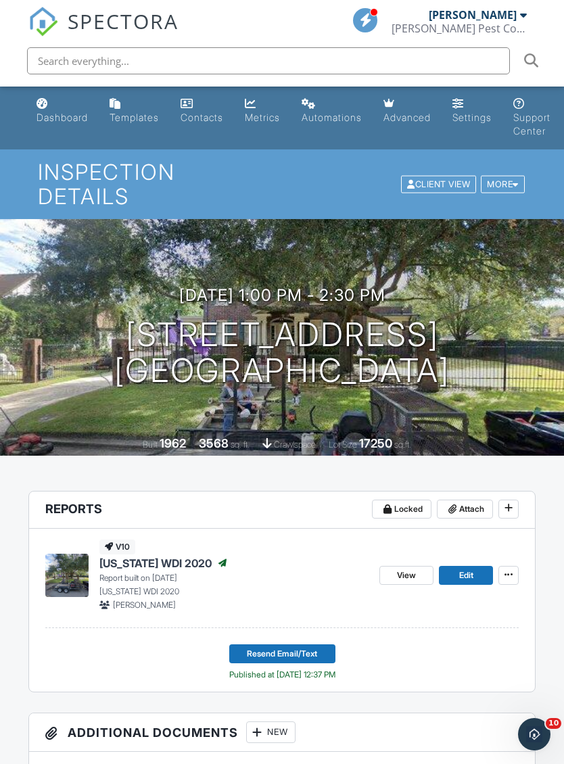
click at [259, 110] on link "Metrics" at bounding box center [262, 111] width 46 height 39
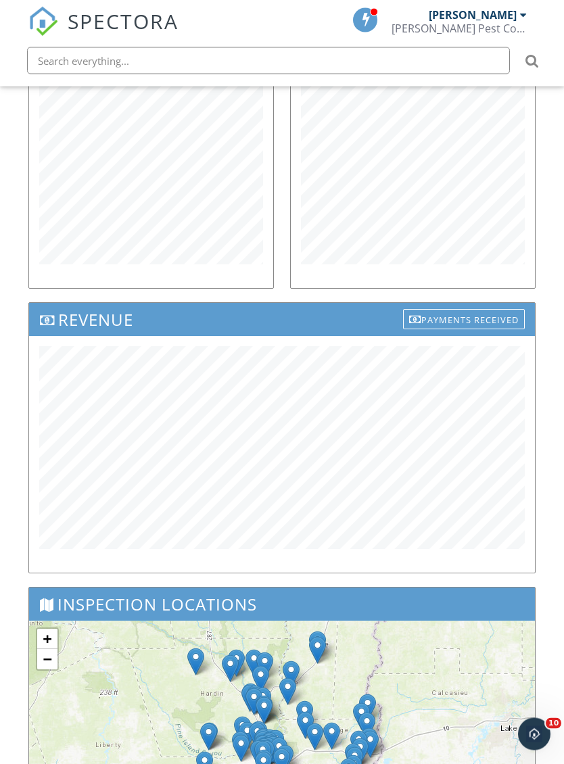
scroll to position [728, 0]
